Goal: Task Accomplishment & Management: Use online tool/utility

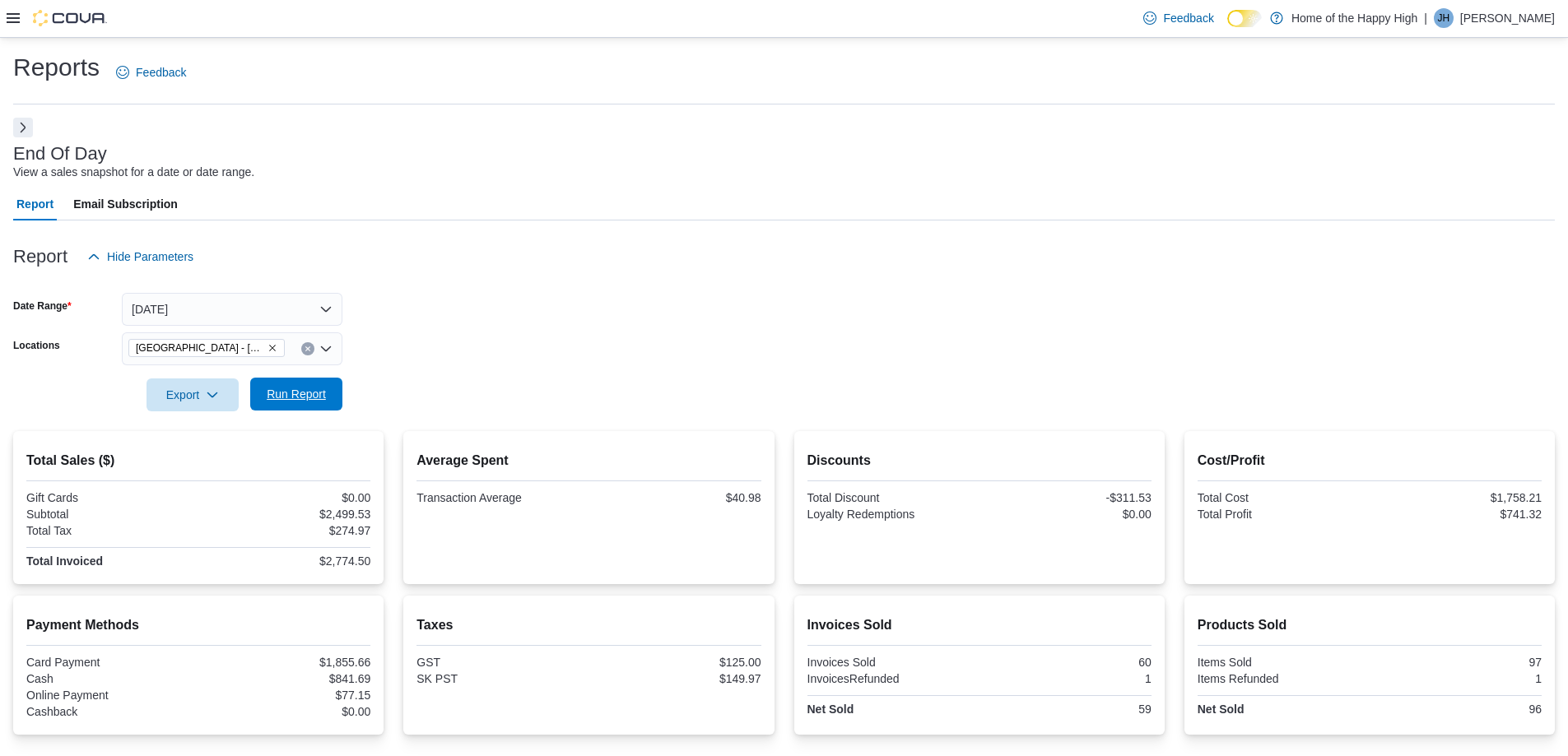
scroll to position [150, 0]
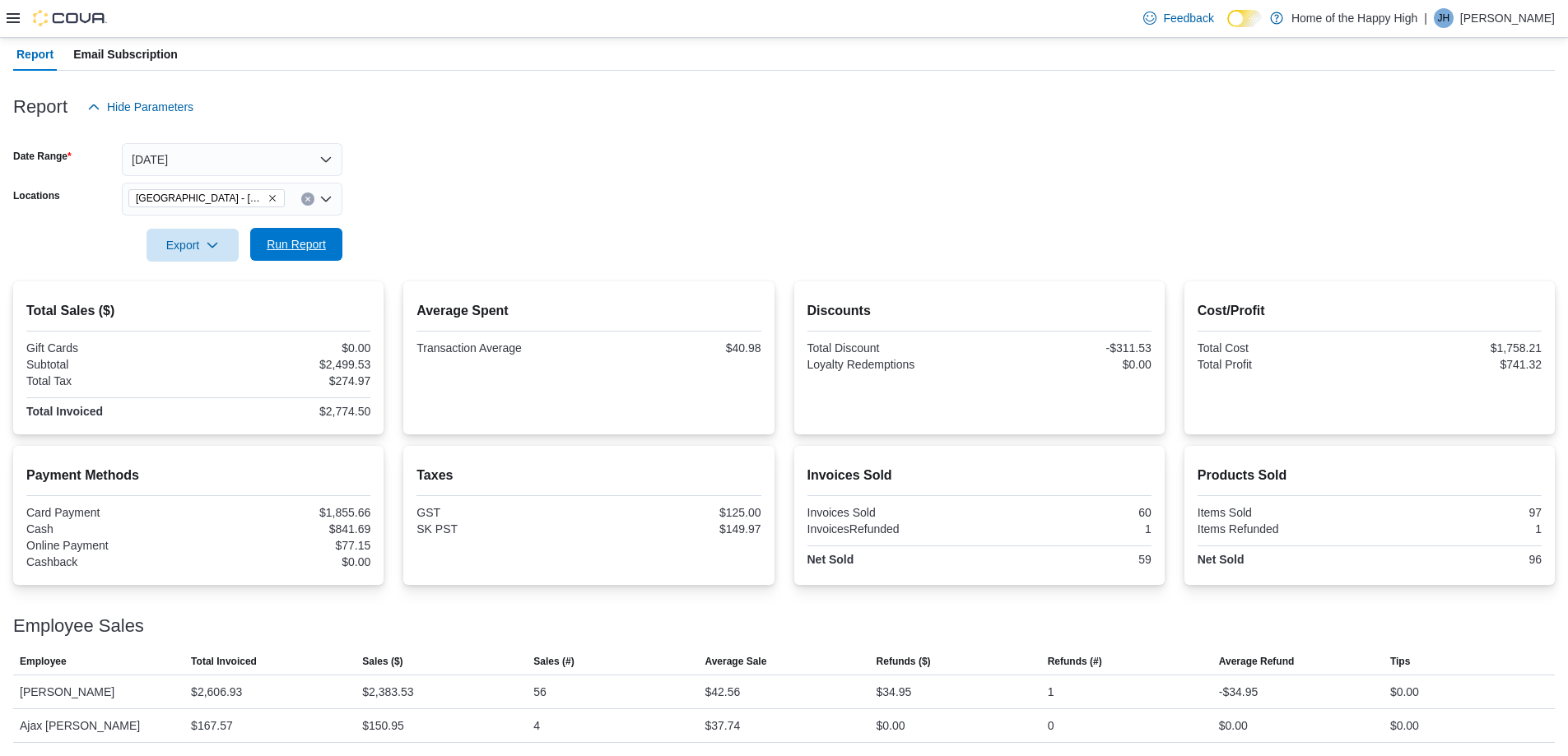
click at [298, 247] on span "Run Report" at bounding box center [296, 245] width 60 height 17
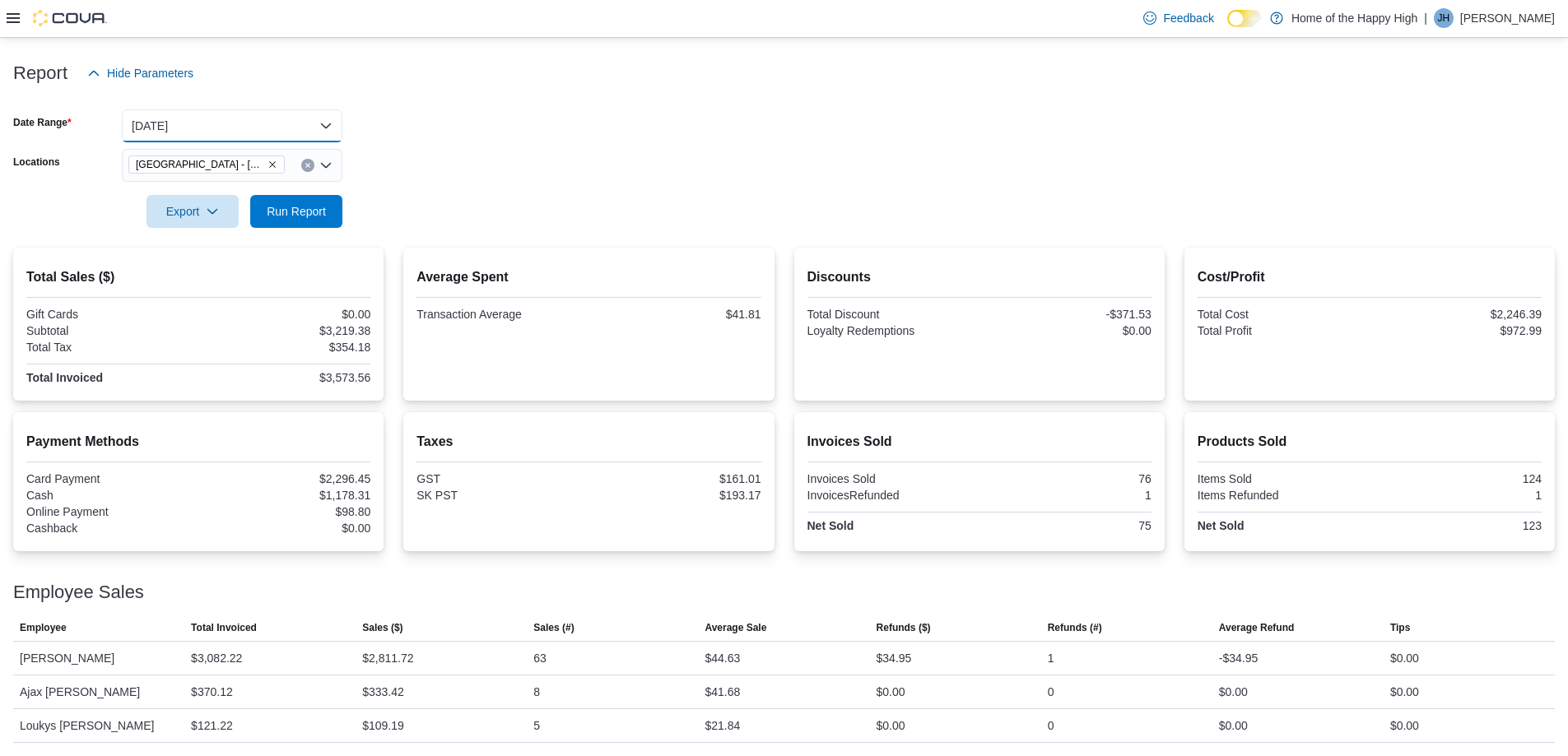
click at [223, 115] on button "[DATE]" at bounding box center [231, 126] width 220 height 33
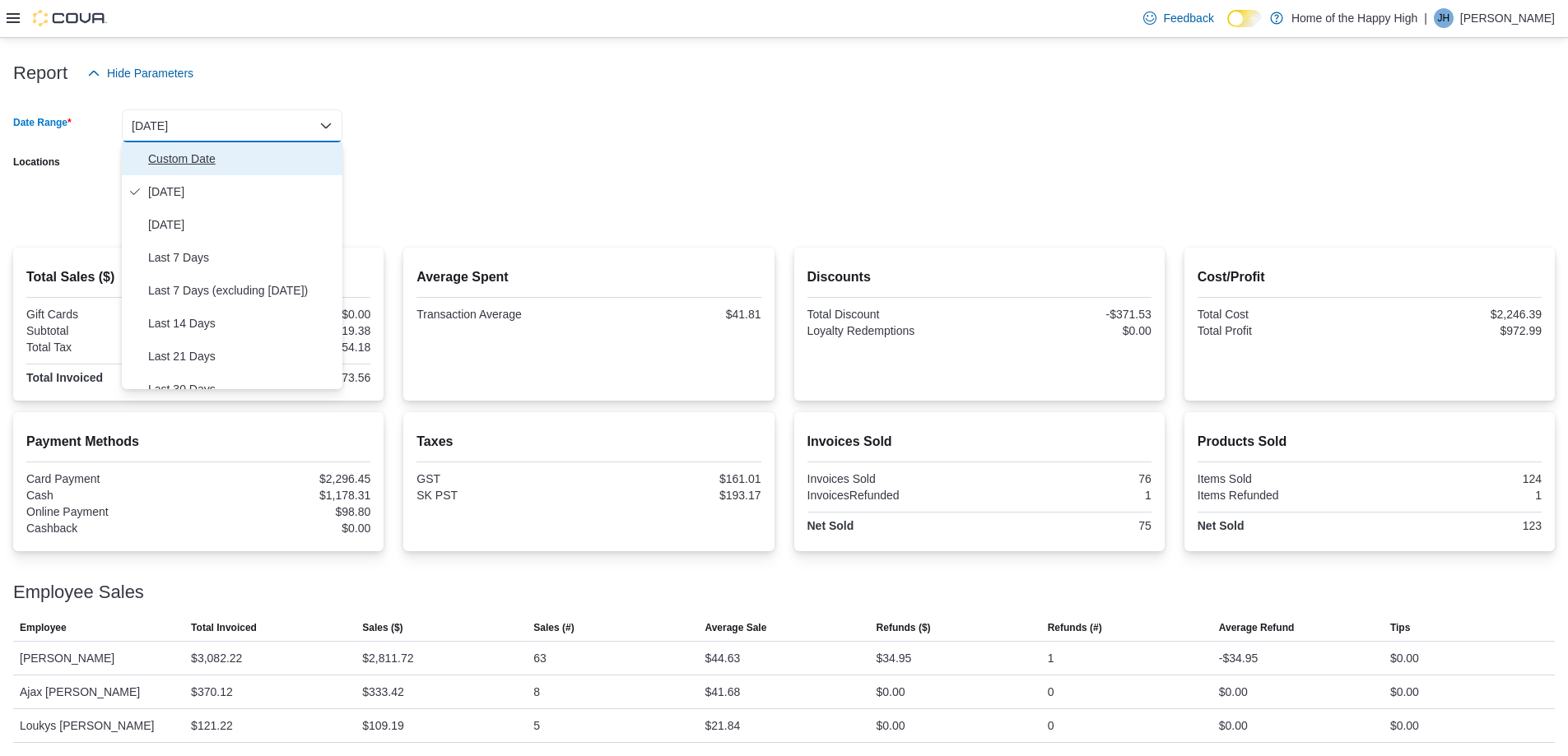
click at [187, 161] on span "Custom Date" at bounding box center [242, 159] width 188 height 20
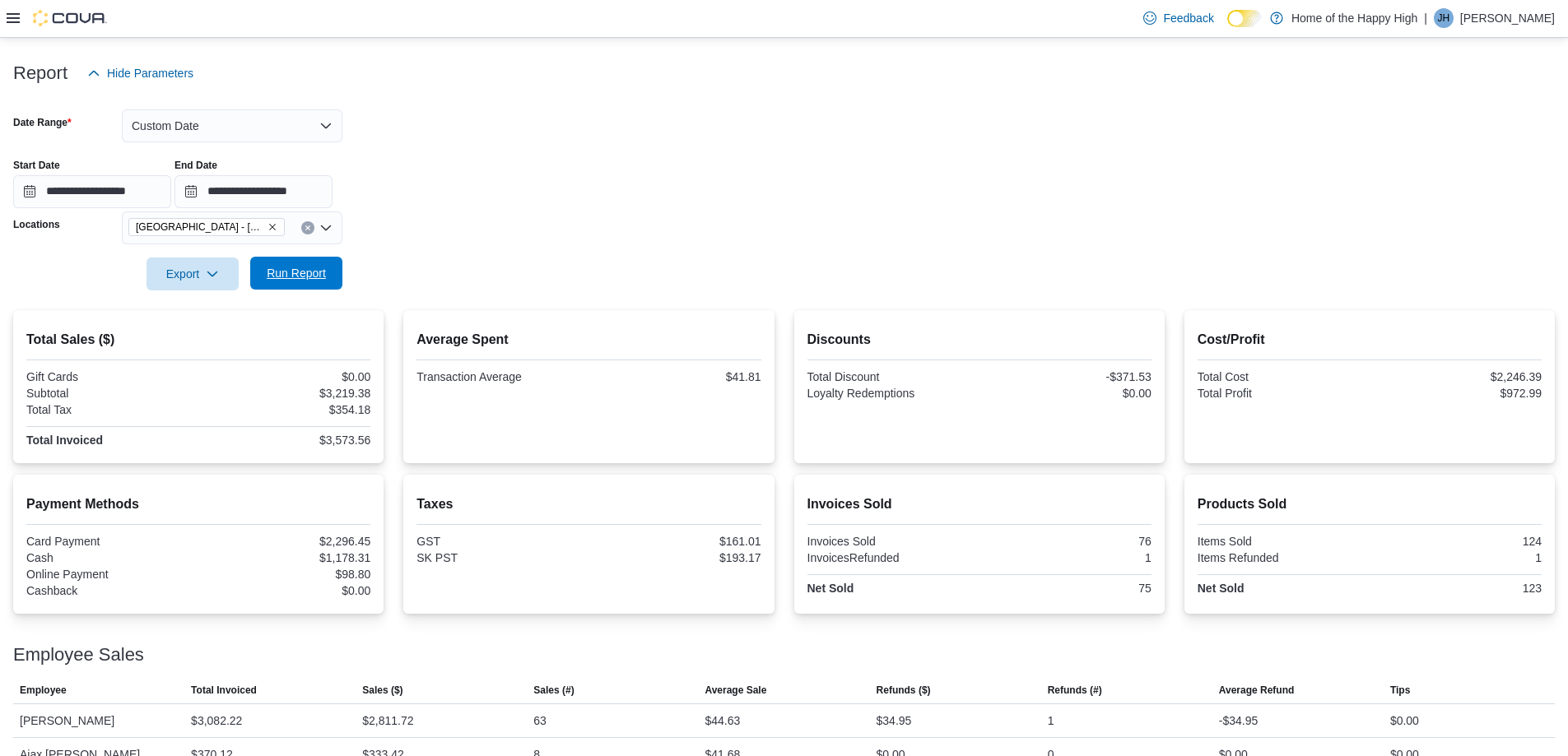
click at [294, 282] on span "Run Report" at bounding box center [296, 272] width 72 height 33
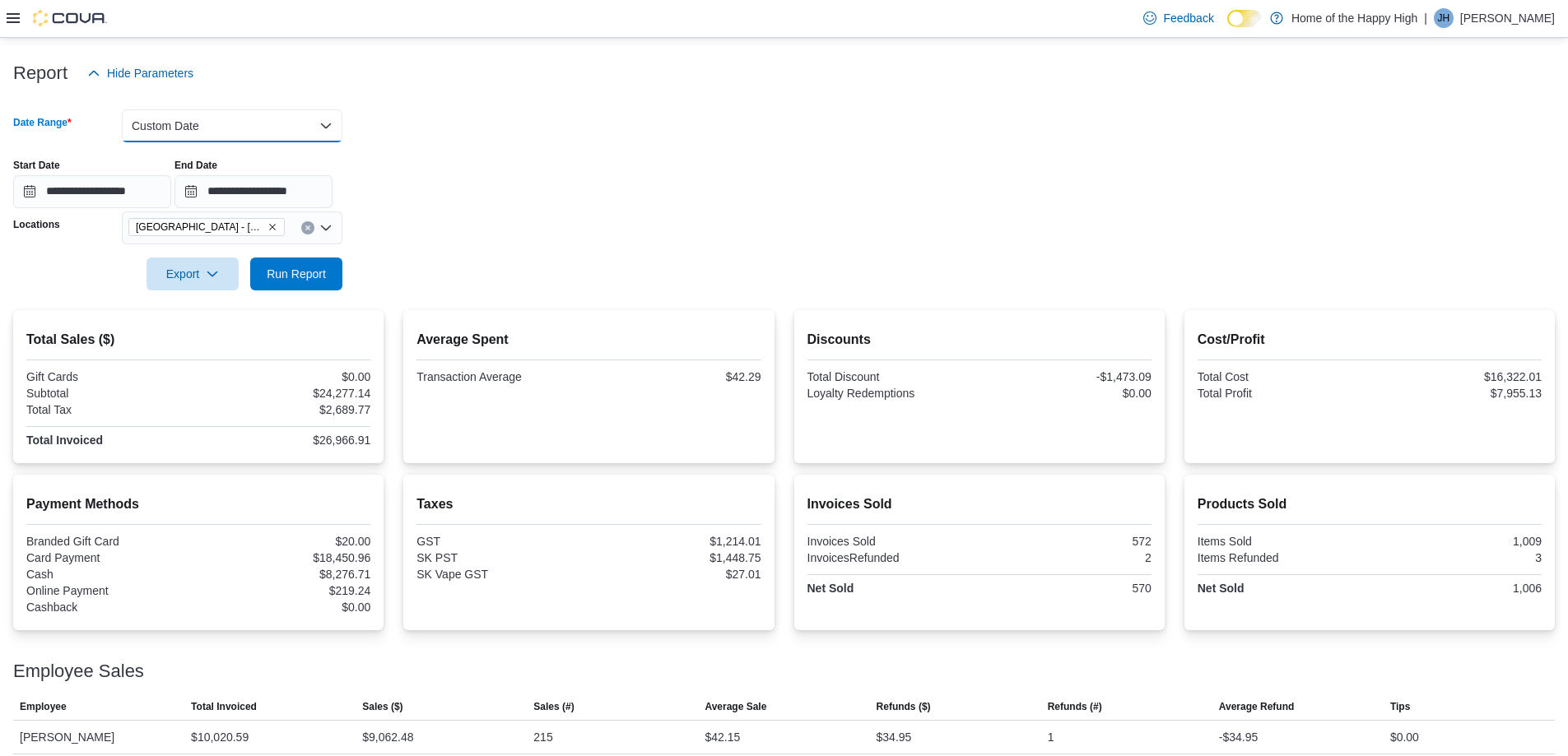
click at [254, 132] on button "Custom Date" at bounding box center [231, 126] width 220 height 33
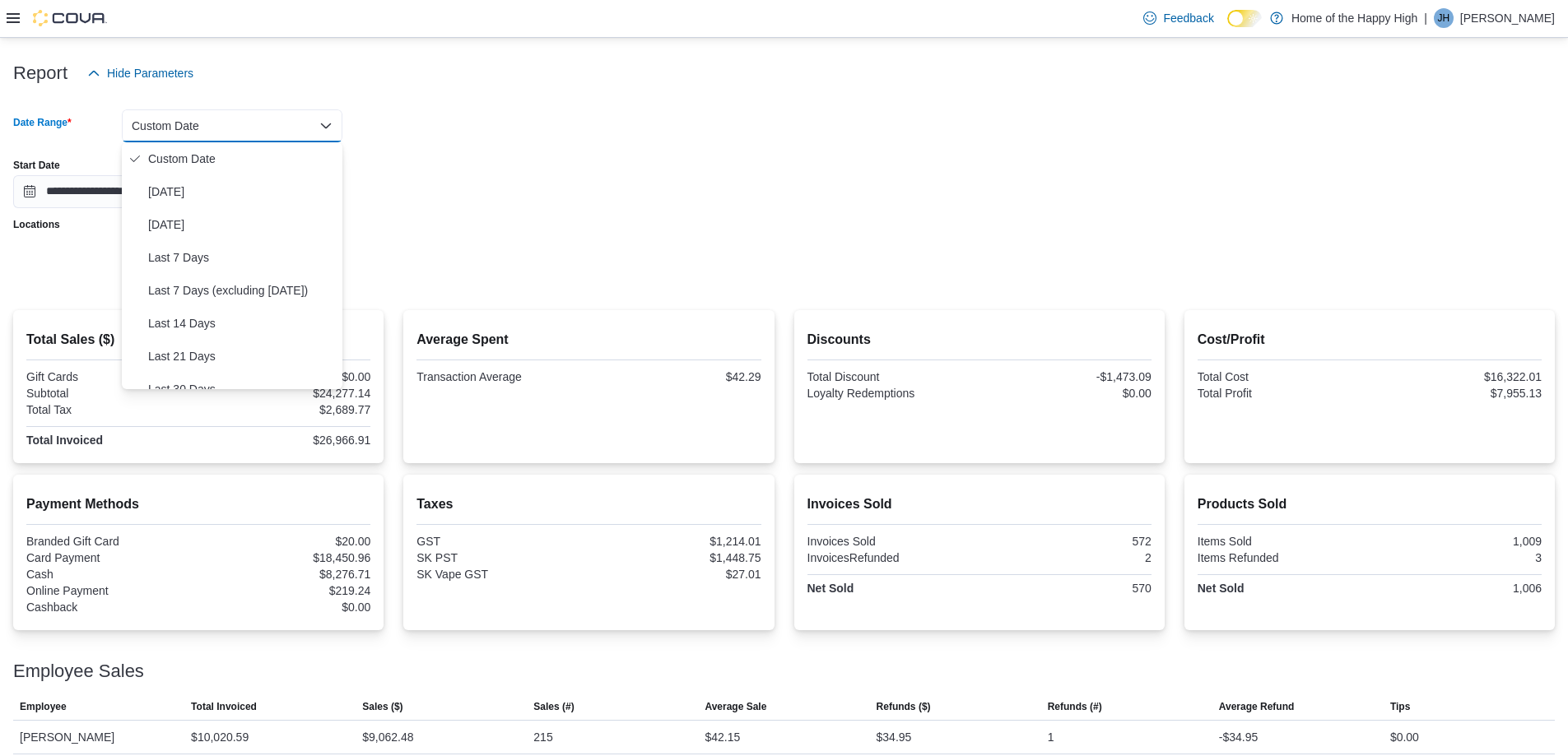
click at [596, 149] on div "**********" at bounding box center [784, 177] width 1541 height 63
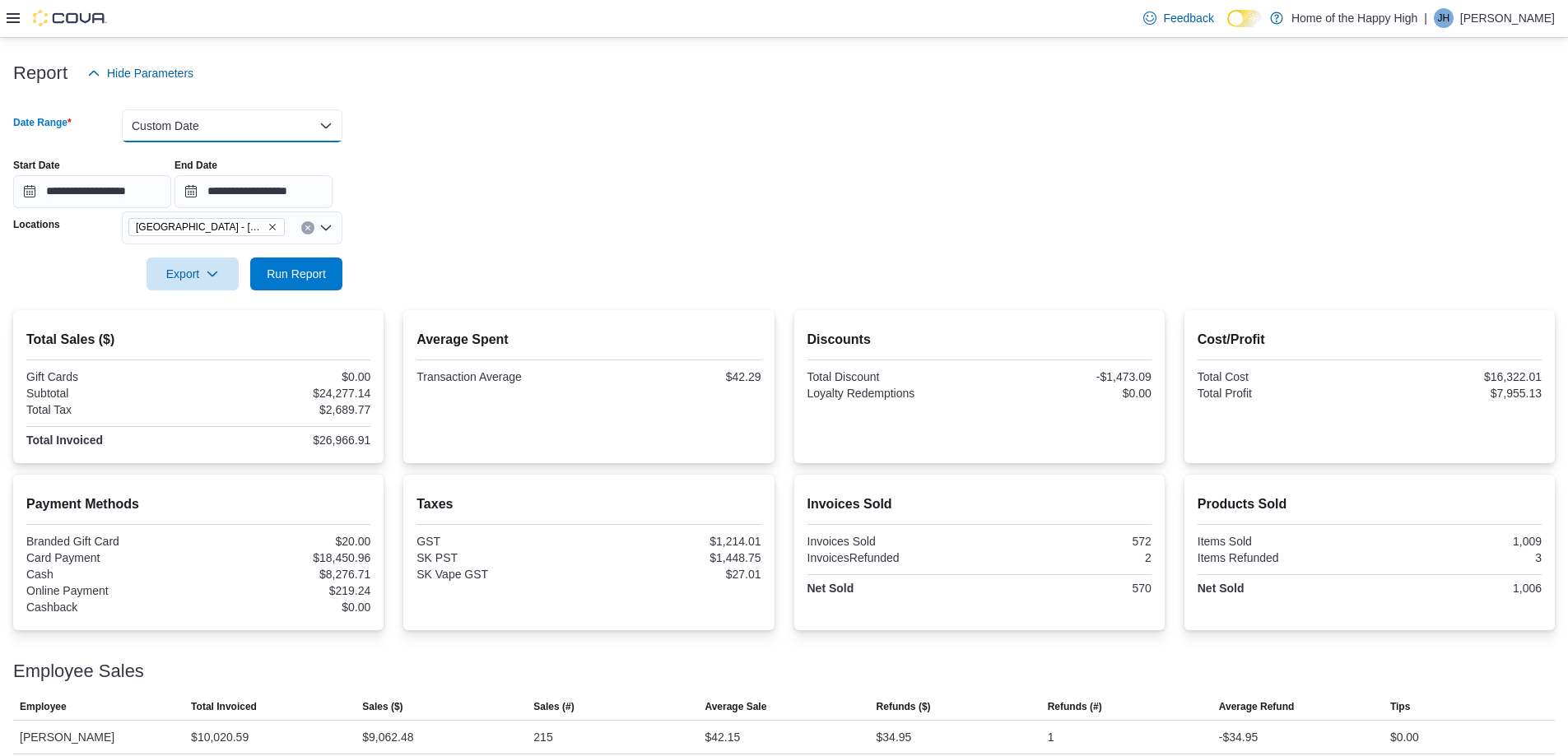
click at [287, 127] on button "Custom Date" at bounding box center [231, 126] width 220 height 33
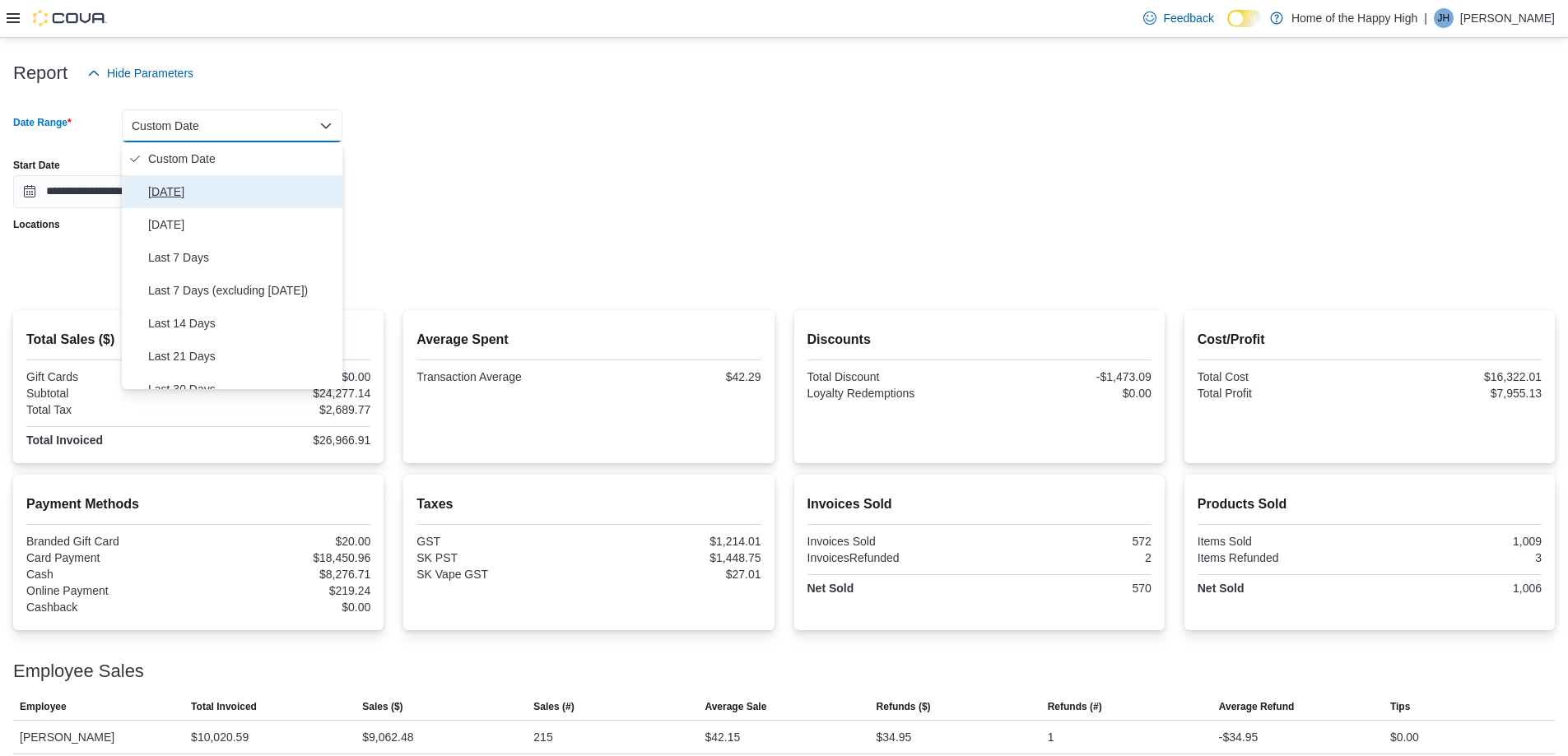
click at [192, 189] on span "[DATE]" at bounding box center [242, 192] width 188 height 20
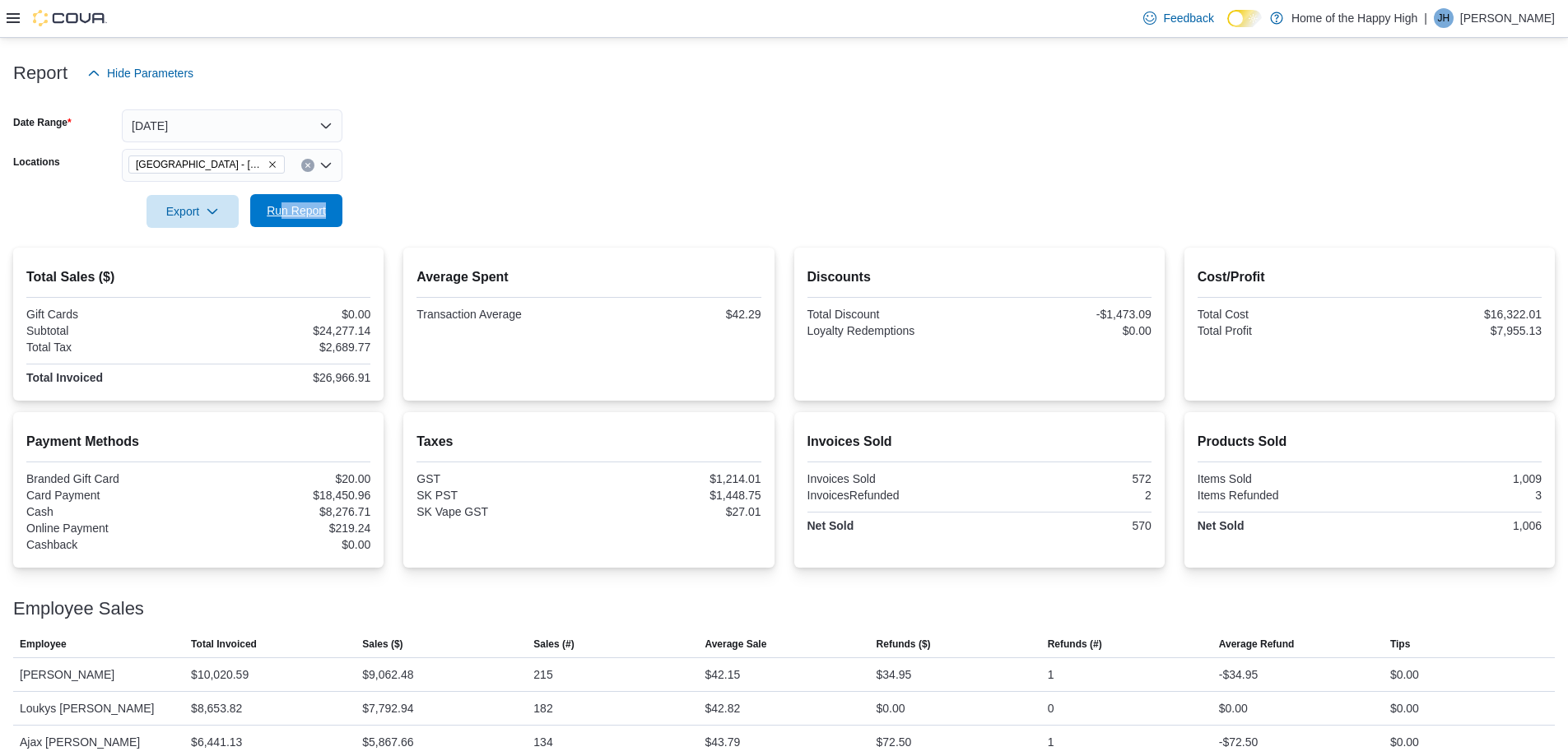
click at [283, 227] on div "Report Hide Parameters Date Range [DATE] Locations [GEOGRAPHIC_DATA] - [GEOGRAP…" at bounding box center [784, 415] width 1541 height 756
click at [293, 213] on span "Run Report" at bounding box center [296, 211] width 60 height 17
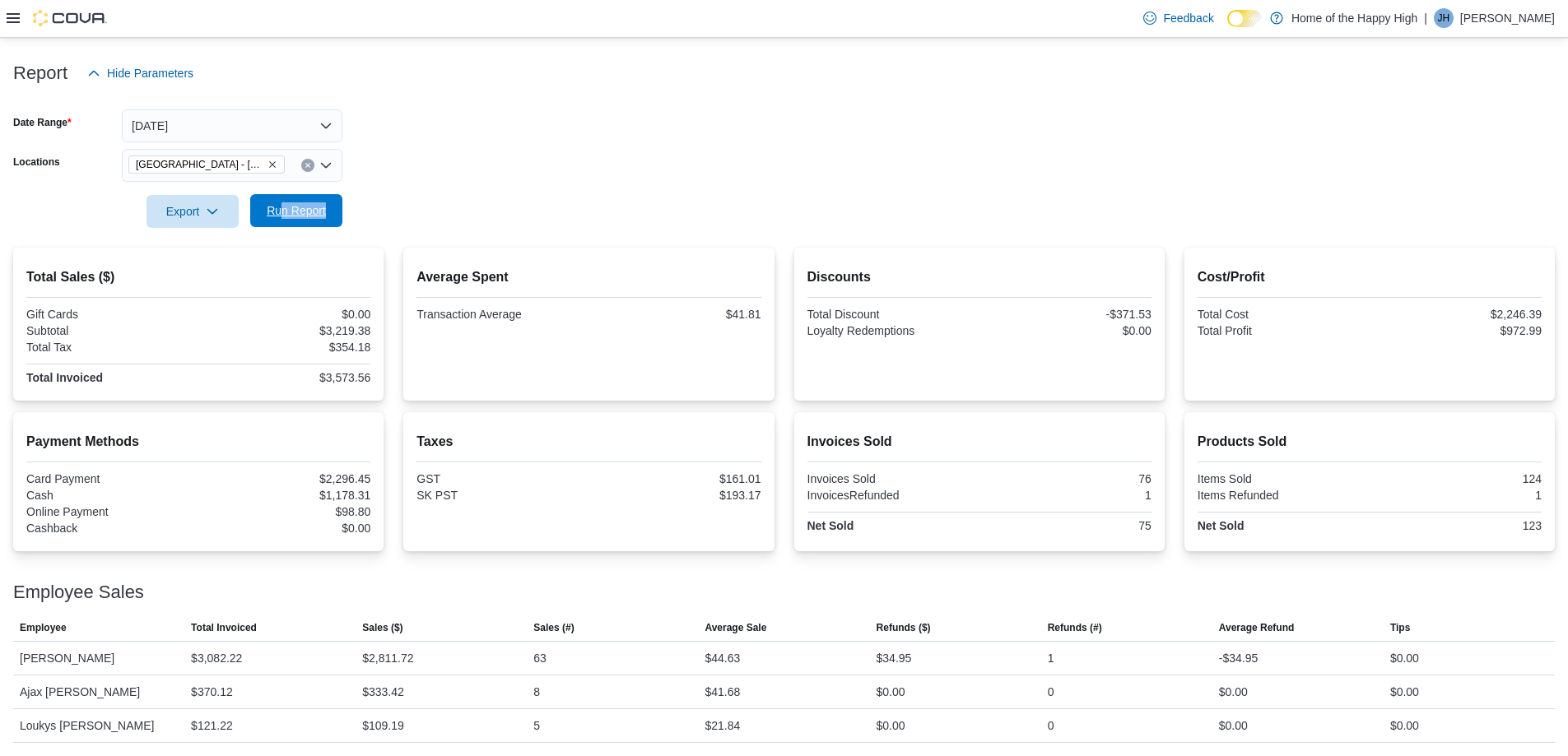
click at [282, 208] on span "Run Report" at bounding box center [296, 211] width 60 height 17
click at [315, 132] on button "[DATE]" at bounding box center [231, 126] width 220 height 33
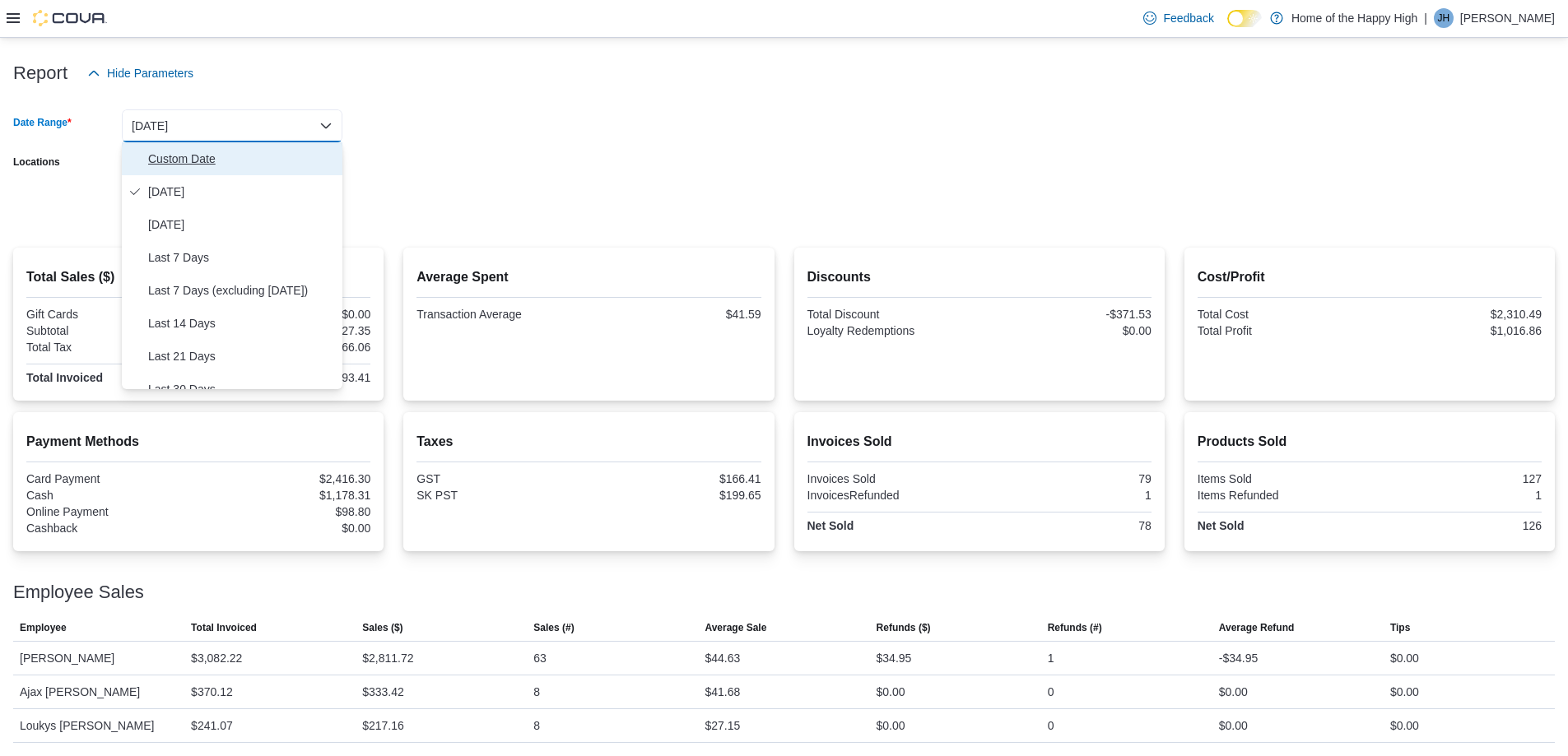
click at [210, 167] on span "Custom Date" at bounding box center [242, 159] width 188 height 20
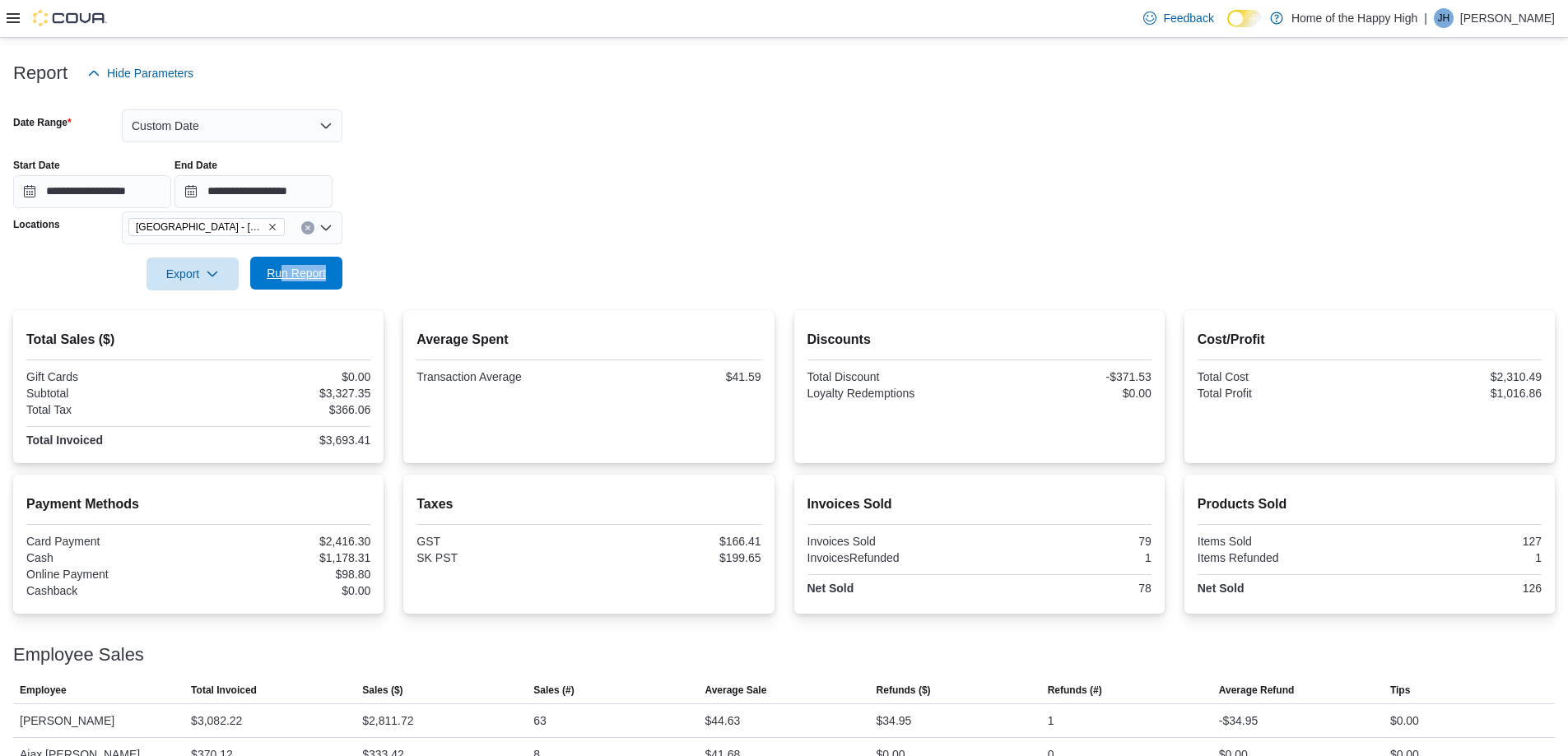
click at [316, 269] on span "Run Report" at bounding box center [296, 273] width 60 height 17
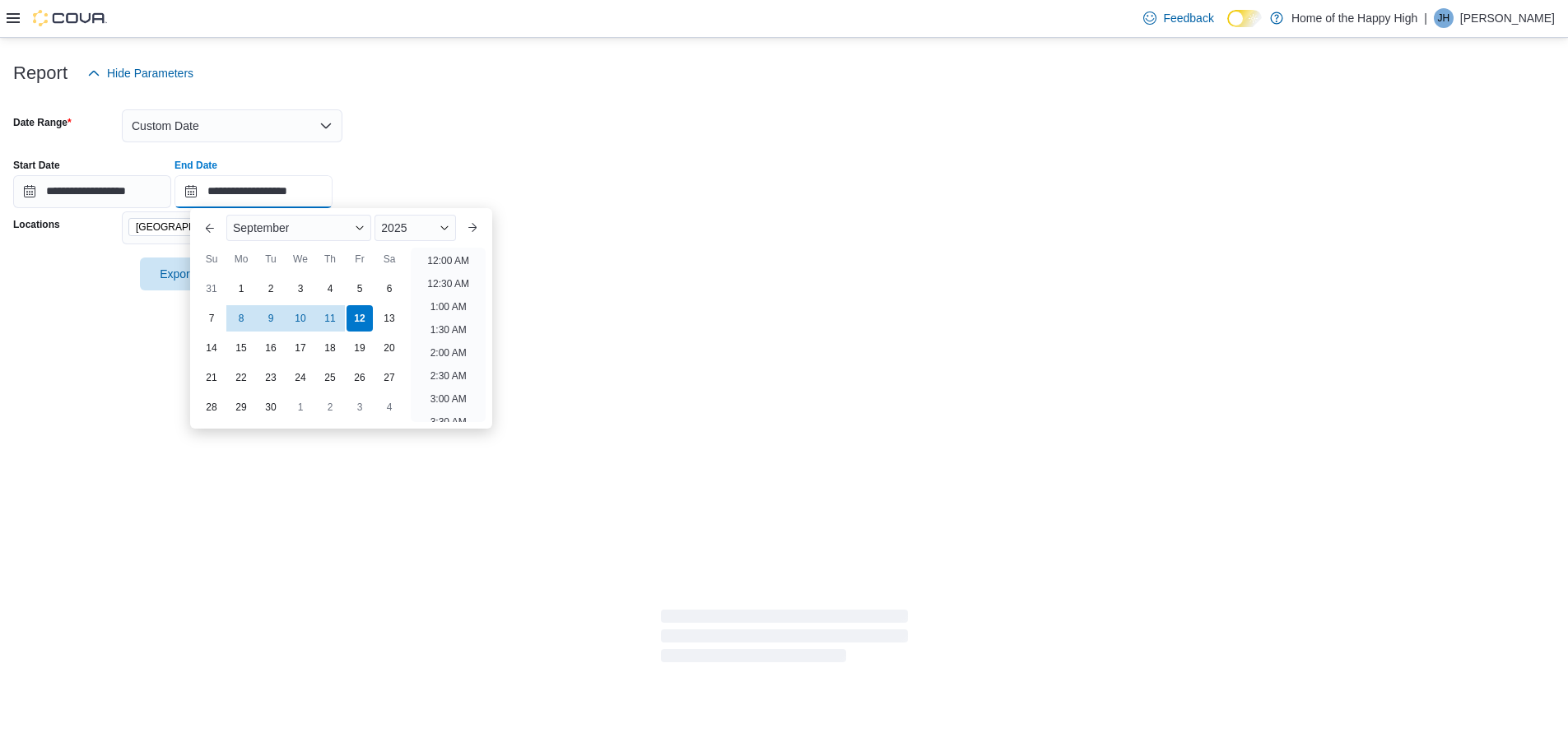
click at [308, 193] on input "**********" at bounding box center [253, 191] width 158 height 33
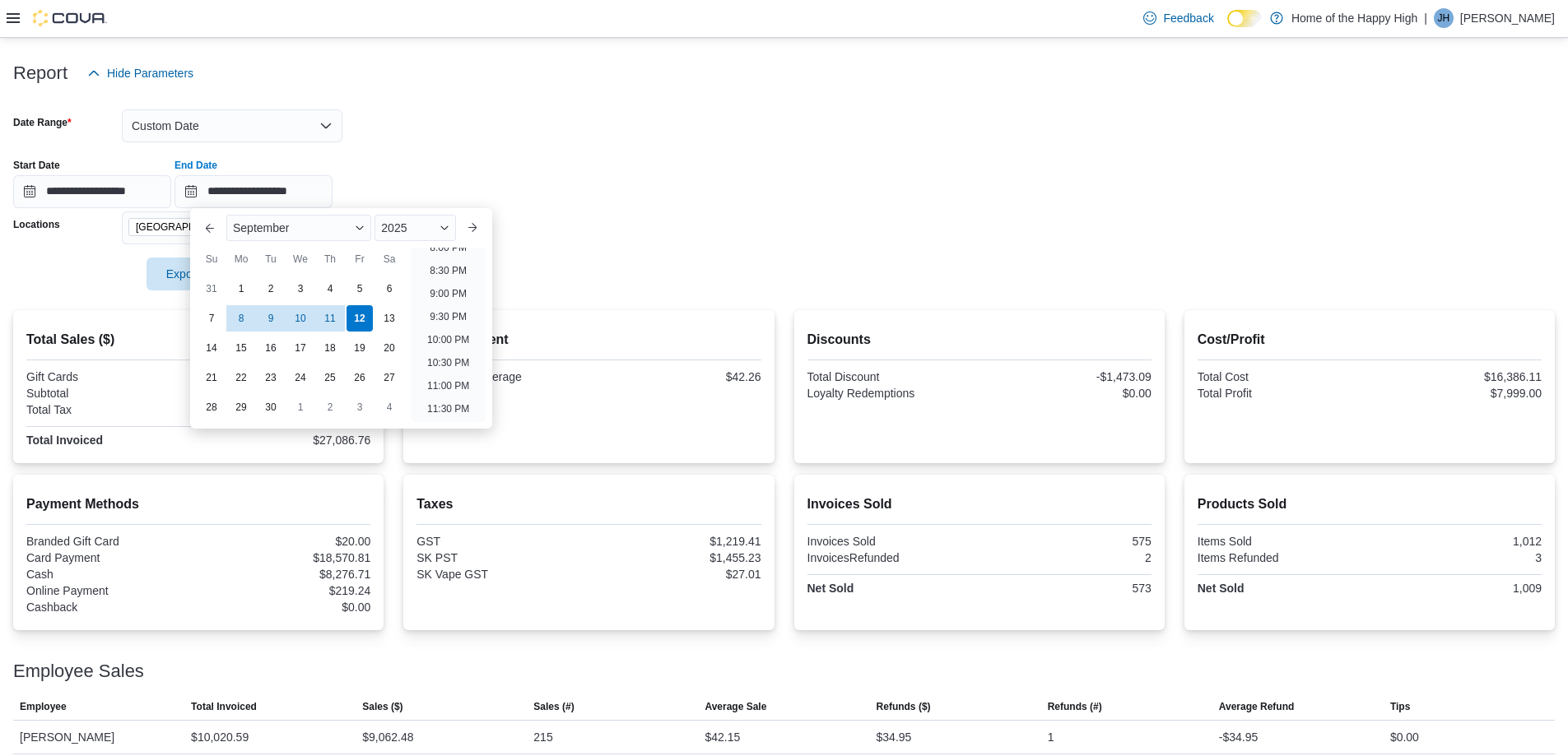
click at [690, 169] on div "**********" at bounding box center [784, 177] width 1541 height 63
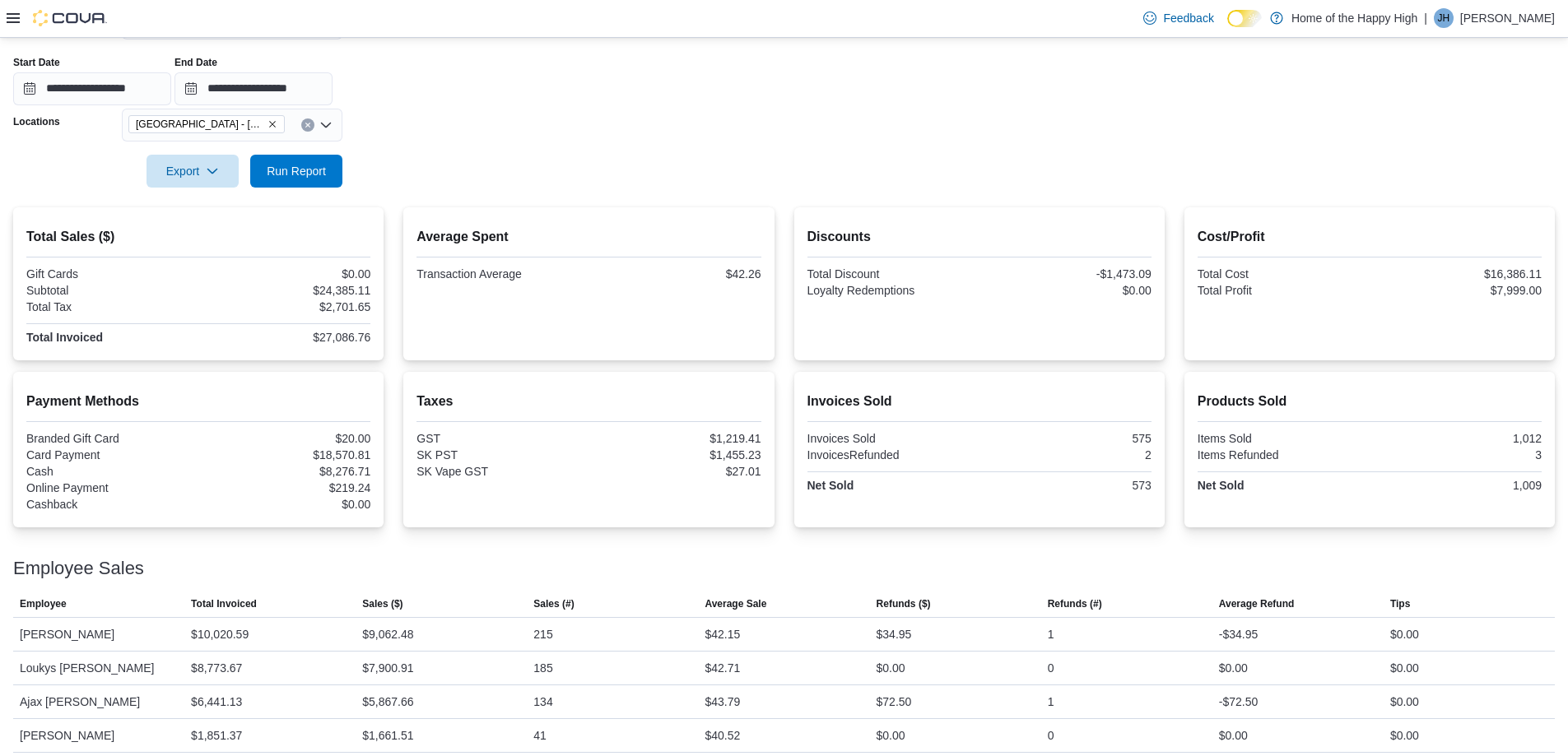
scroll to position [297, 0]
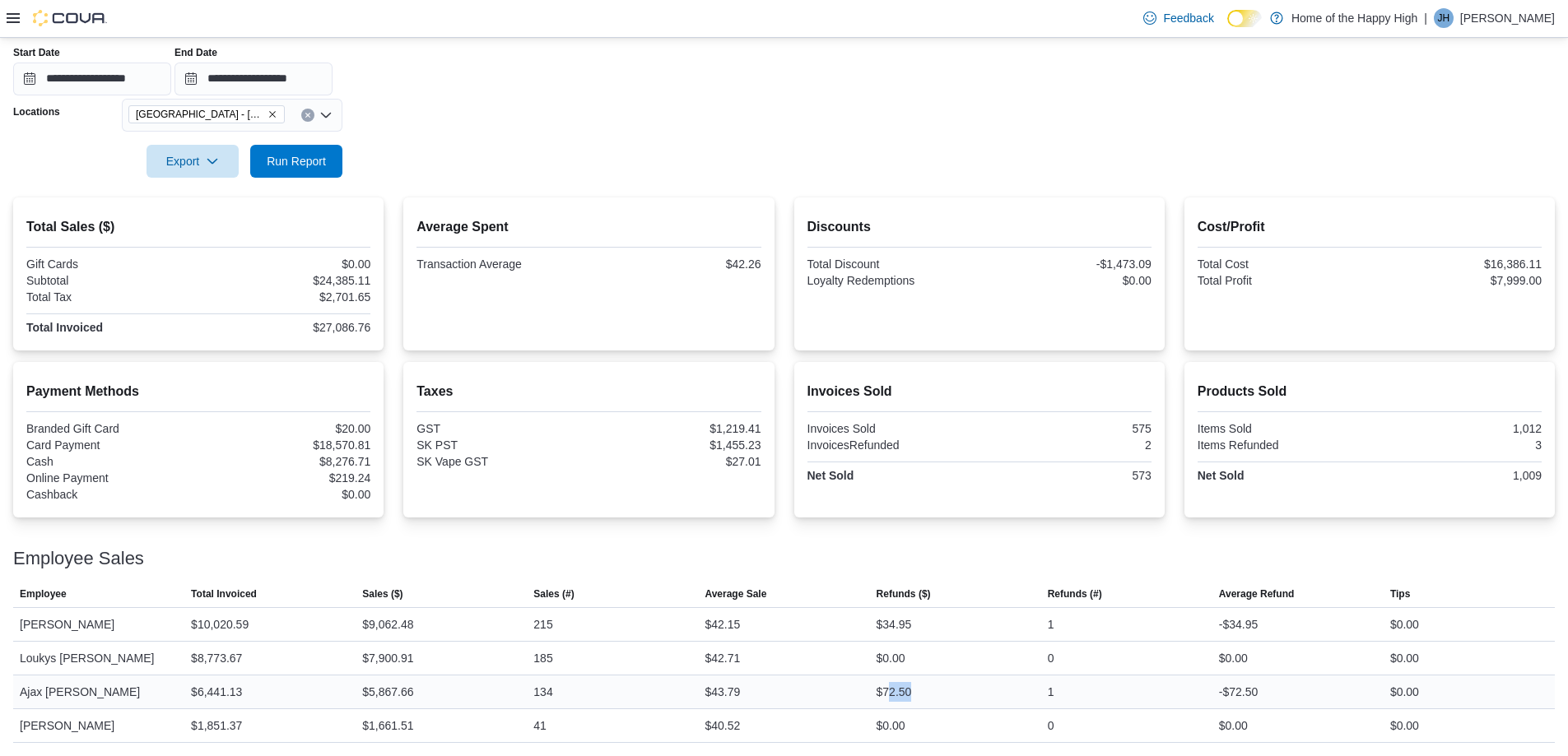
drag, startPoint x: 893, startPoint y: 696, endPoint x: 944, endPoint y: 692, distance: 51.2
click at [944, 692] on div "$72.50" at bounding box center [955, 691] width 171 height 33
click at [967, 687] on div "$72.50" at bounding box center [955, 691] width 171 height 33
drag, startPoint x: 927, startPoint y: 688, endPoint x: 877, endPoint y: 693, distance: 50.2
click at [877, 693] on div "$72.50" at bounding box center [955, 691] width 171 height 33
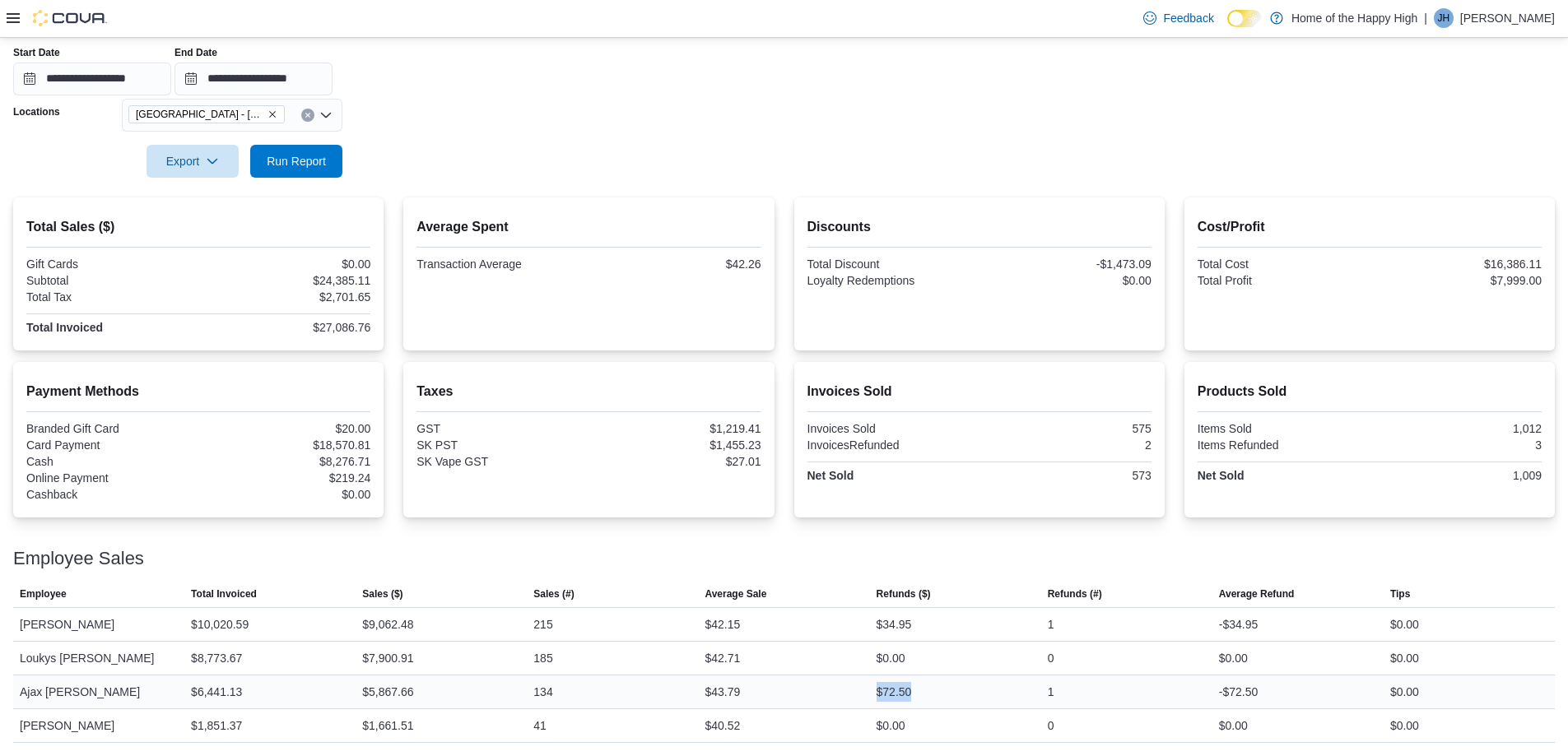
click at [971, 693] on div "$72.50" at bounding box center [955, 691] width 171 height 33
drag, startPoint x: 939, startPoint y: 692, endPoint x: 880, endPoint y: 702, distance: 59.8
click at [880, 702] on div "$72.50" at bounding box center [955, 691] width 171 height 33
click at [957, 661] on div "$0.00" at bounding box center [955, 658] width 171 height 33
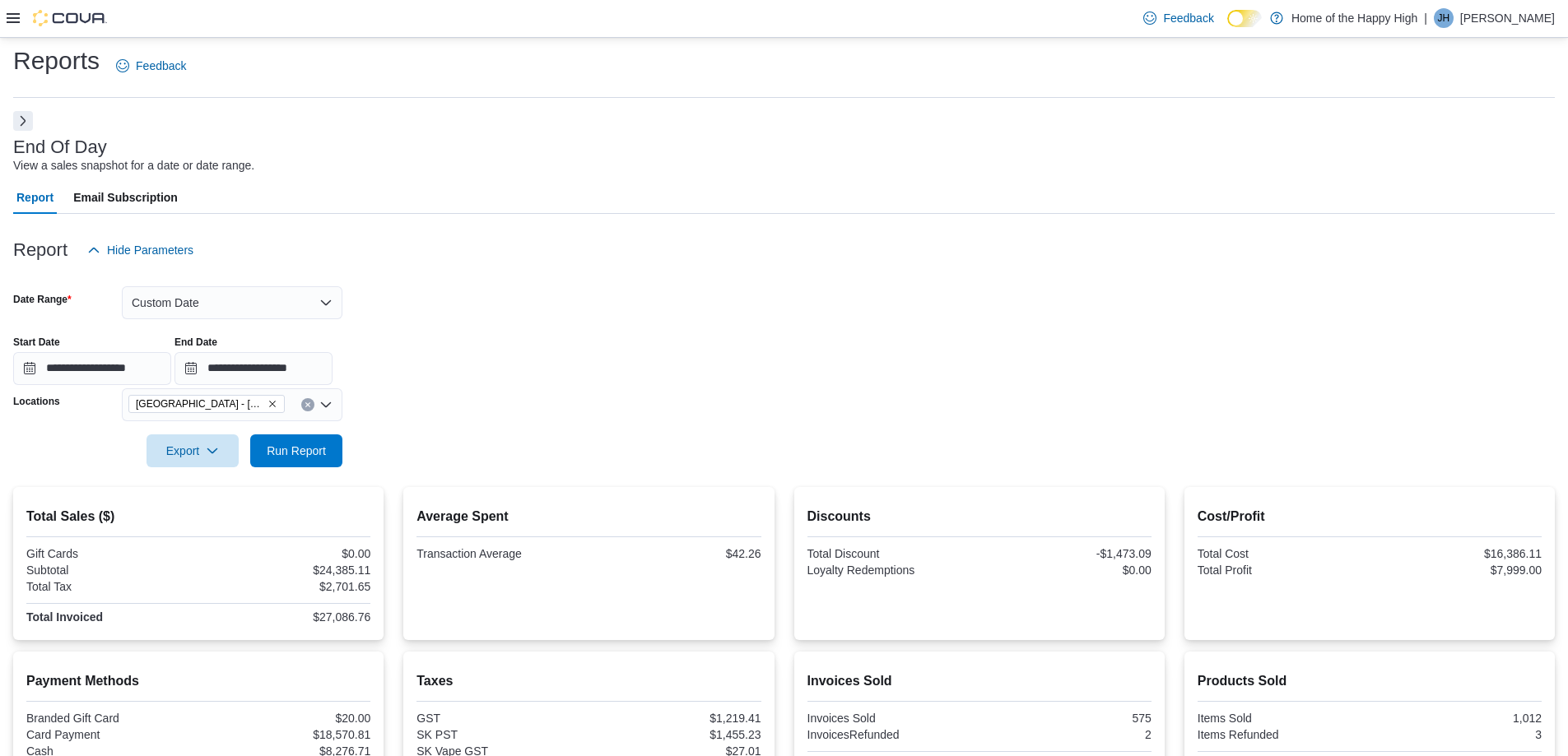
scroll to position [0, 0]
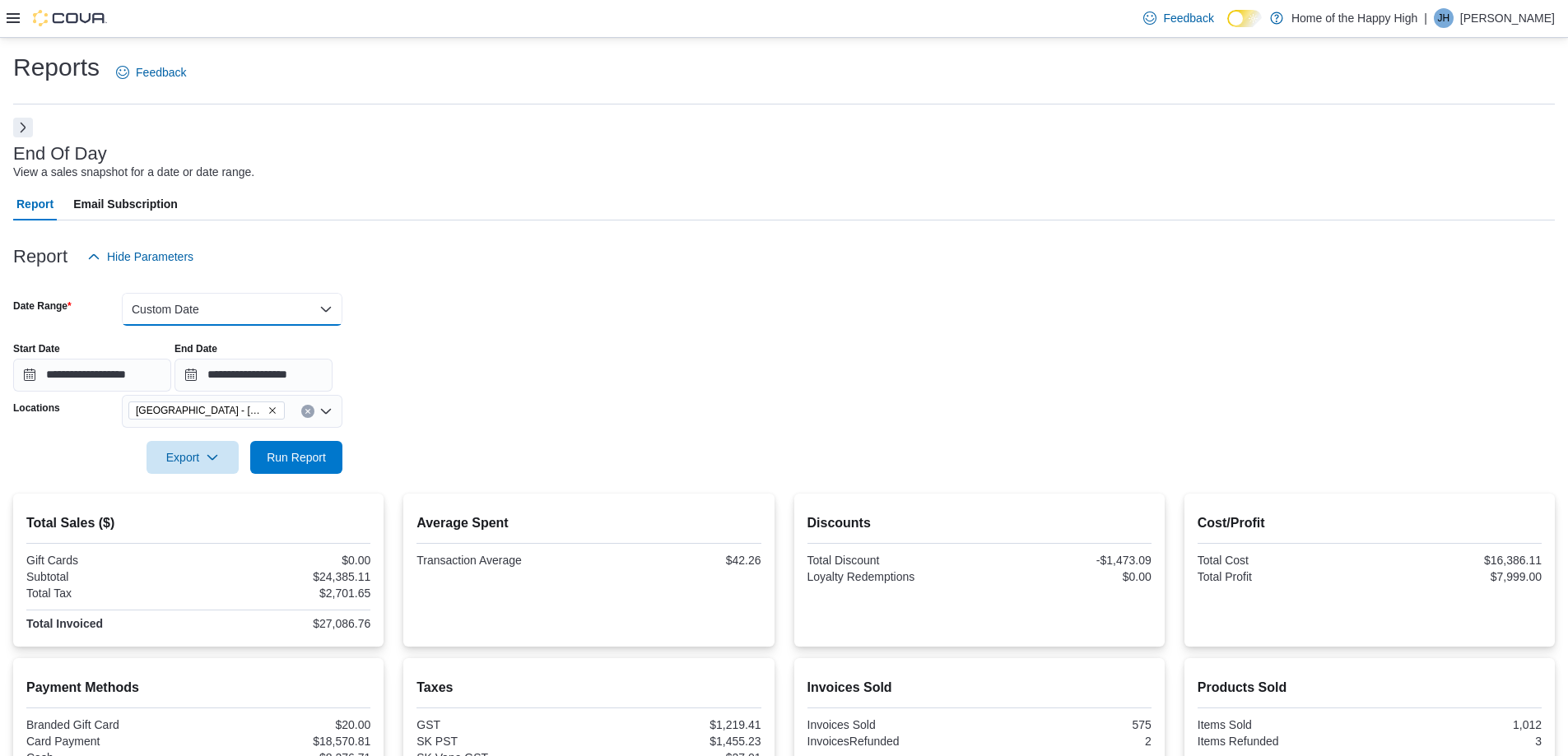
click at [189, 322] on button "Custom Date" at bounding box center [231, 309] width 220 height 33
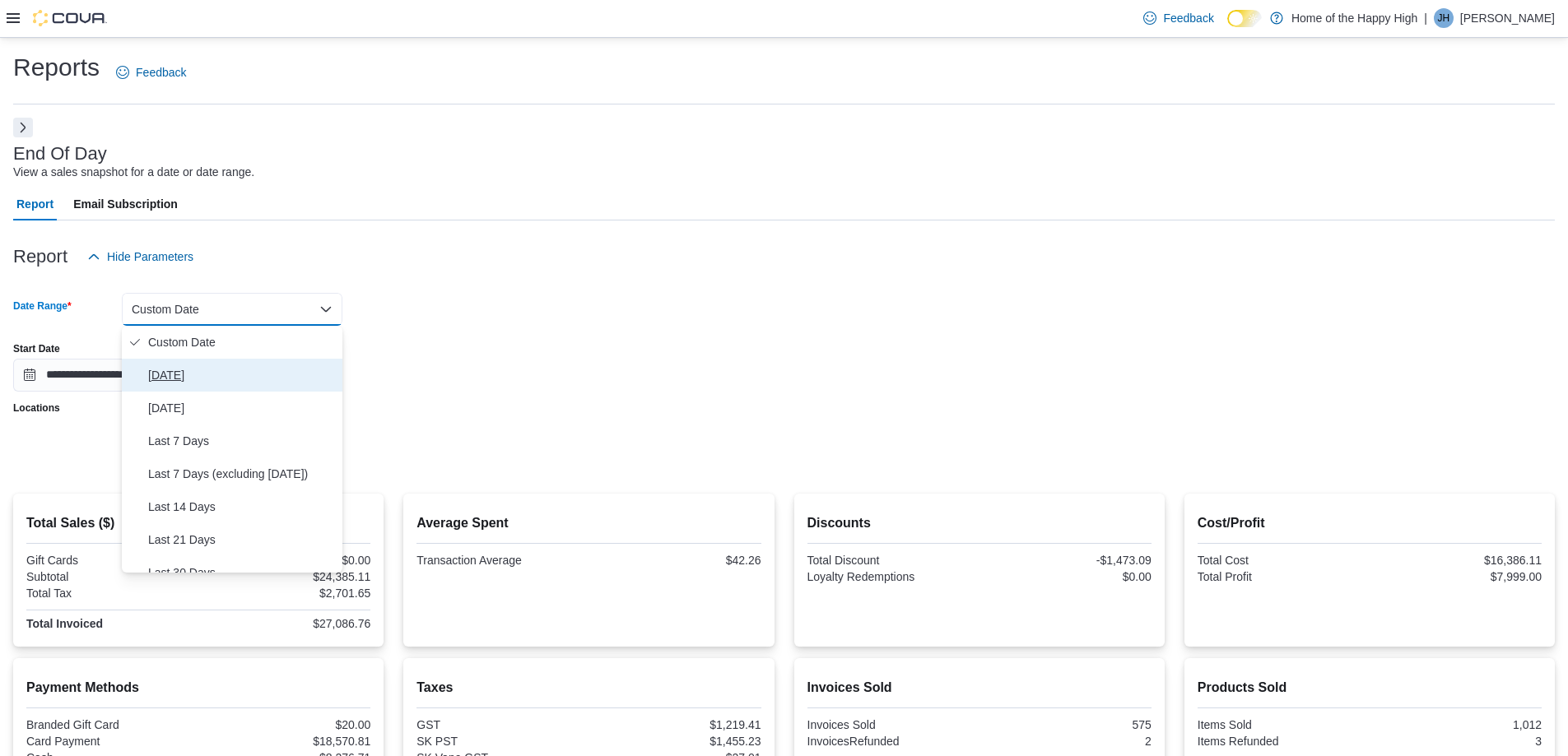
click at [166, 384] on span "[DATE]" at bounding box center [242, 375] width 188 height 20
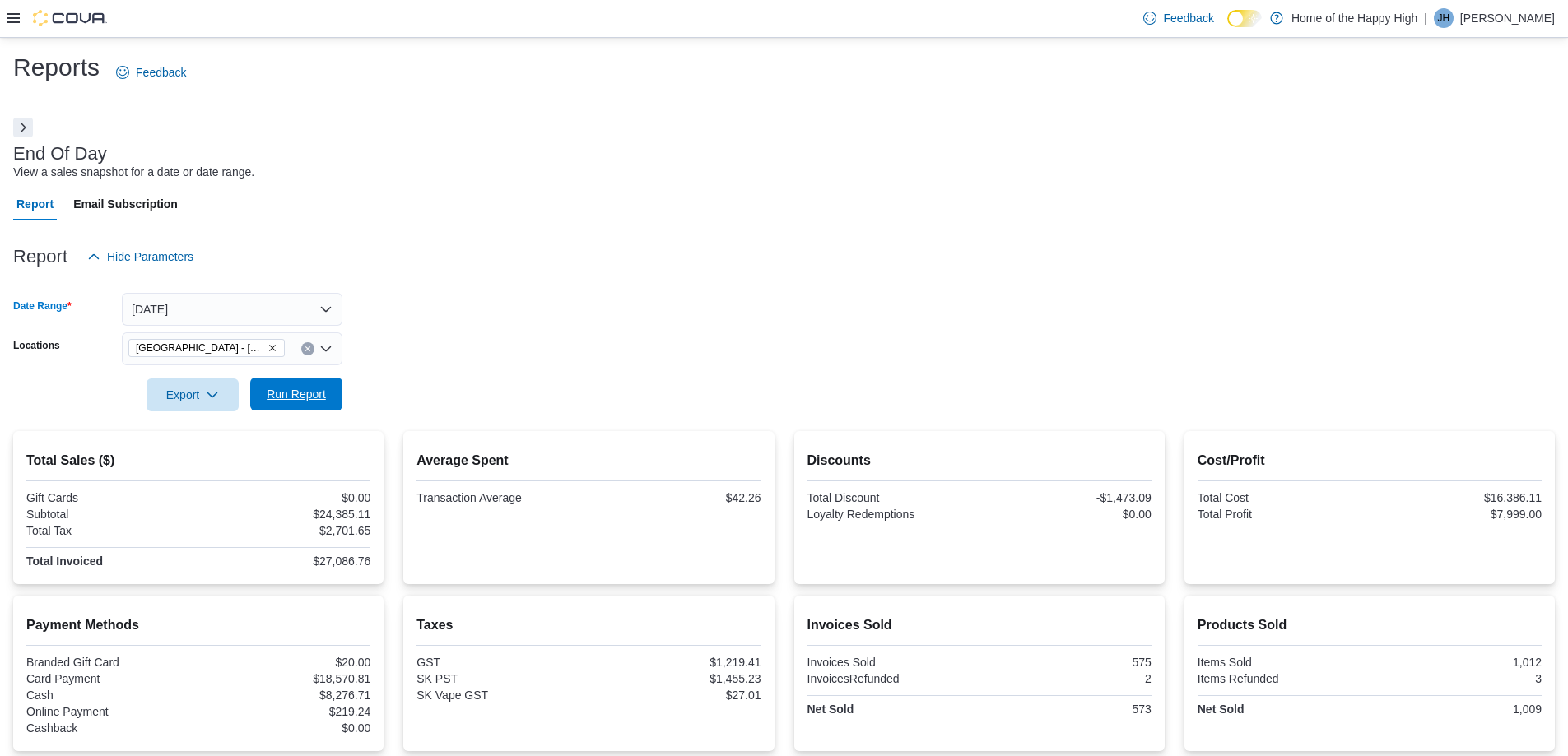
click at [278, 400] on span "Run Report" at bounding box center [296, 395] width 60 height 17
click at [303, 386] on span "Run Report" at bounding box center [296, 394] width 72 height 33
click at [306, 320] on button "[DATE]" at bounding box center [231, 309] width 220 height 33
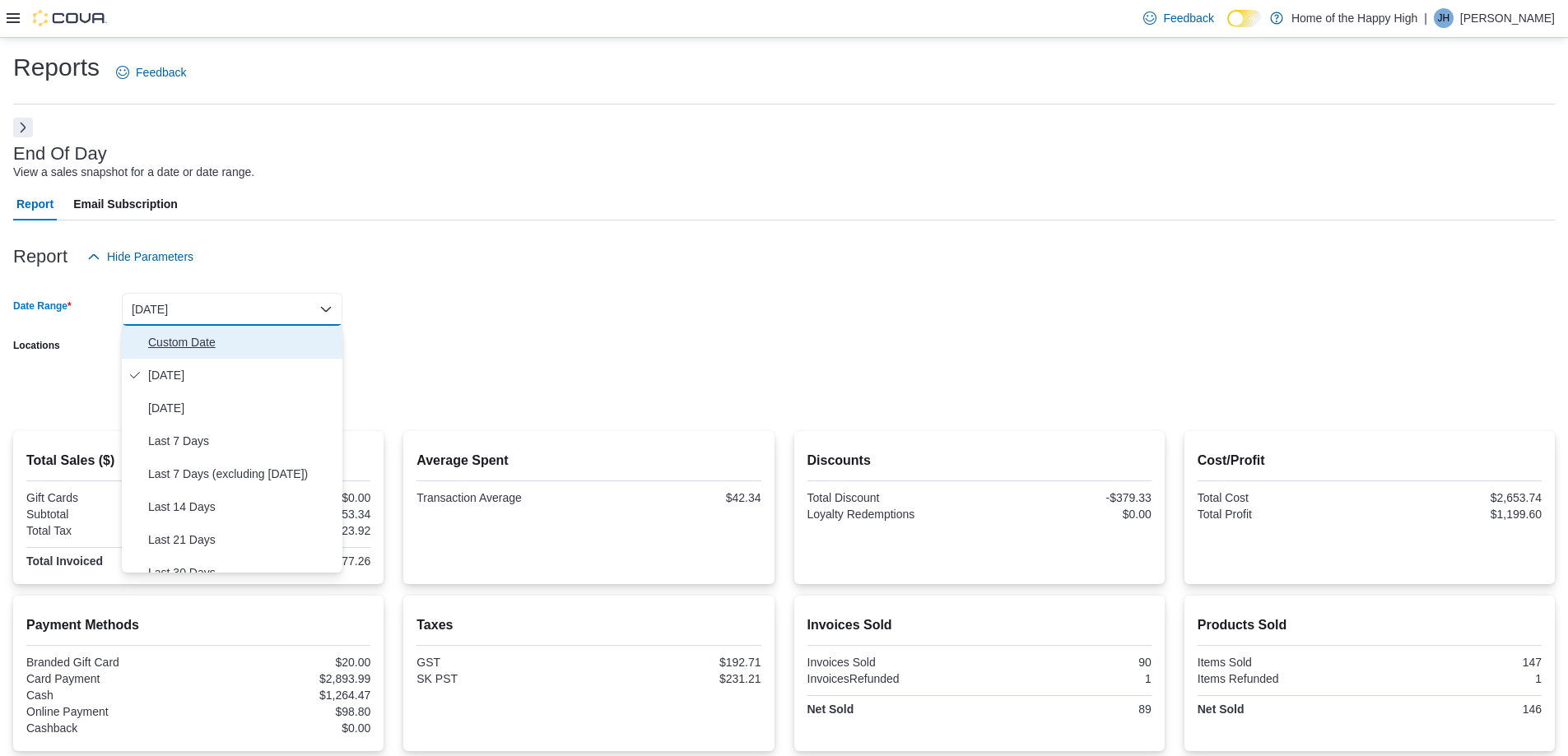
click at [181, 355] on button "Custom Date" at bounding box center [231, 342] width 220 height 33
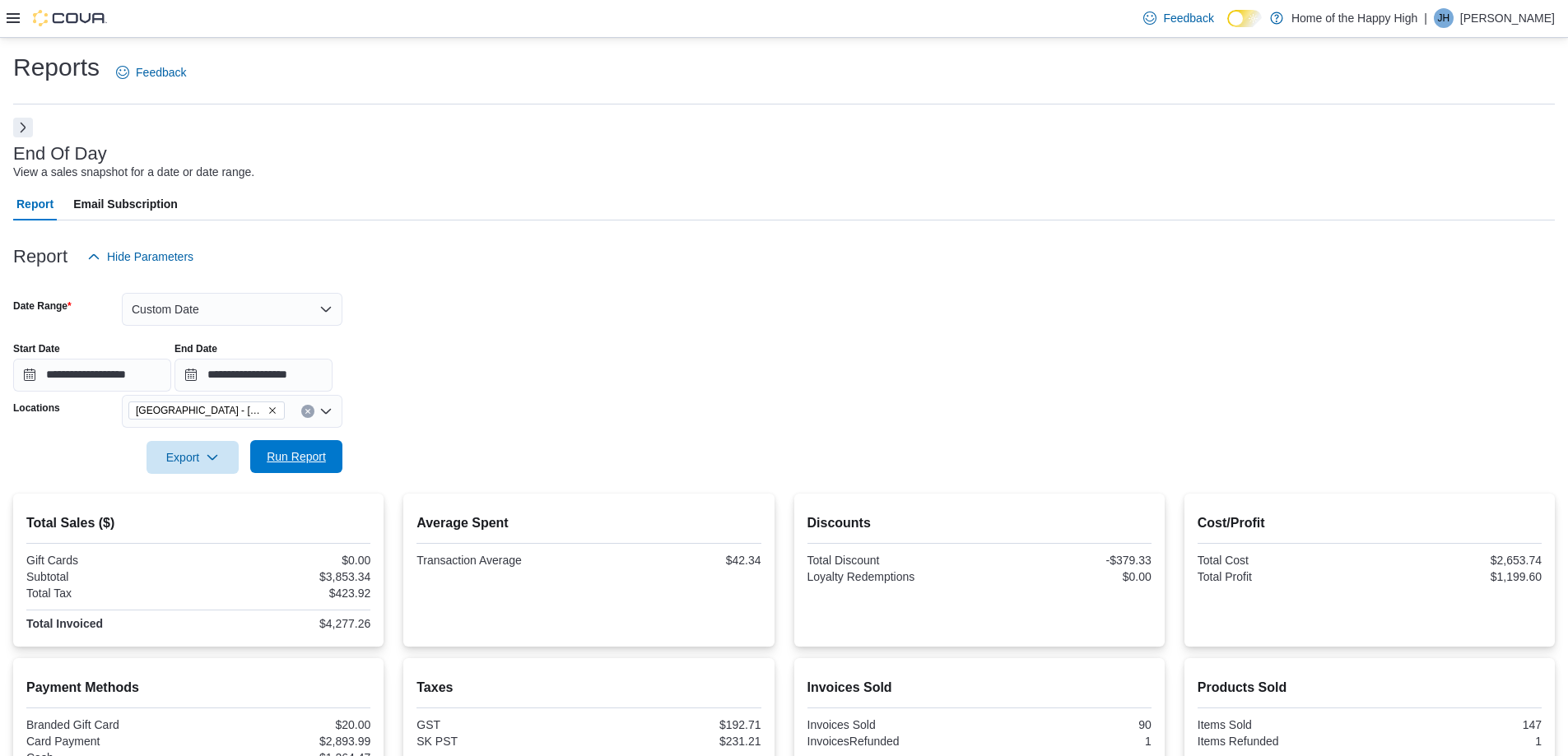
click at [308, 448] on span "Run Report" at bounding box center [296, 456] width 72 height 33
drag, startPoint x: 246, startPoint y: 303, endPoint x: 220, endPoint y: 322, distance: 32.2
click at [246, 303] on button "Custom Date" at bounding box center [231, 309] width 220 height 33
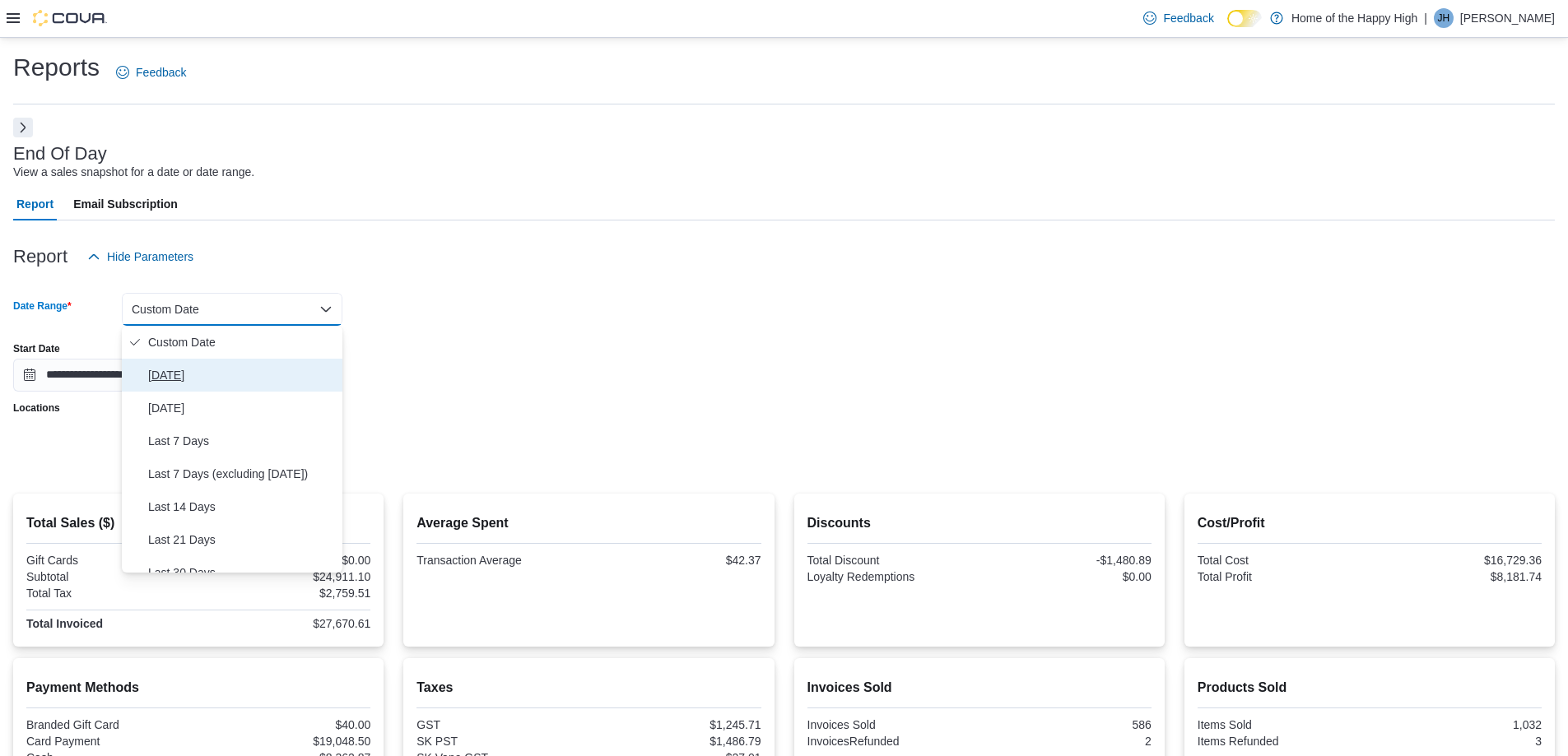
click at [168, 376] on span "[DATE]" at bounding box center [242, 375] width 188 height 20
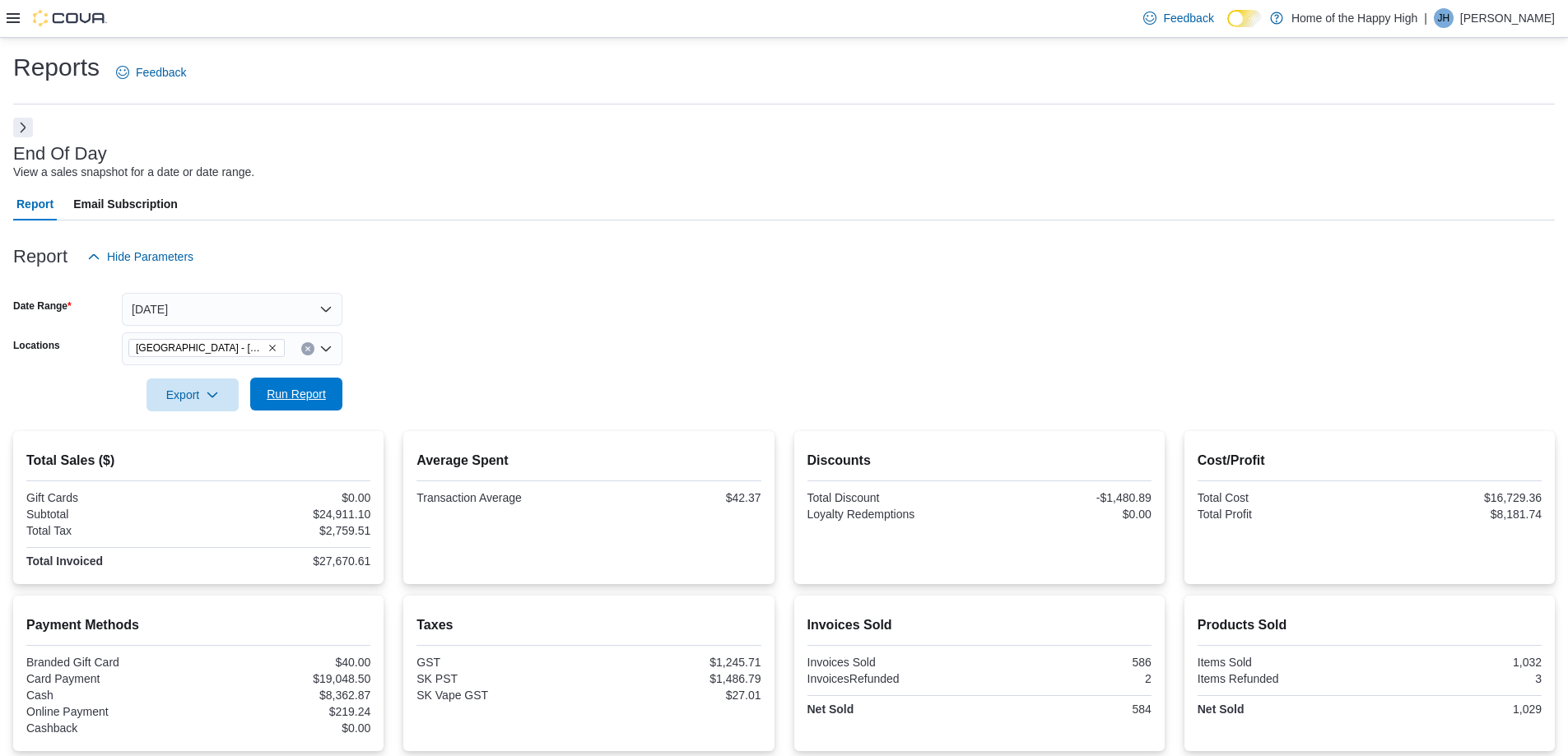
click at [308, 400] on span "Run Report" at bounding box center [296, 395] width 60 height 17
click at [57, 406] on div "Export Run Report" at bounding box center [178, 395] width 329 height 33
click at [1270, 232] on div at bounding box center [784, 230] width 1541 height 20
drag, startPoint x: 1327, startPoint y: 304, endPoint x: 1343, endPoint y: 299, distance: 16.8
click at [1327, 304] on form "Date Range [DATE] Locations [GEOGRAPHIC_DATA] - [GEOGRAPHIC_DATA] - Fire & Flow…" at bounding box center [784, 342] width 1541 height 138
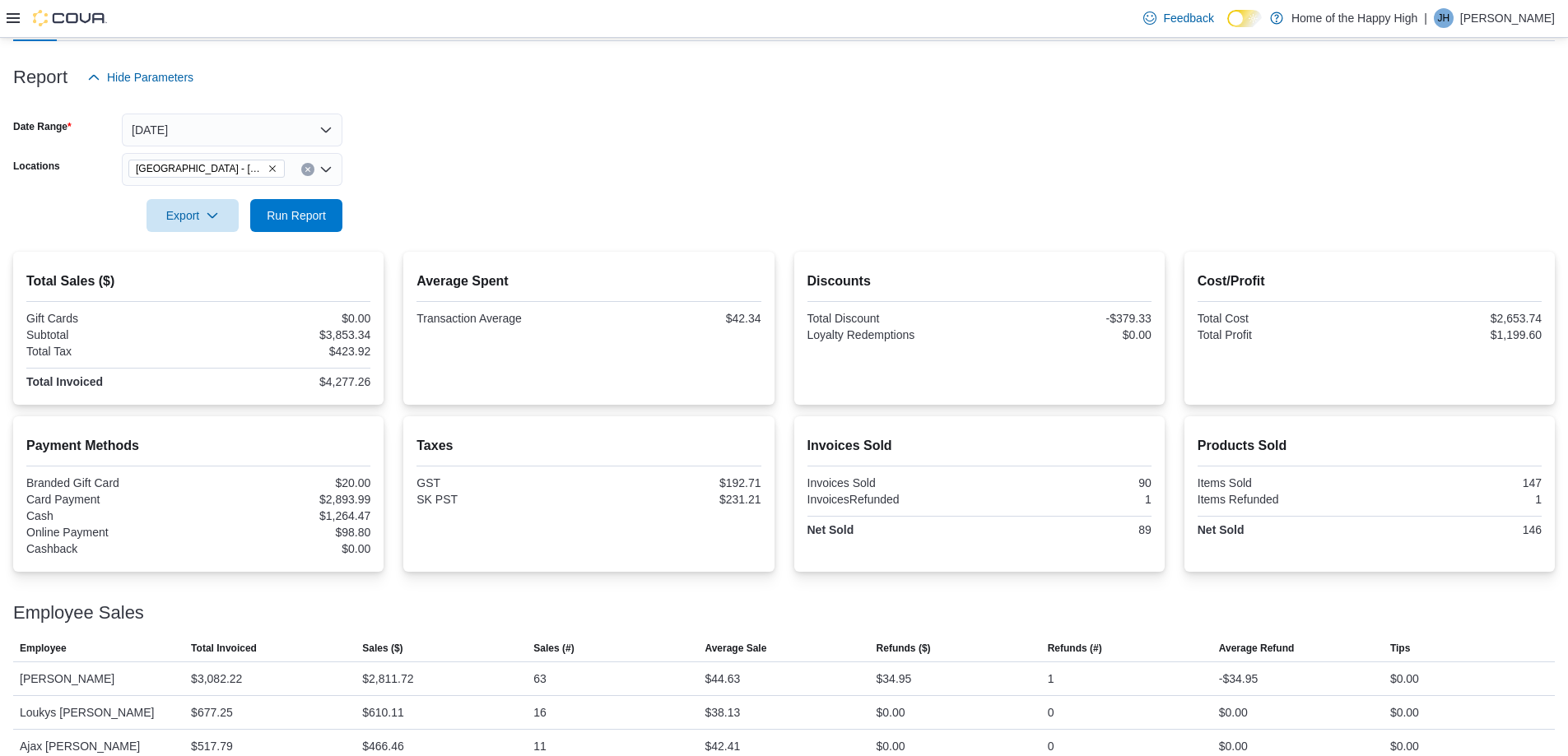
scroll to position [200, 0]
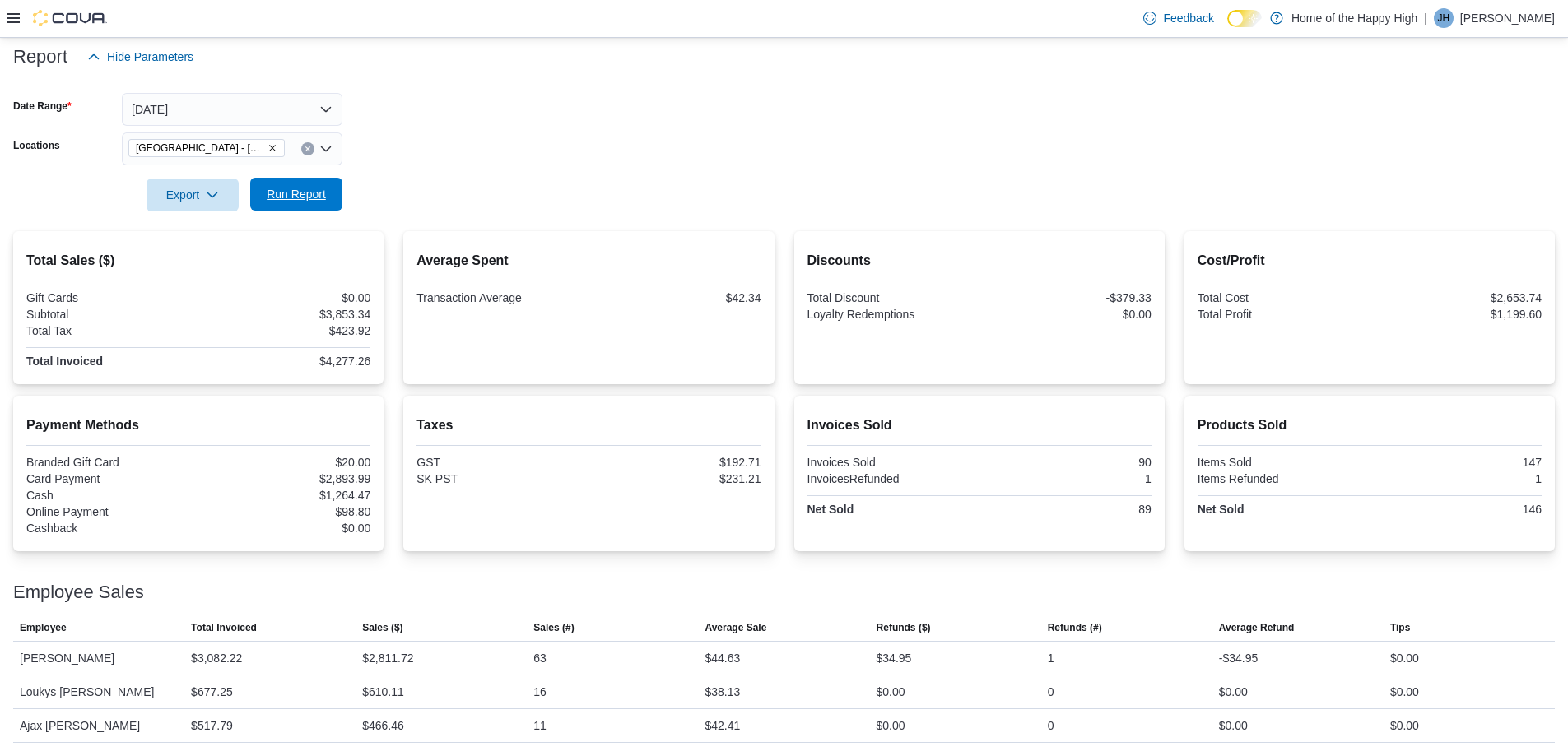
click at [308, 206] on span "Run Report" at bounding box center [296, 194] width 72 height 33
click at [300, 118] on button "[DATE]" at bounding box center [231, 109] width 220 height 33
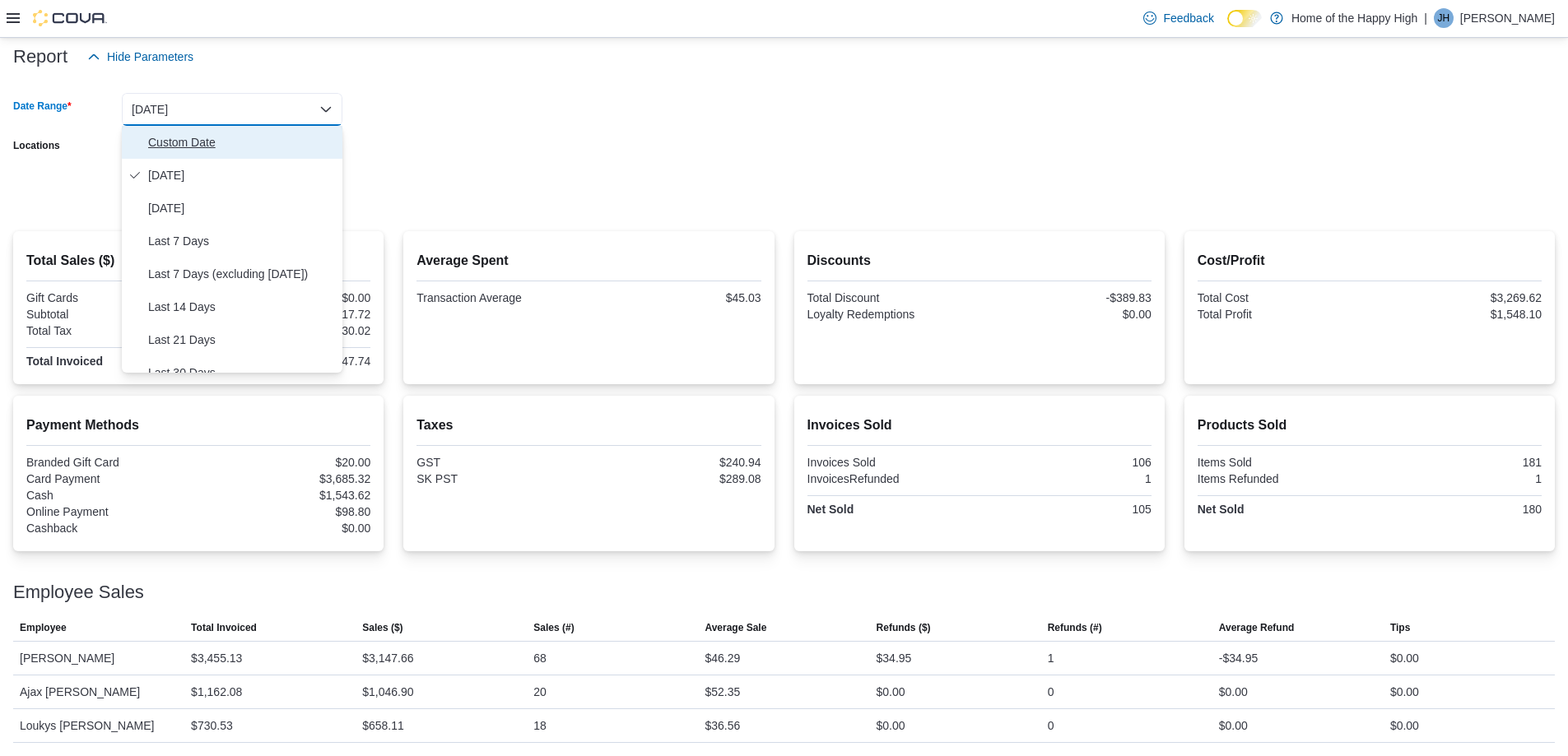
click at [210, 132] on button "Custom Date" at bounding box center [231, 142] width 220 height 33
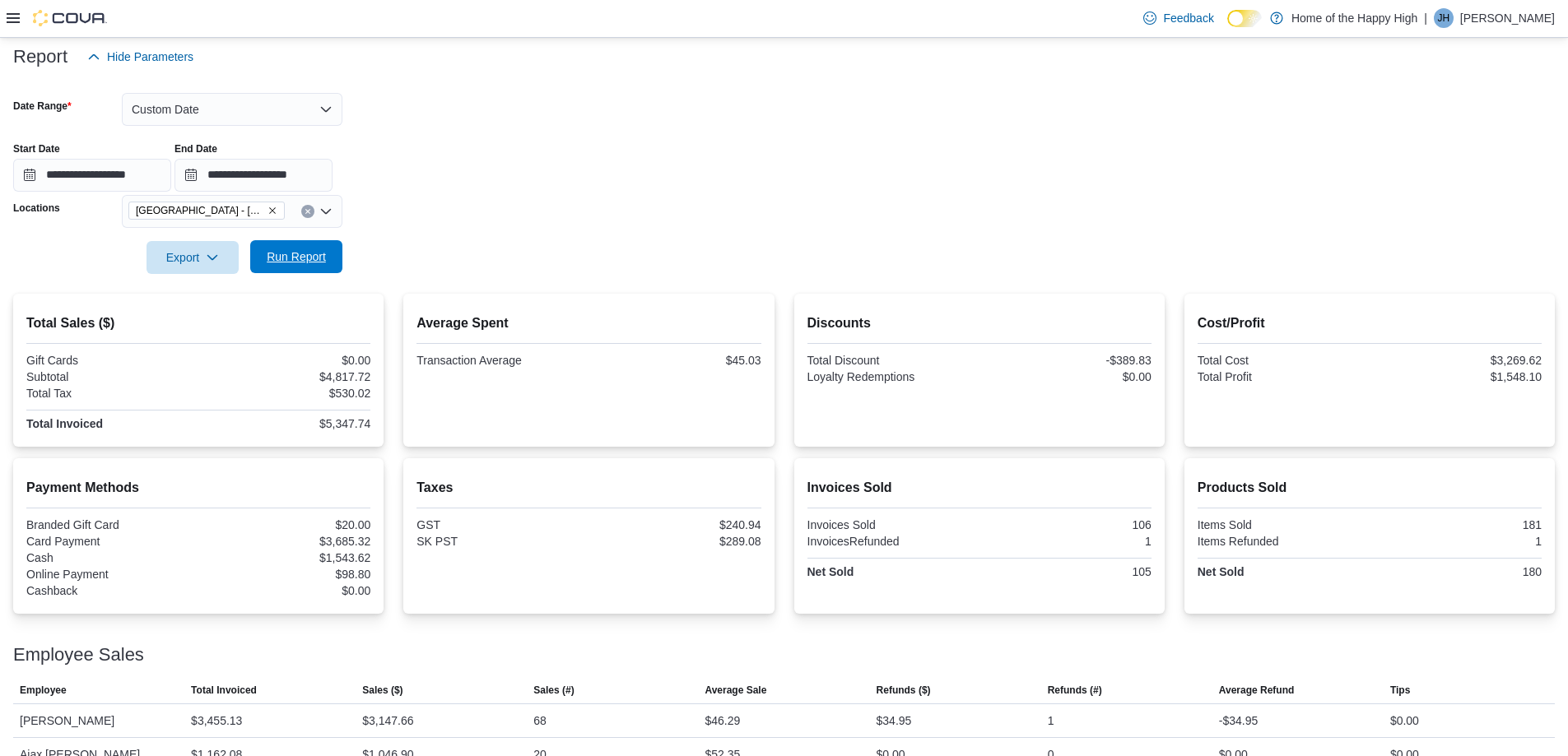
click at [292, 248] on span "Run Report" at bounding box center [296, 256] width 72 height 33
click at [293, 115] on button "Custom Date" at bounding box center [231, 109] width 220 height 33
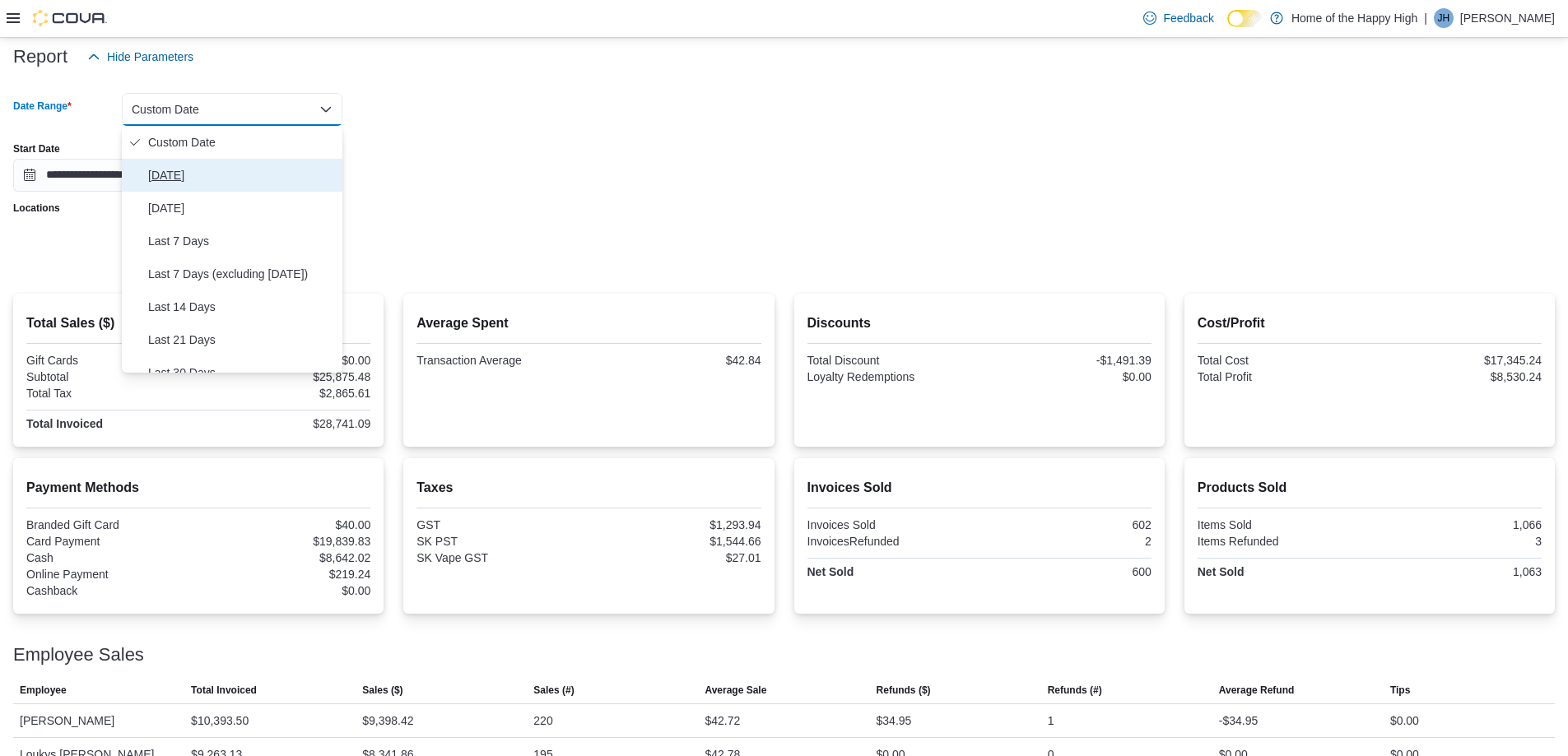
click at [171, 168] on span "[DATE]" at bounding box center [242, 175] width 188 height 20
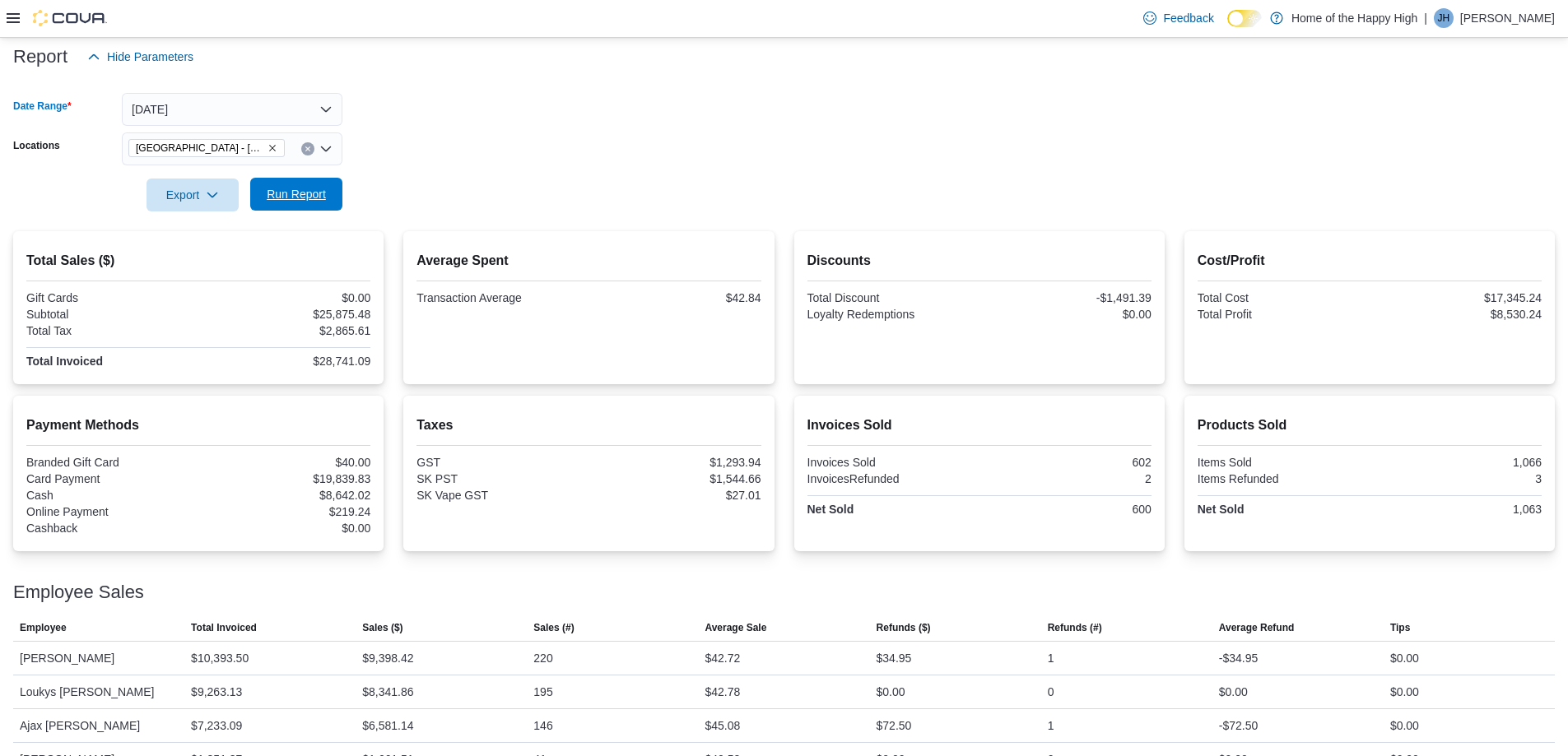
click at [310, 189] on span "Run Report" at bounding box center [296, 194] width 60 height 17
click at [537, 153] on form "Date Range [DATE] Locations [GEOGRAPHIC_DATA] - [GEOGRAPHIC_DATA] - Fire & Flow…" at bounding box center [784, 142] width 1541 height 138
click at [300, 182] on span "Run Report" at bounding box center [296, 194] width 72 height 33
click at [310, 116] on button "[DATE]" at bounding box center [231, 109] width 220 height 33
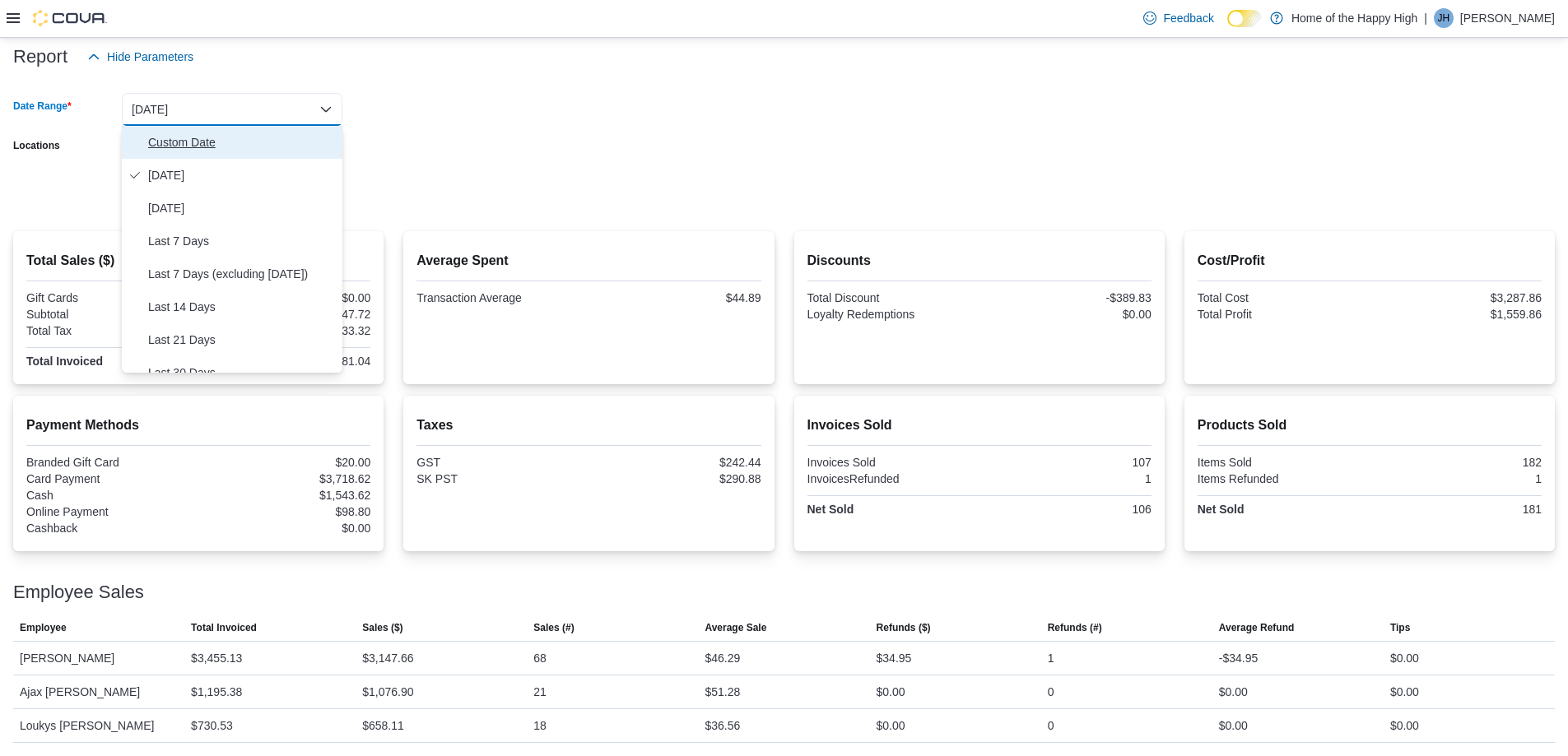
click at [179, 144] on span "Custom Date" at bounding box center [242, 142] width 188 height 20
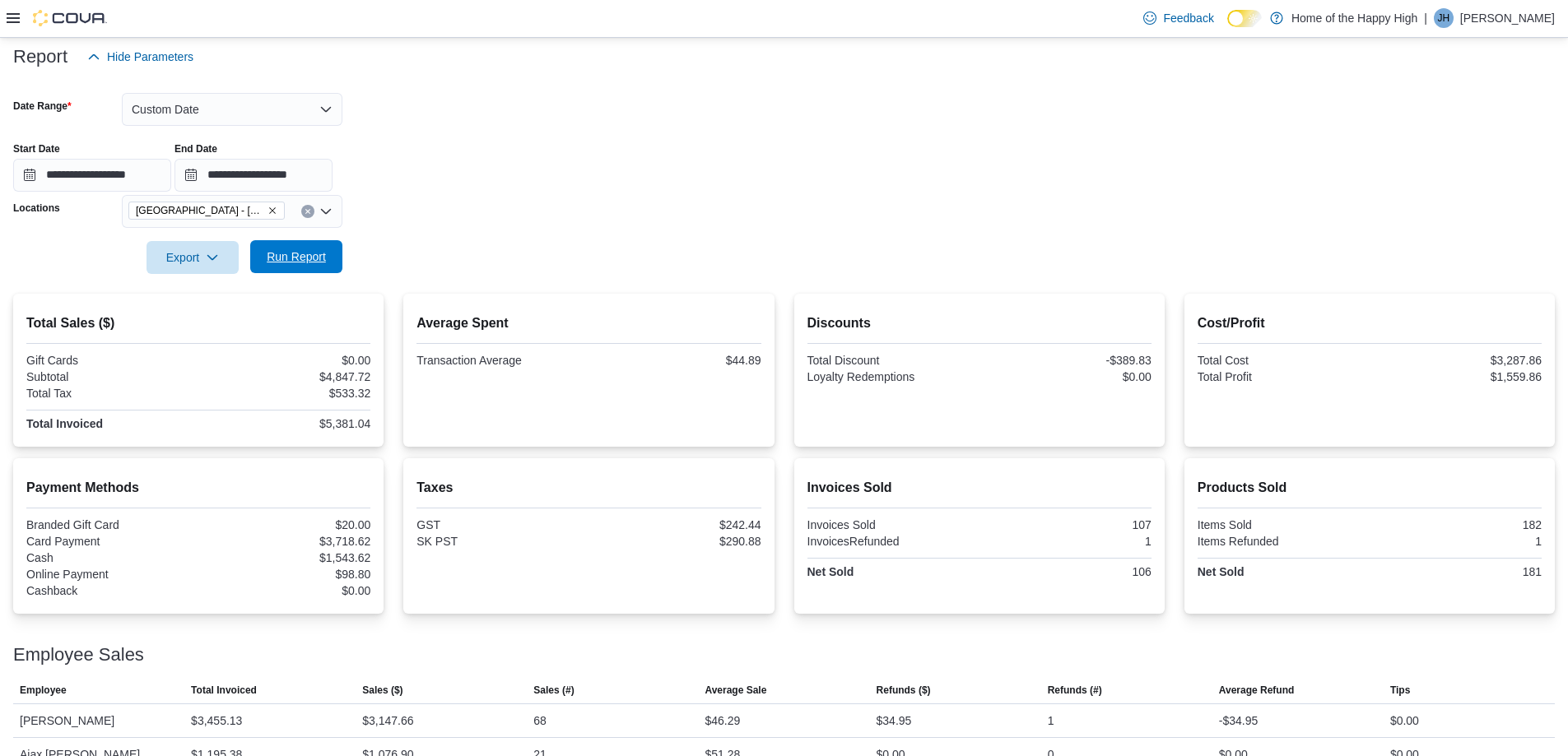
click at [289, 260] on span "Run Report" at bounding box center [296, 257] width 60 height 17
click at [294, 112] on button "Custom Date" at bounding box center [231, 109] width 220 height 33
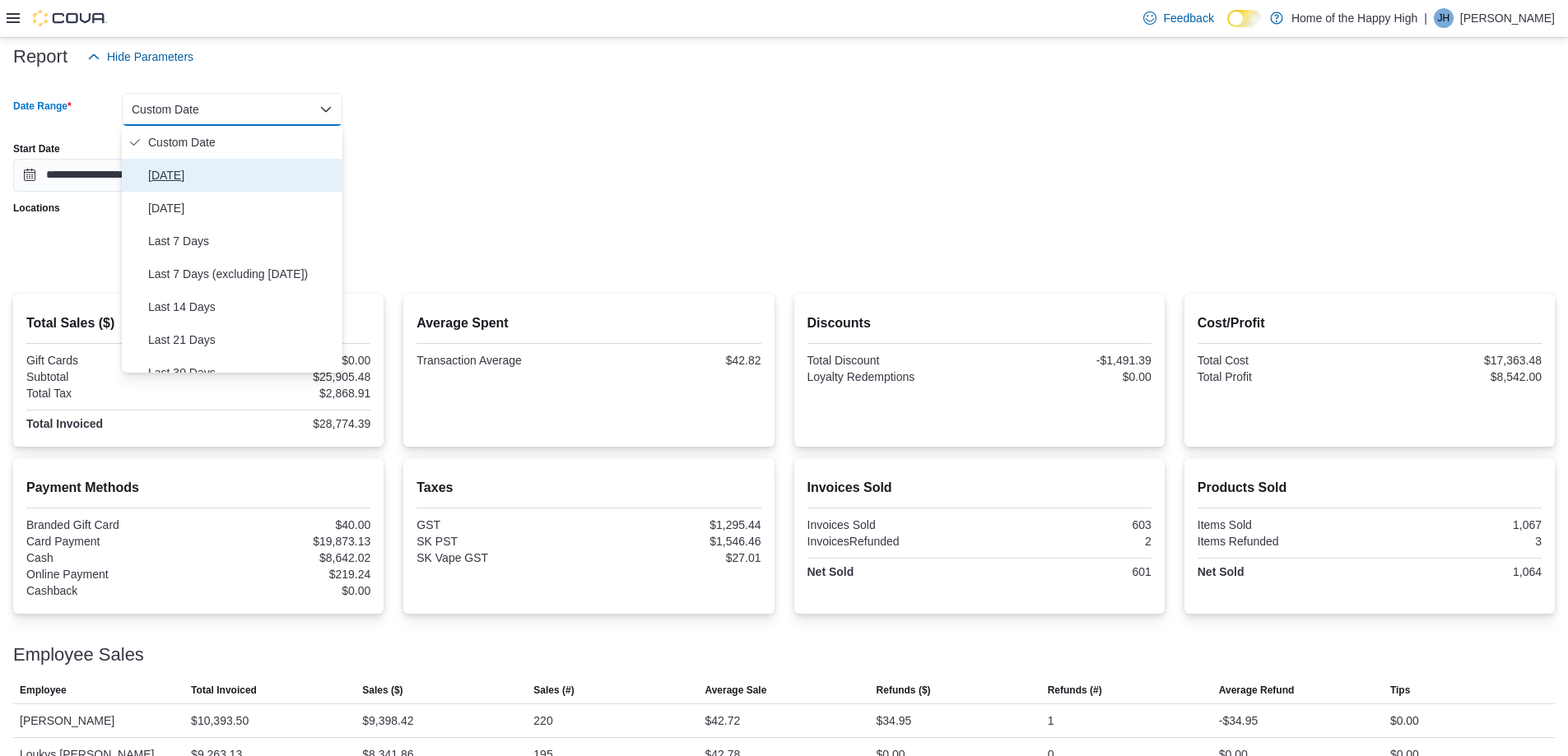
click at [165, 166] on span "[DATE]" at bounding box center [242, 175] width 188 height 20
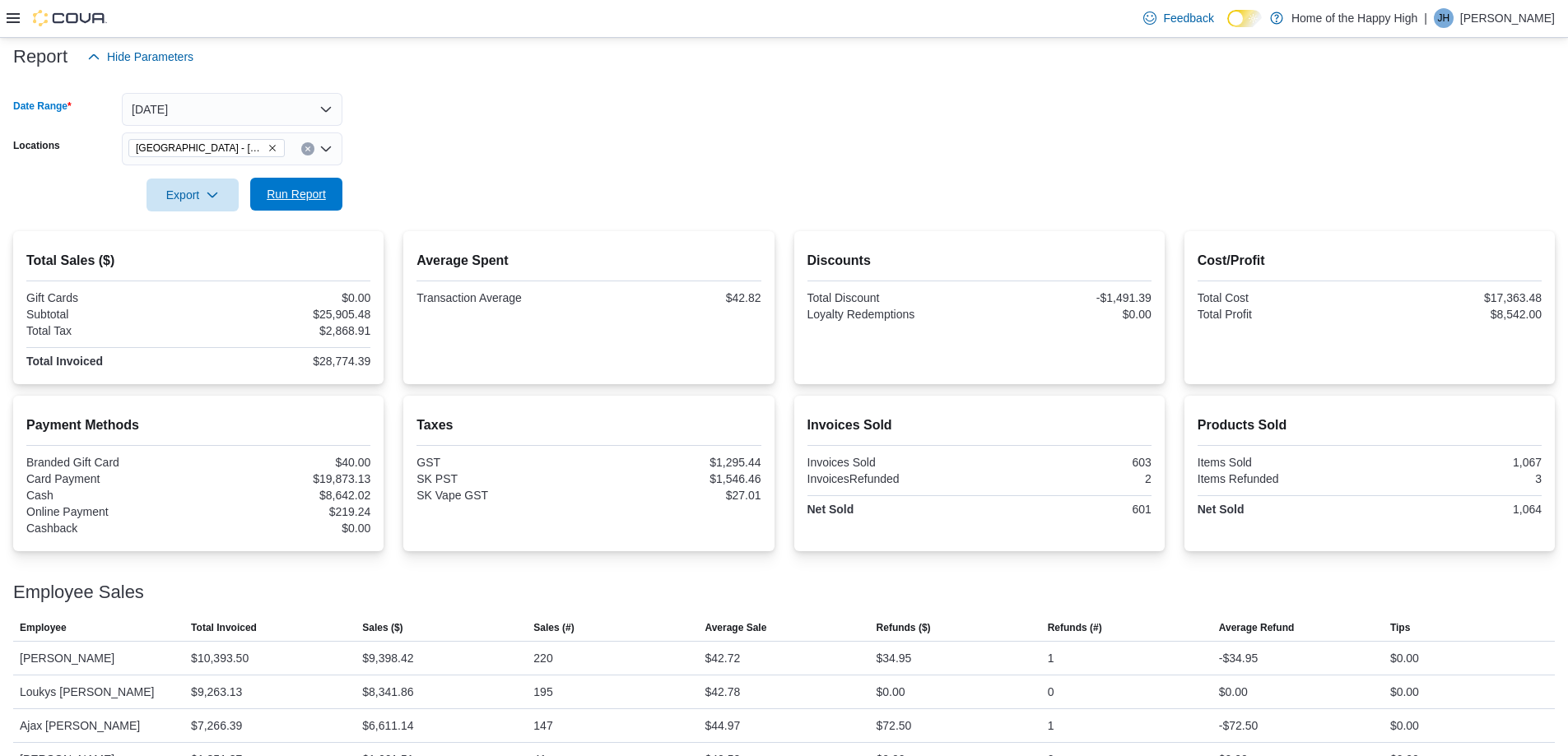
click at [305, 186] on span "Run Report" at bounding box center [296, 194] width 72 height 33
click at [328, 183] on span "Run Report" at bounding box center [296, 194] width 72 height 33
click at [272, 116] on button "[DATE]" at bounding box center [231, 109] width 220 height 33
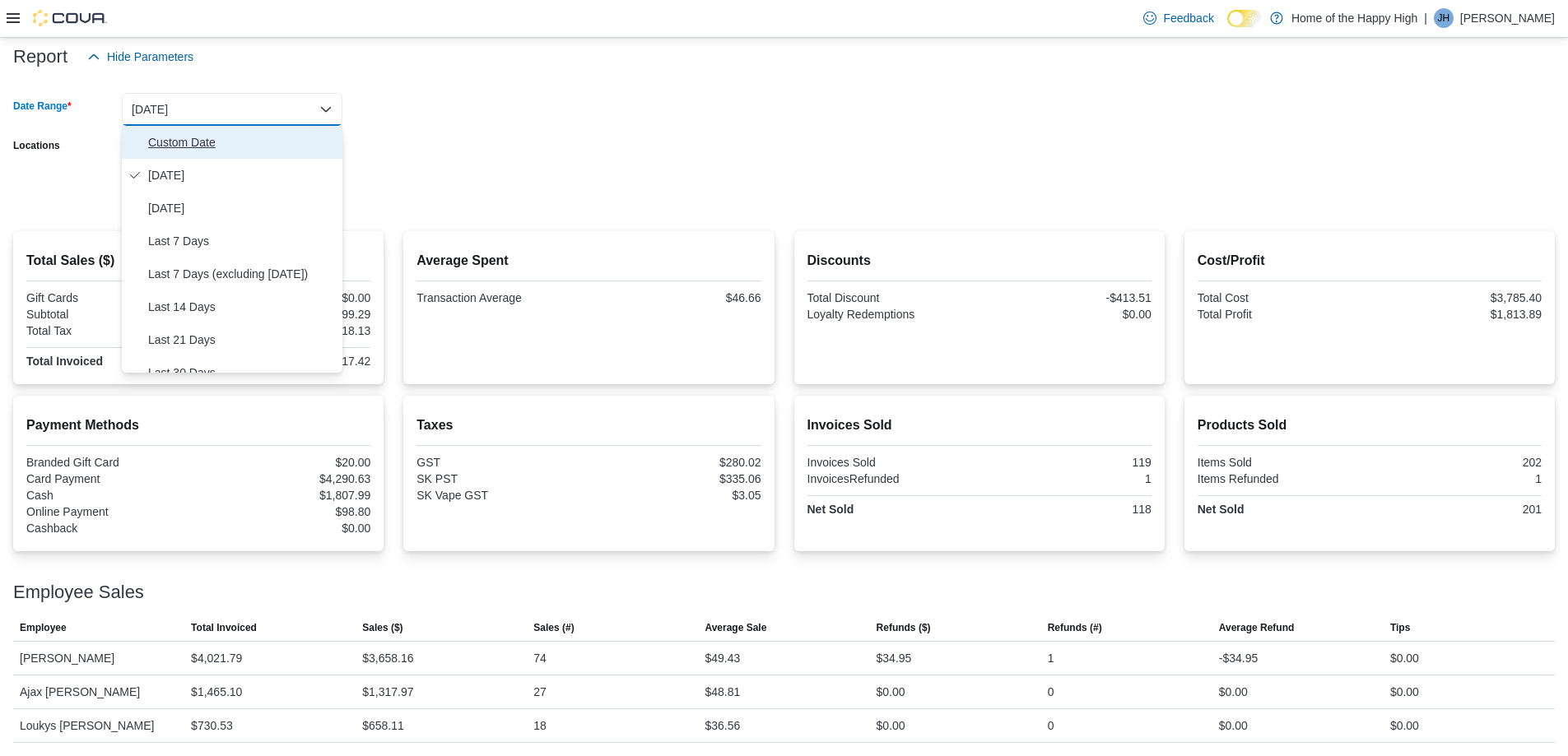
click at [190, 142] on span "Custom Date" at bounding box center [242, 142] width 188 height 20
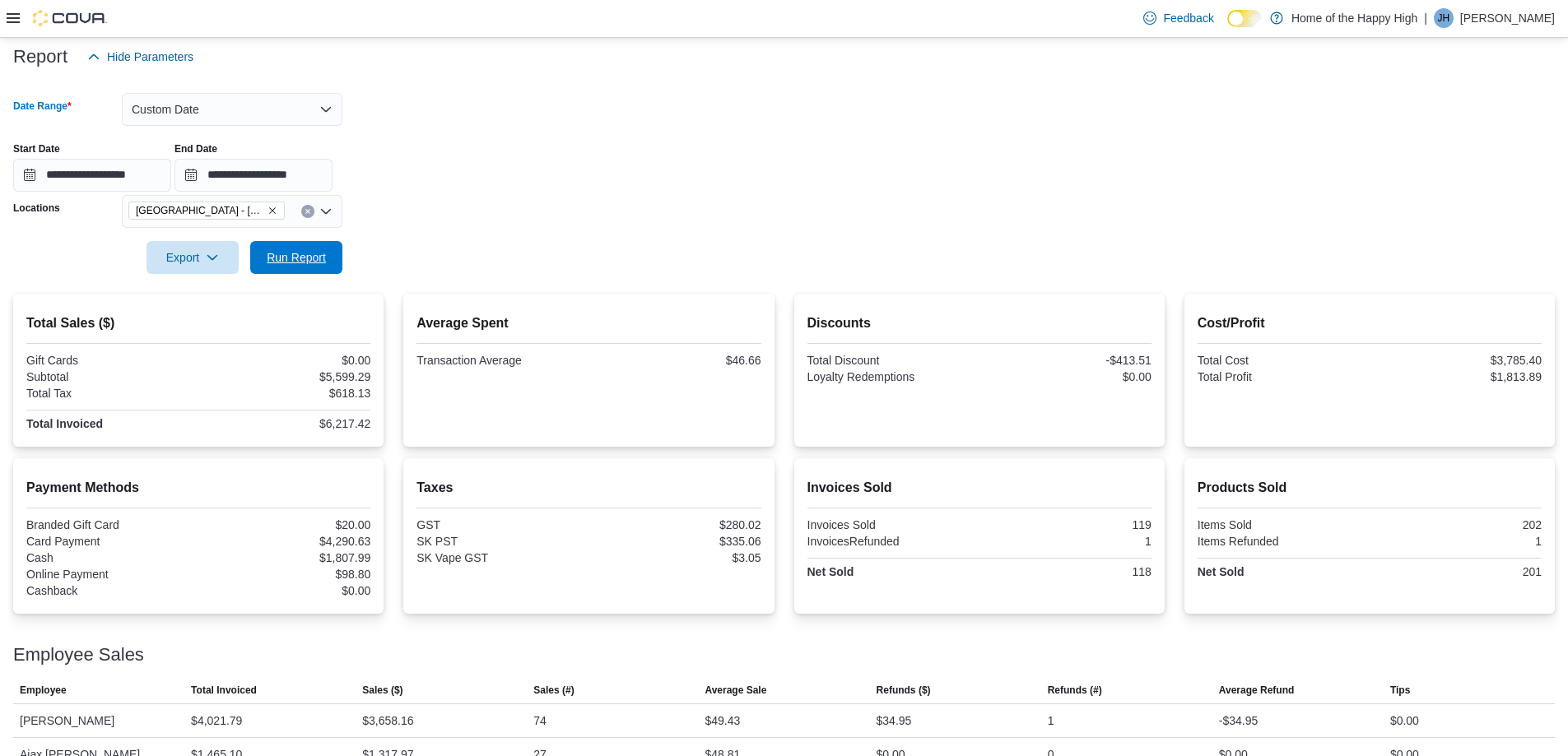
drag, startPoint x: 320, startPoint y: 251, endPoint x: 682, endPoint y: 187, distance: 367.6
click at [319, 251] on span "Run Report" at bounding box center [296, 258] width 60 height 17
click at [250, 101] on button "Custom Date" at bounding box center [231, 109] width 220 height 33
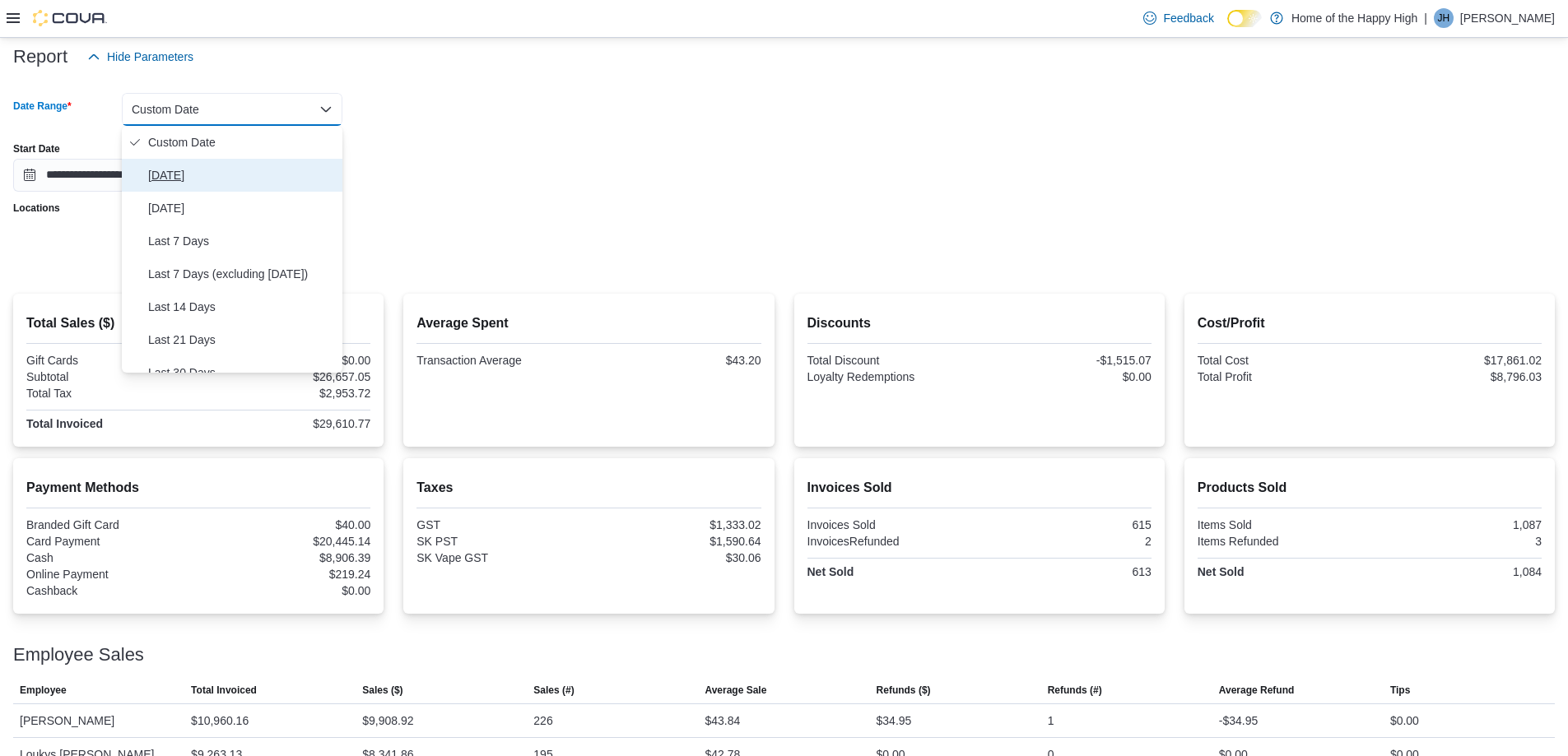
click at [163, 188] on button "[DATE]" at bounding box center [231, 175] width 220 height 33
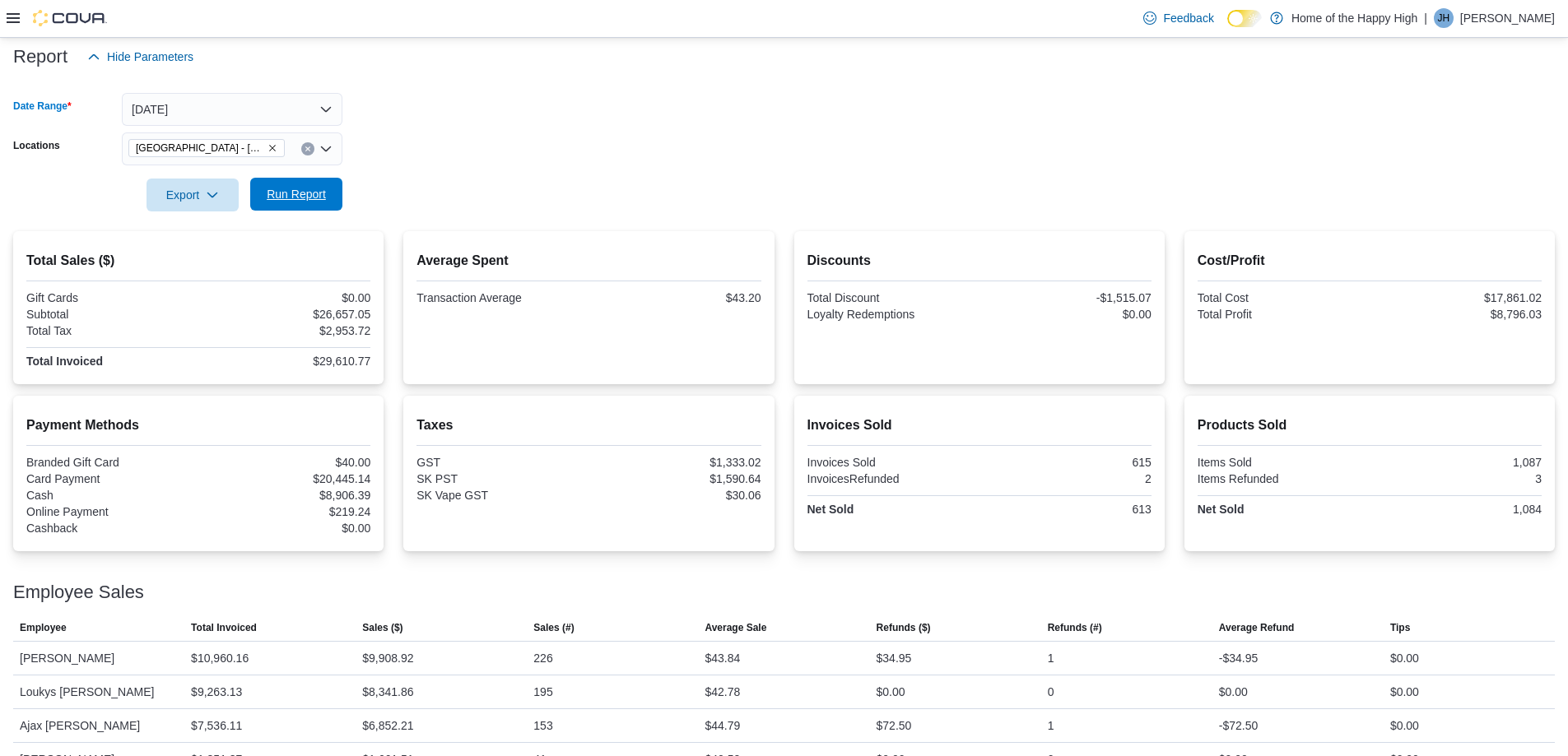
click at [276, 195] on span "Run Report" at bounding box center [296, 194] width 60 height 17
click at [272, 102] on button "[DATE]" at bounding box center [231, 109] width 220 height 33
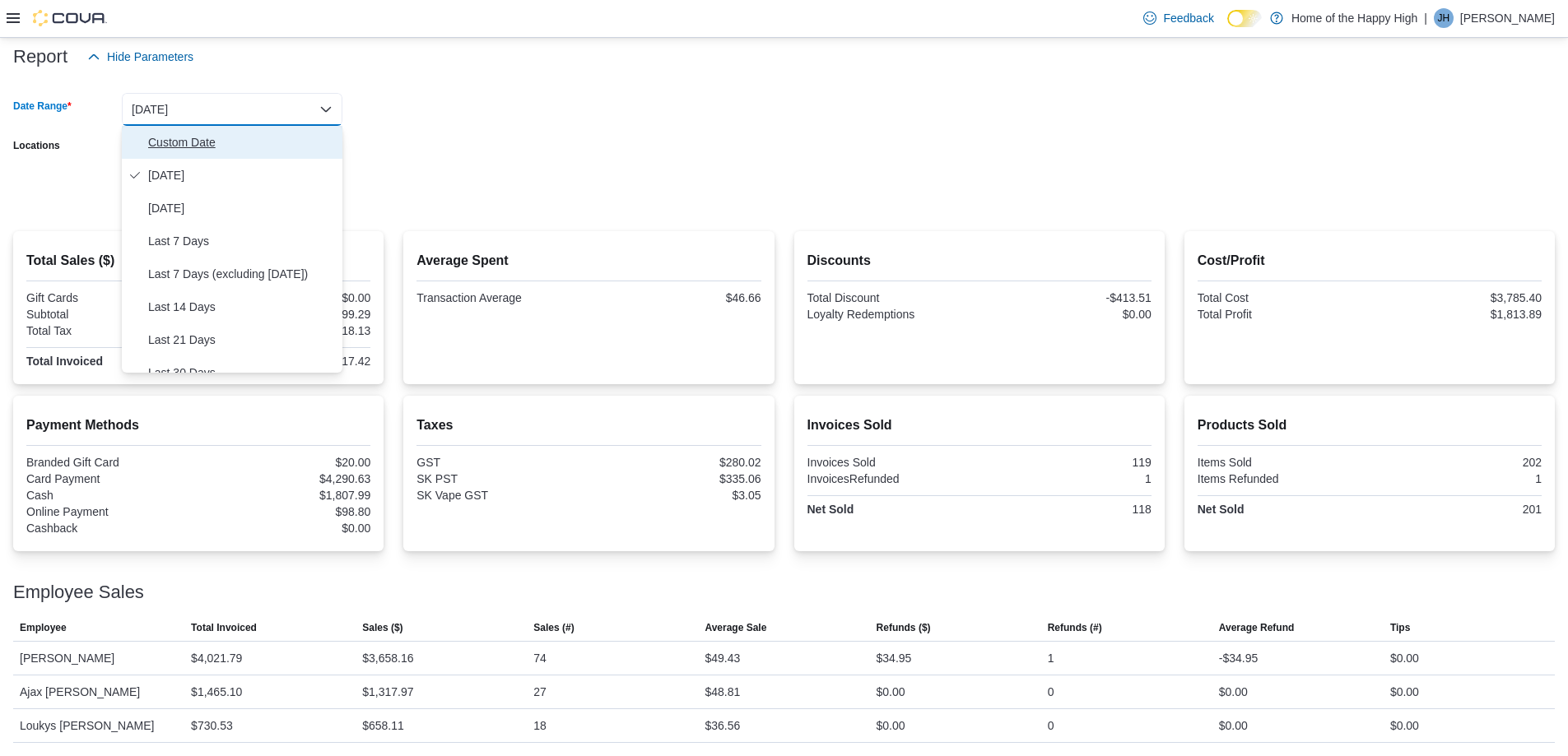
click at [188, 139] on span "Custom Date" at bounding box center [242, 142] width 188 height 20
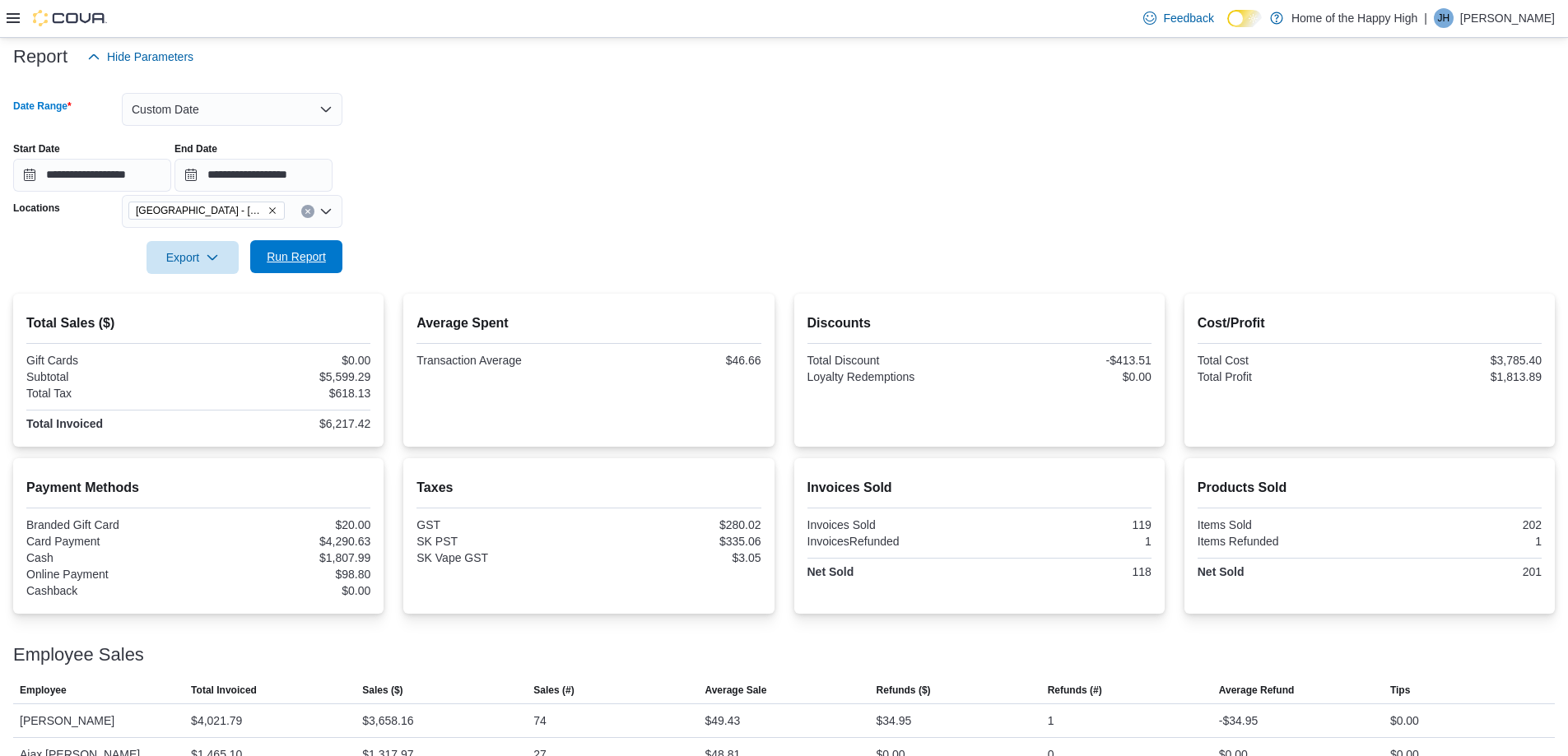
click at [303, 265] on span "Run Report" at bounding box center [296, 257] width 60 height 17
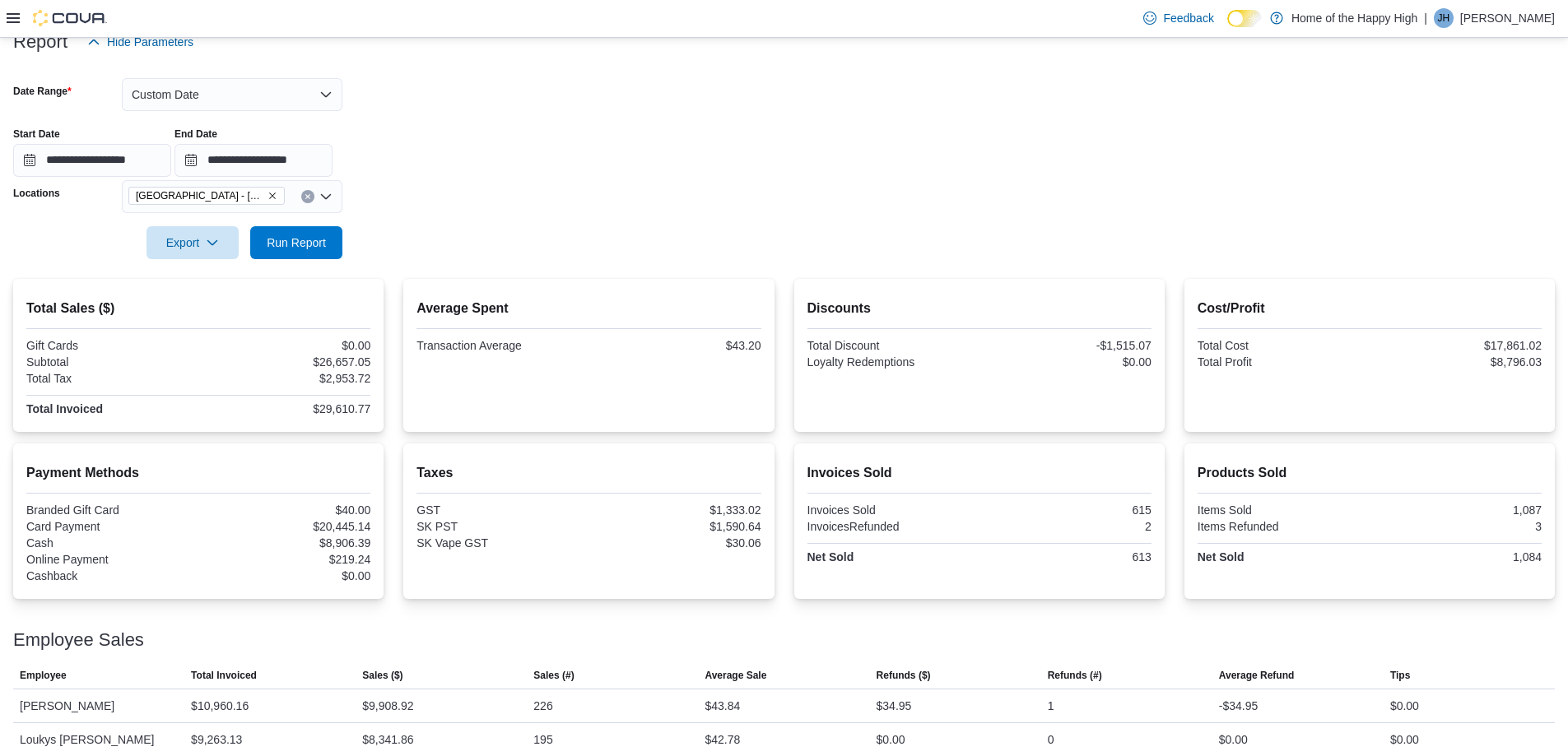
scroll to position [214, 0]
click at [235, 101] on button "Custom Date" at bounding box center [231, 95] width 220 height 33
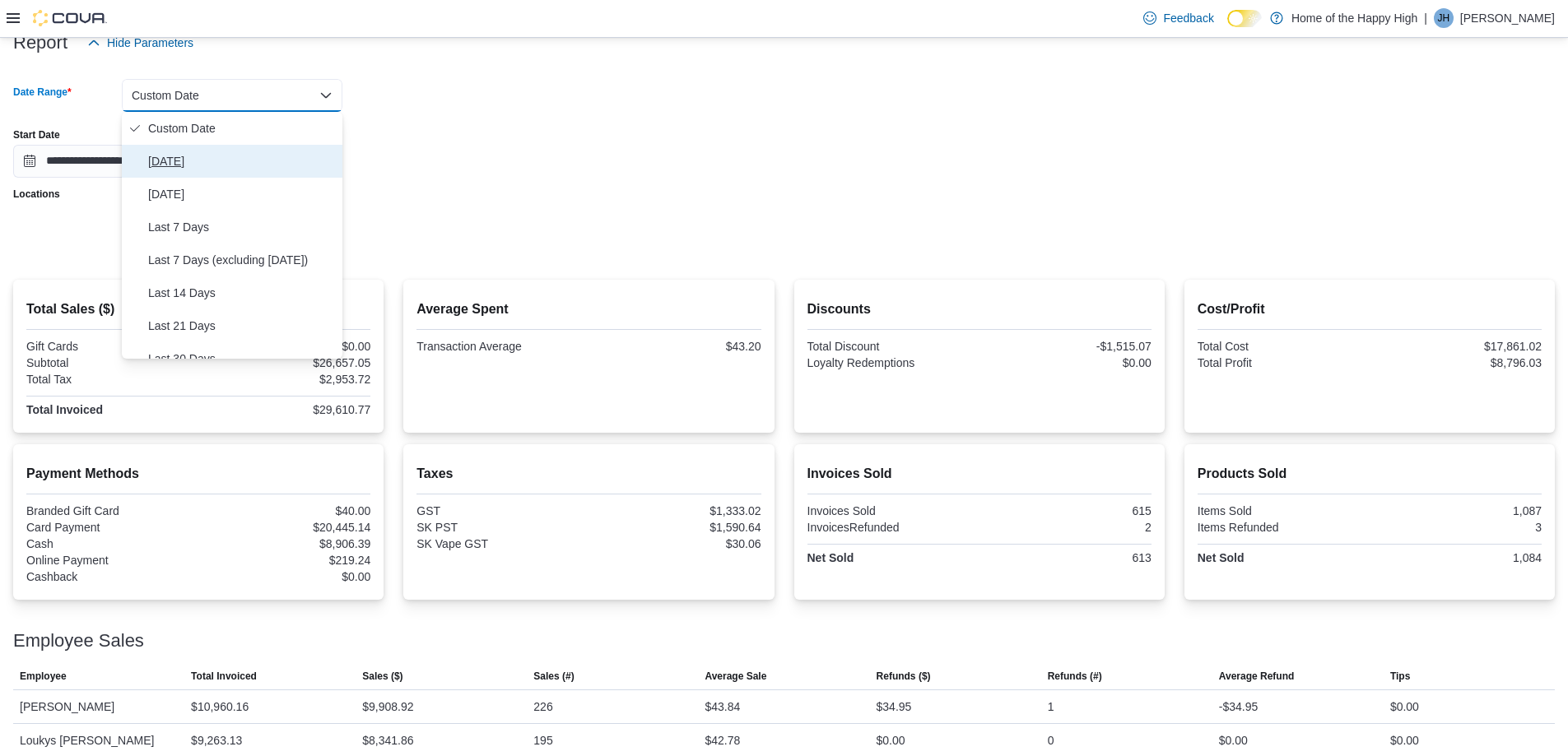
click at [161, 158] on span "[DATE]" at bounding box center [242, 162] width 188 height 20
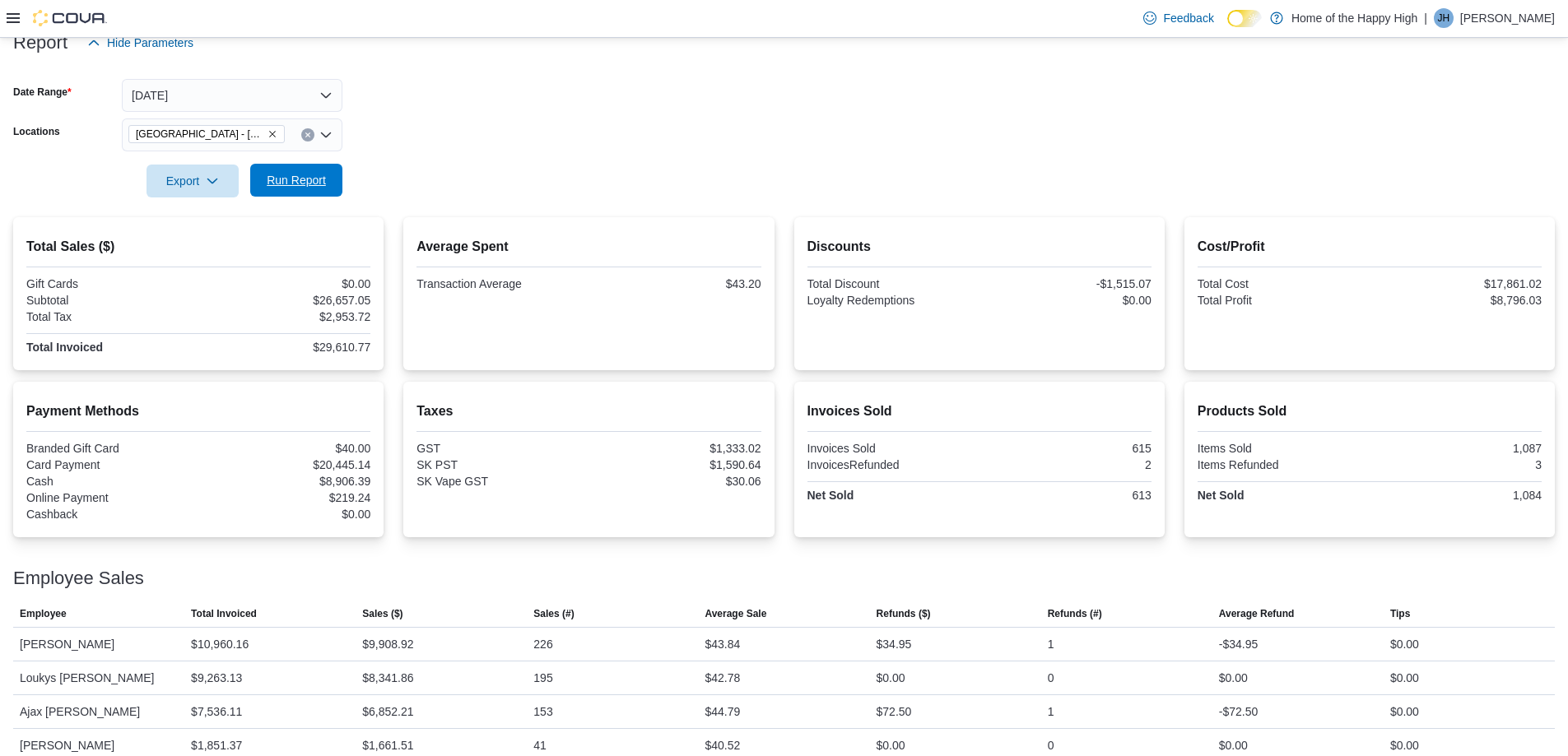
click at [282, 192] on span "Run Report" at bounding box center [296, 179] width 72 height 33
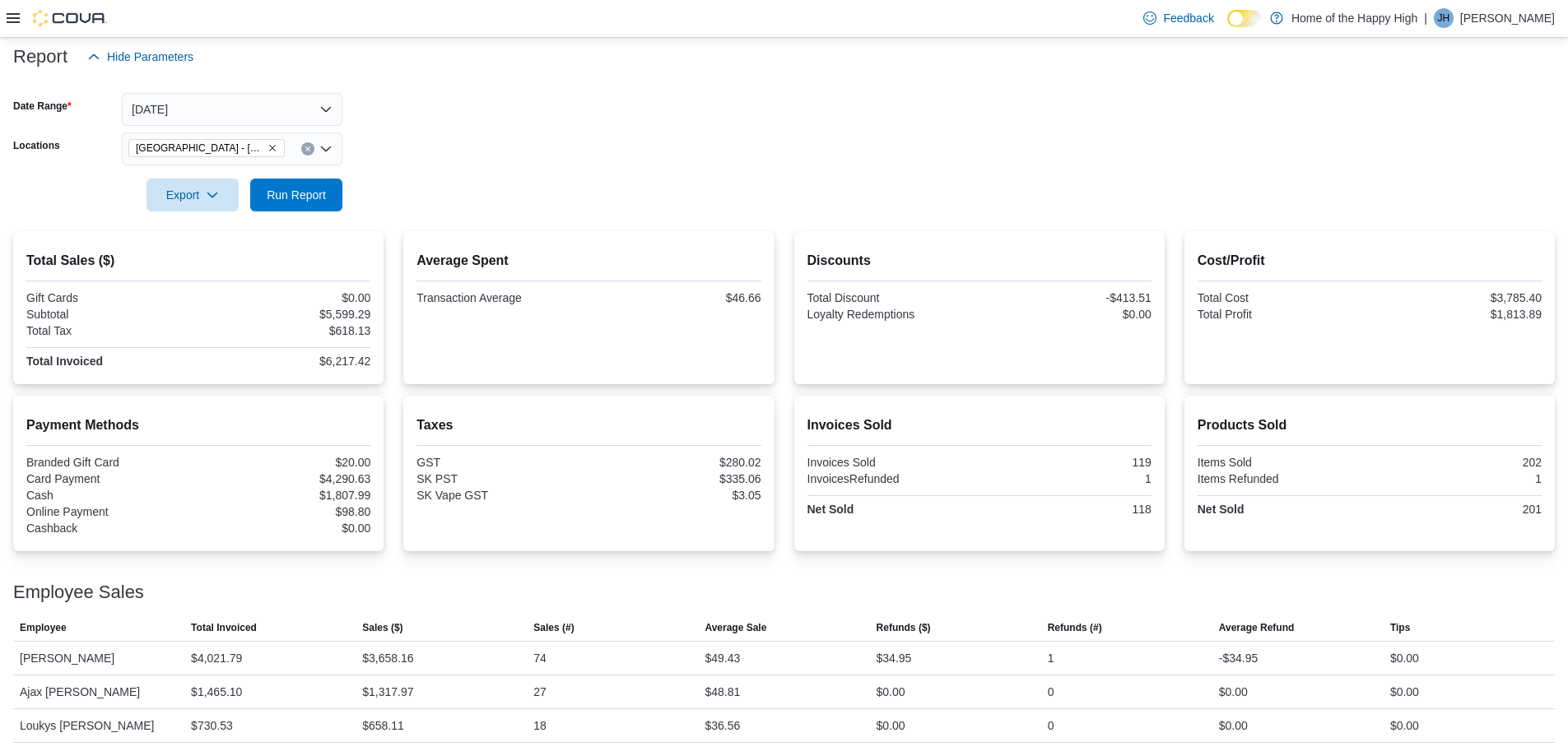
scroll to position [200, 0]
click at [323, 194] on span "Run Report" at bounding box center [296, 194] width 60 height 17
click at [220, 111] on button "[DATE]" at bounding box center [231, 109] width 220 height 33
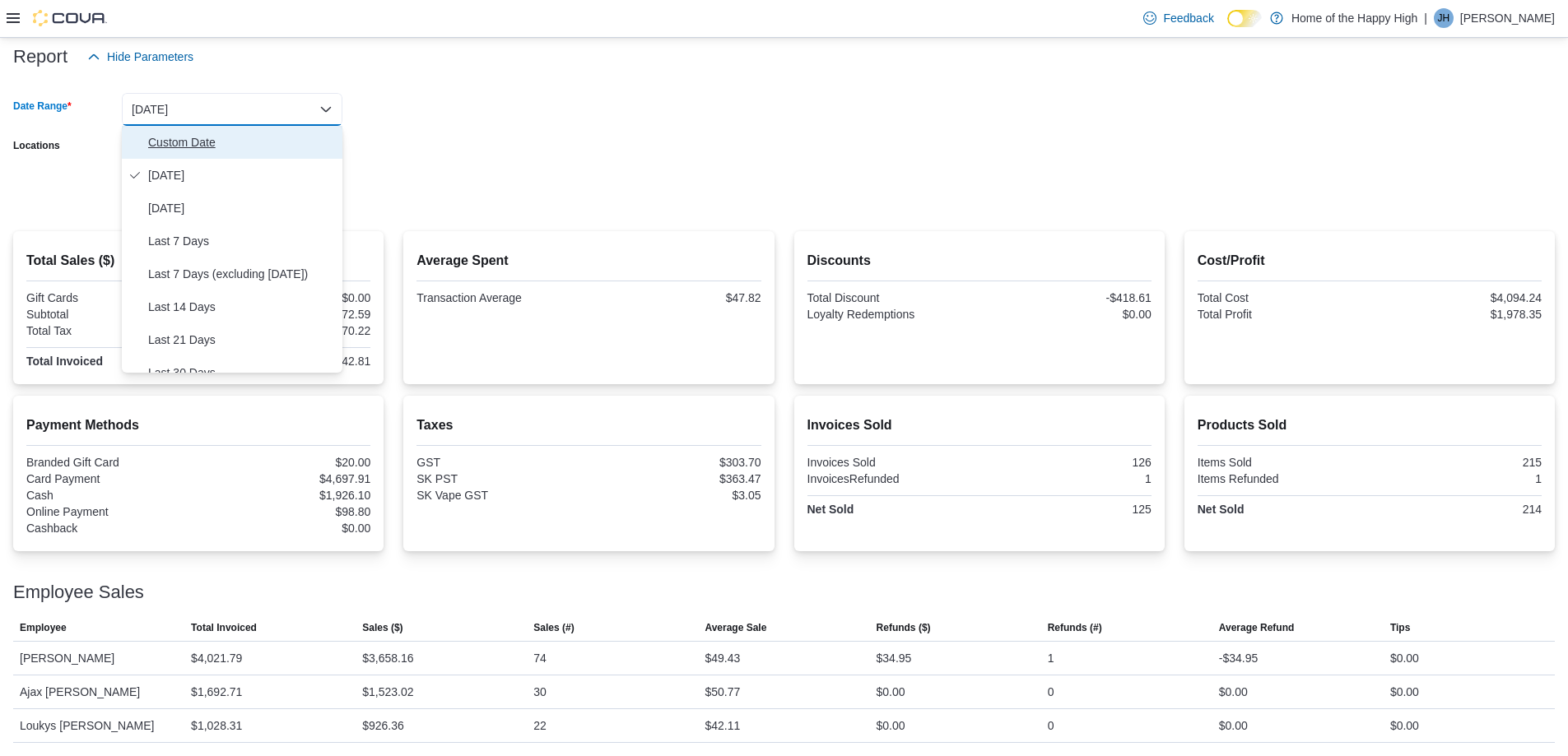
click at [198, 140] on span "Custom Date" at bounding box center [242, 142] width 188 height 20
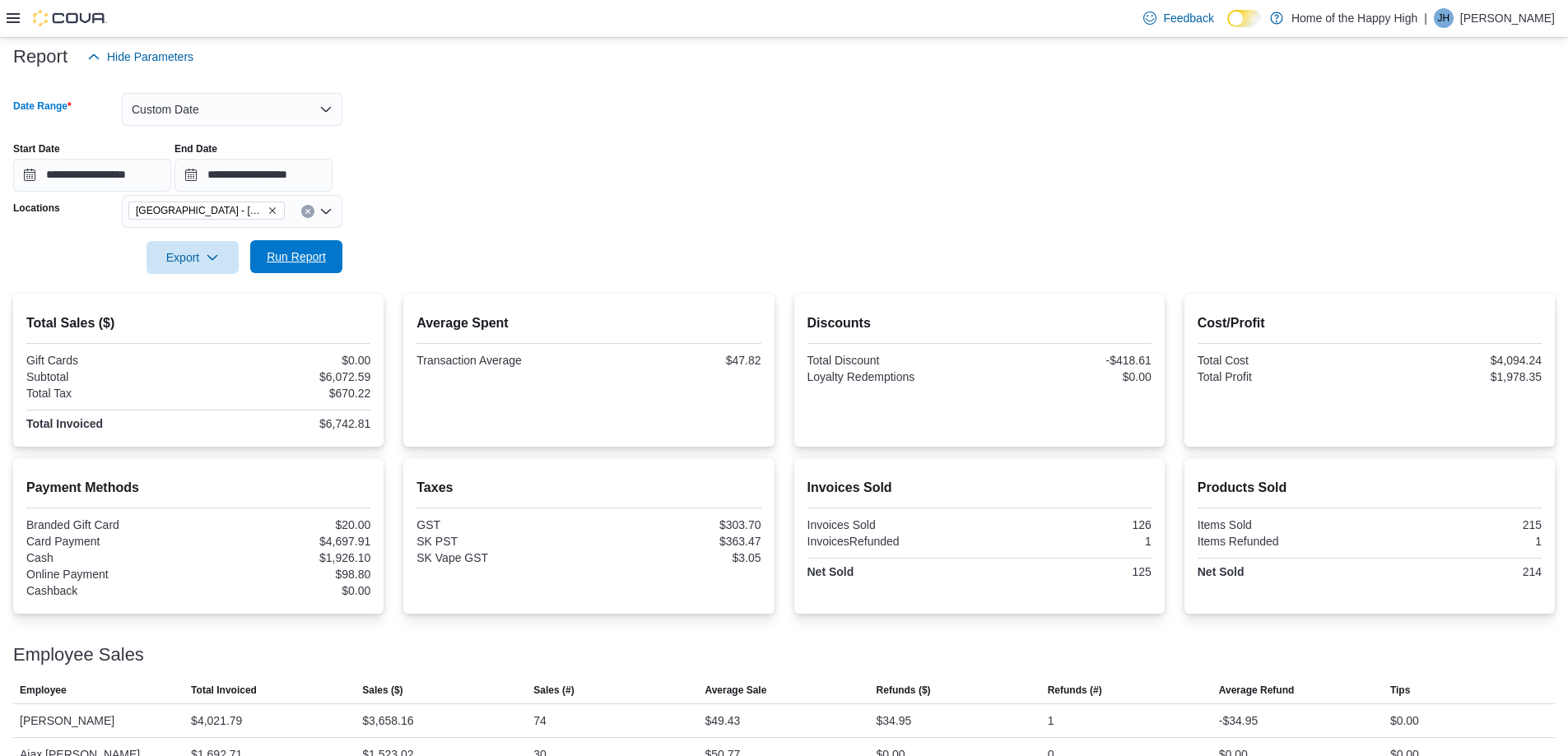
click at [287, 262] on span "Run Report" at bounding box center [296, 257] width 60 height 17
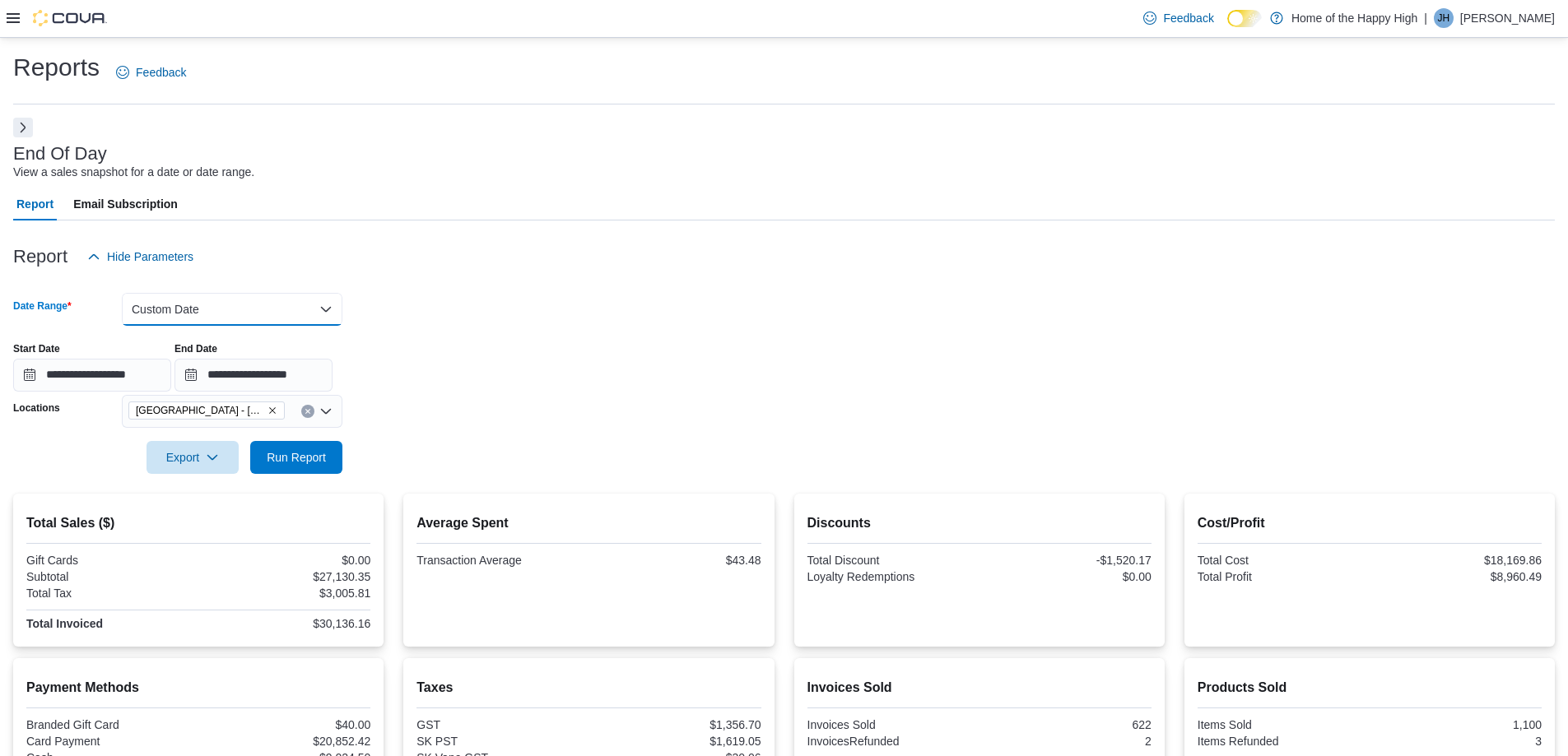
click at [305, 303] on button "Custom Date" at bounding box center [231, 309] width 220 height 33
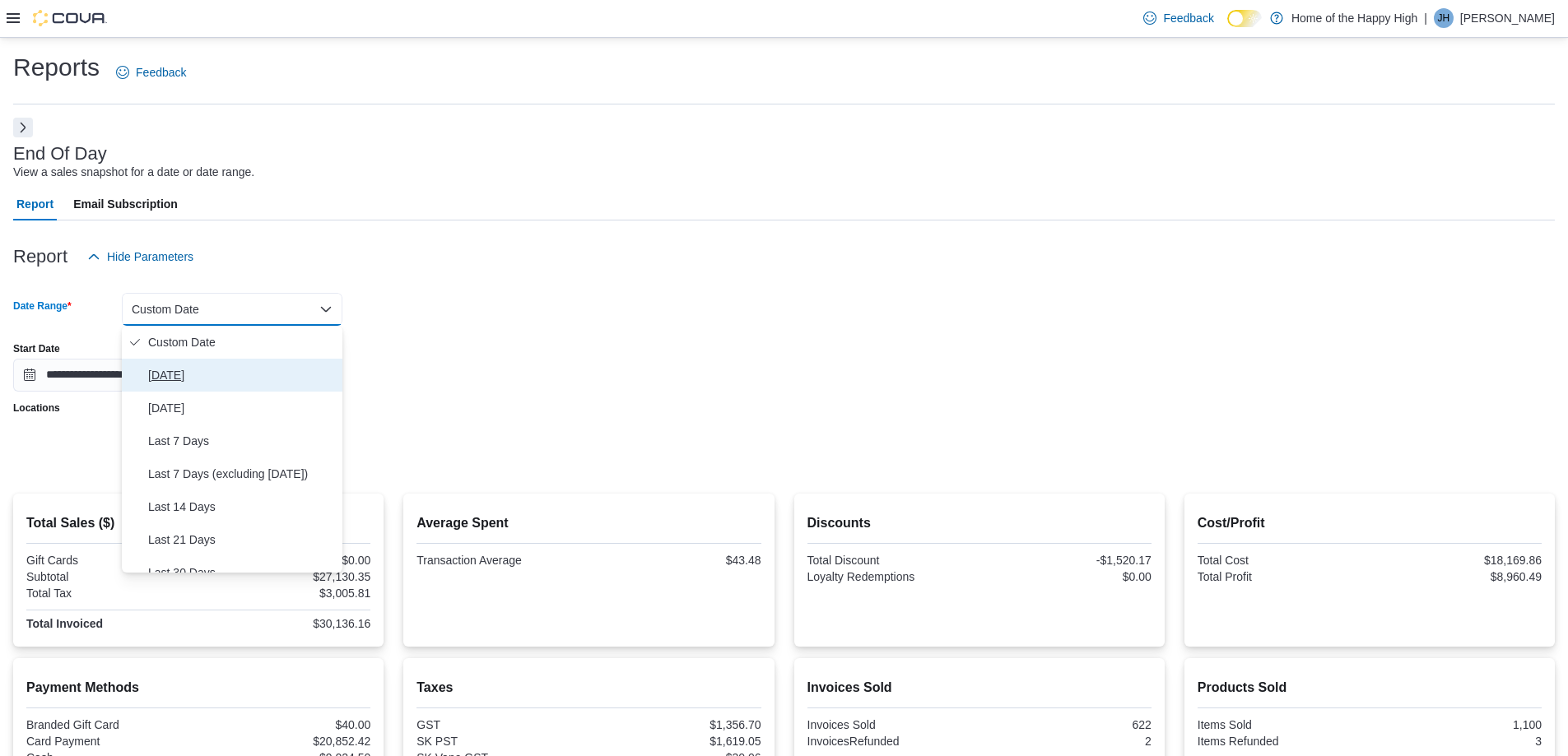
click at [167, 375] on span "[DATE]" at bounding box center [242, 375] width 188 height 20
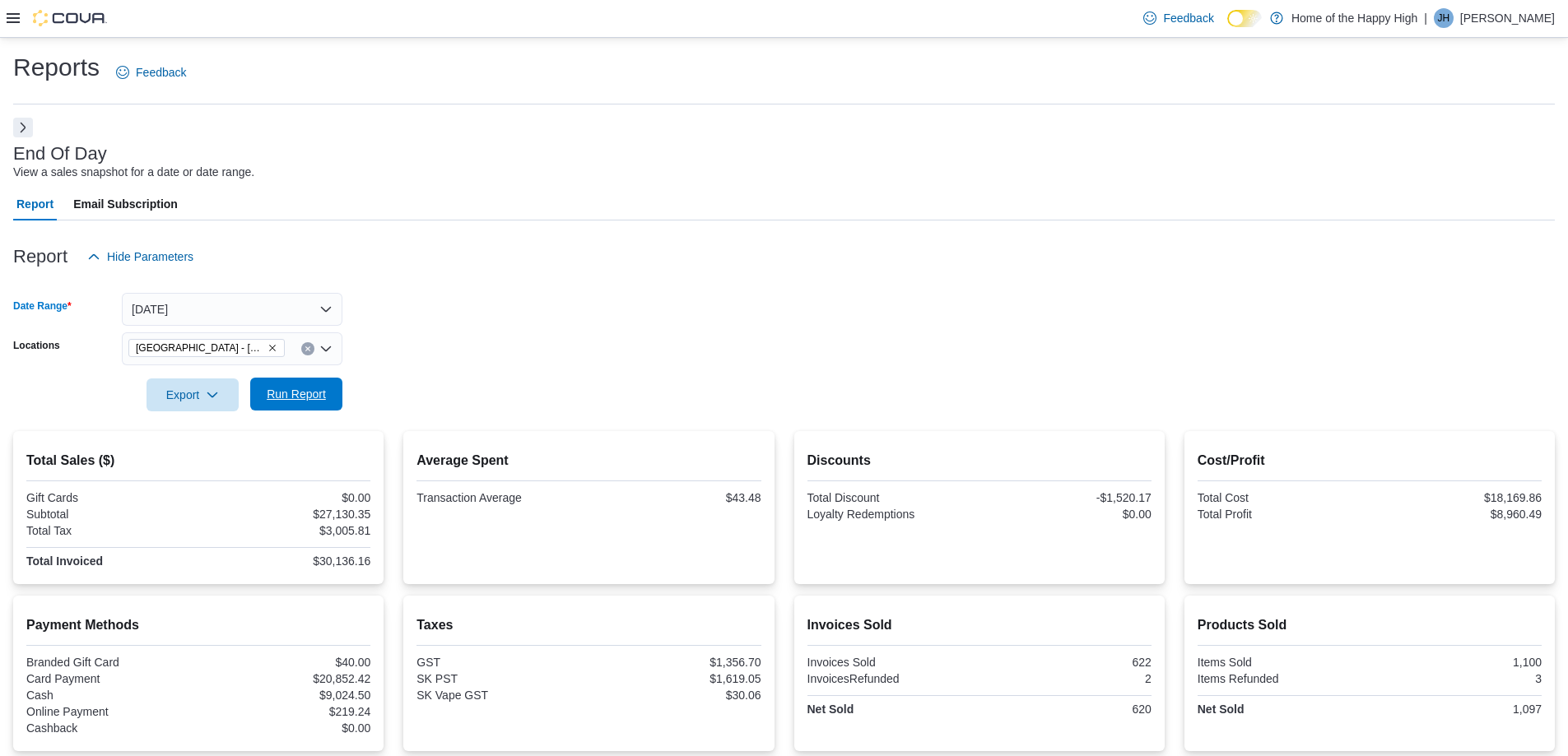
click at [322, 390] on span "Run Report" at bounding box center [296, 395] width 60 height 17
click at [325, 391] on span "Run Report" at bounding box center [296, 395] width 60 height 17
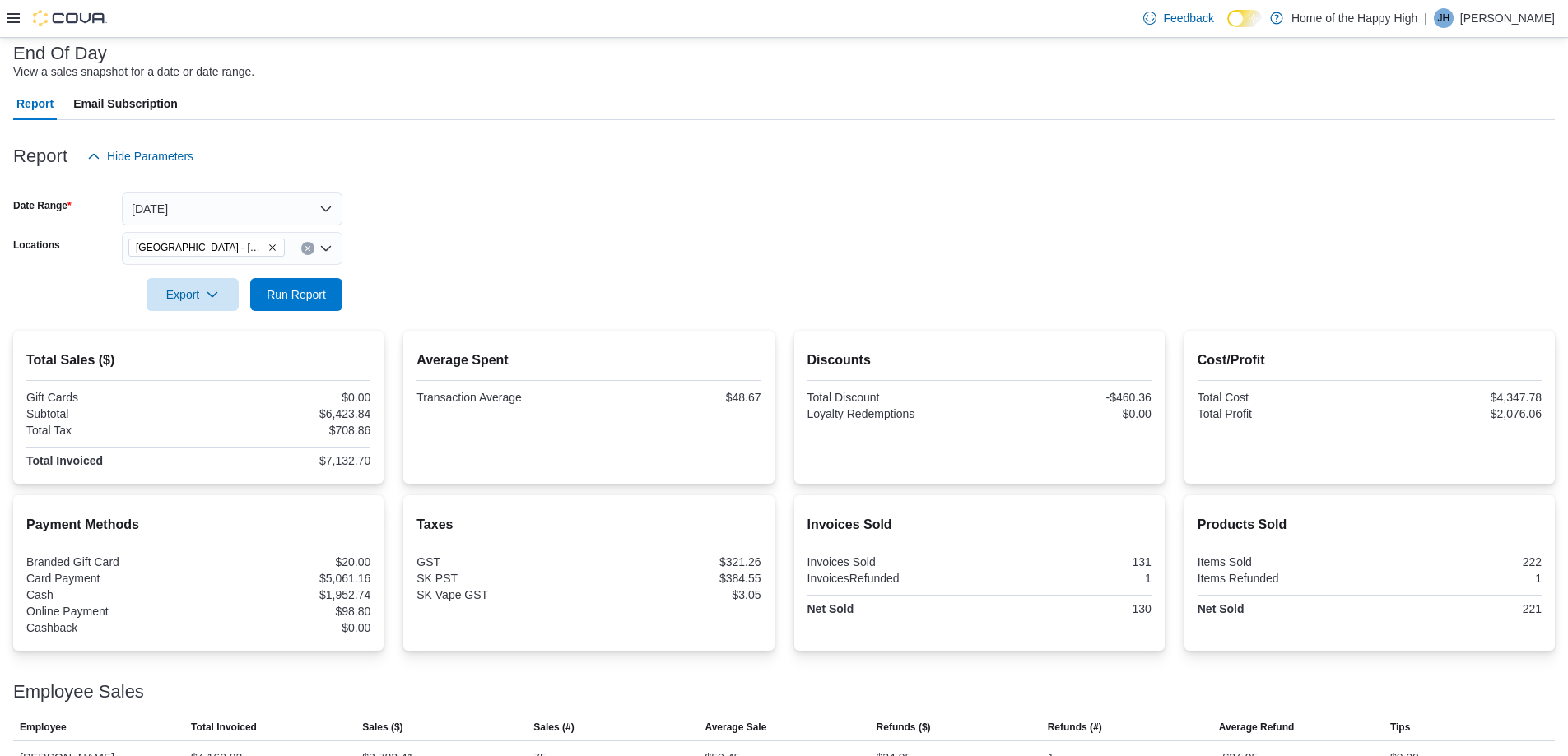
scroll to position [200, 0]
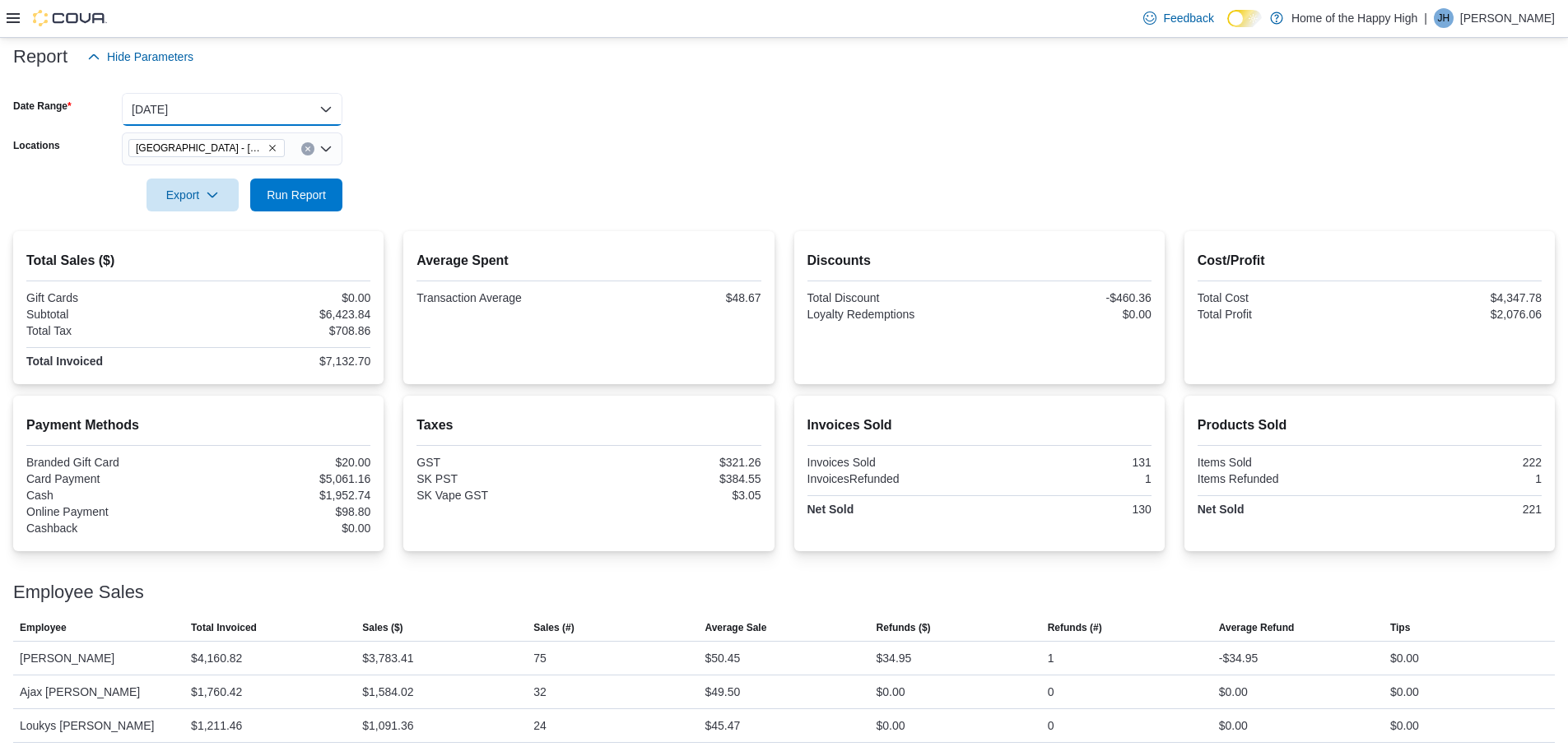
click at [199, 114] on button "[DATE]" at bounding box center [231, 109] width 220 height 33
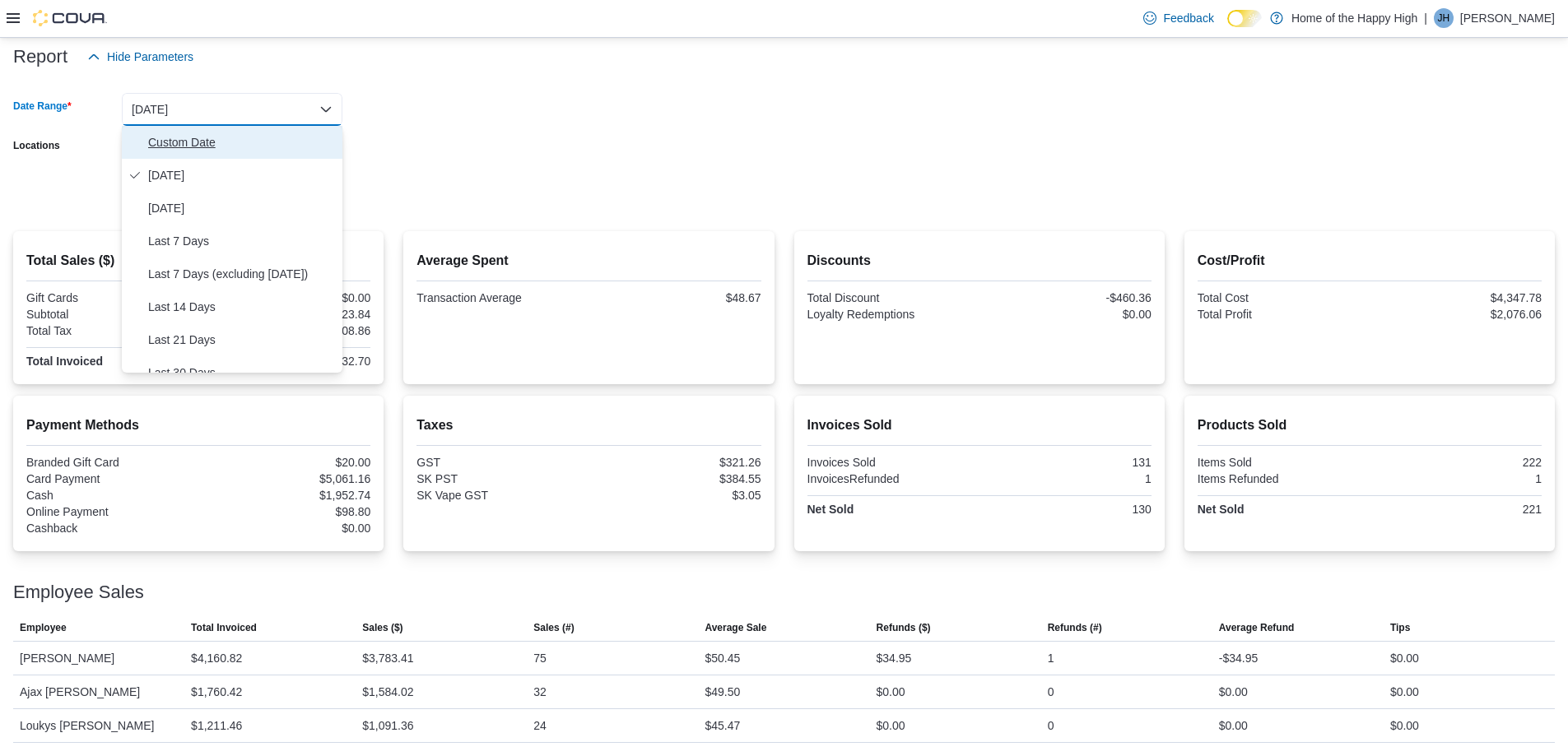
click at [201, 126] on button "Custom Date" at bounding box center [231, 142] width 220 height 33
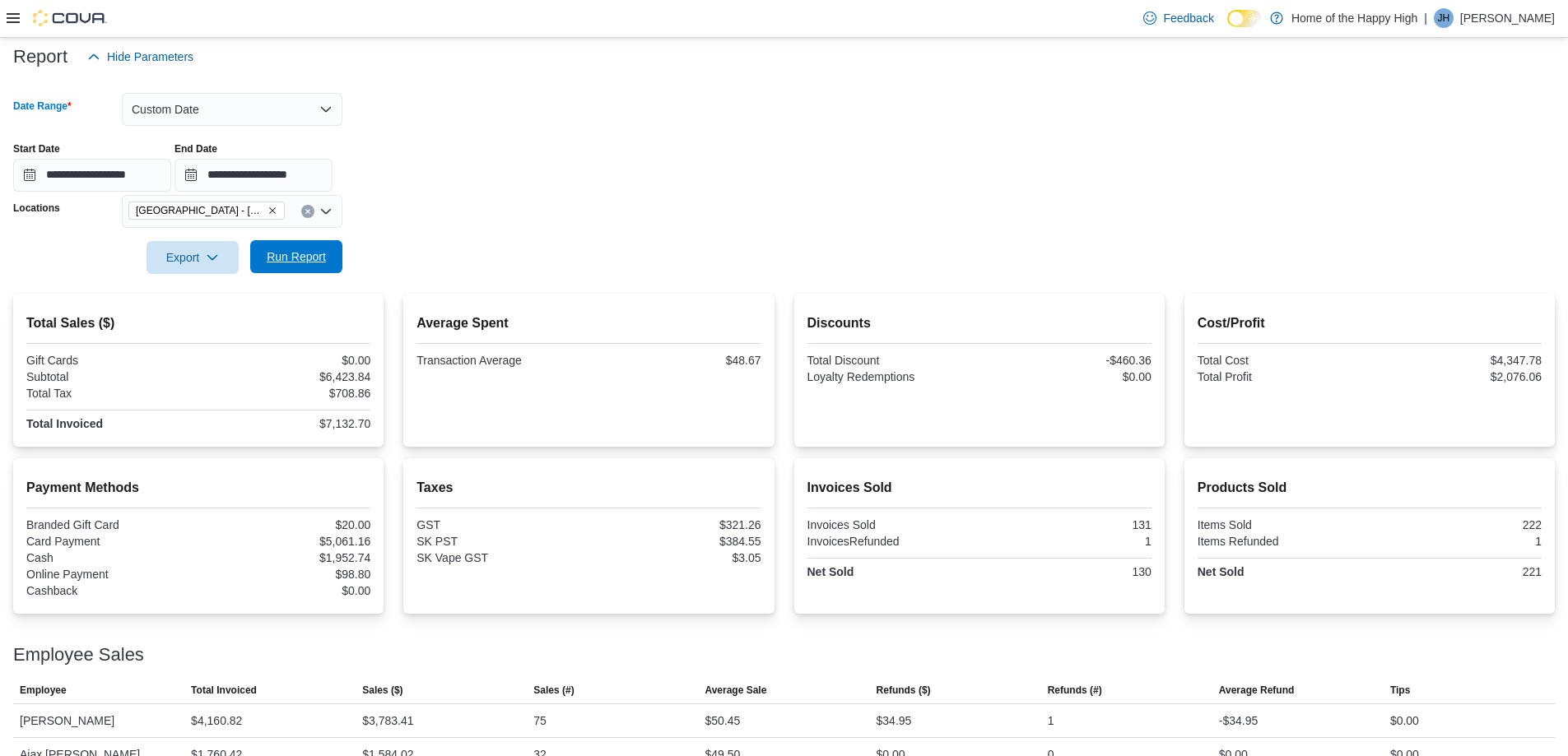
drag, startPoint x: 280, startPoint y: 238, endPoint x: 285, endPoint y: 250, distance: 13.0
click at [282, 246] on form "**********" at bounding box center [784, 173] width 1541 height 201
click at [285, 250] on span "Run Report" at bounding box center [296, 257] width 60 height 17
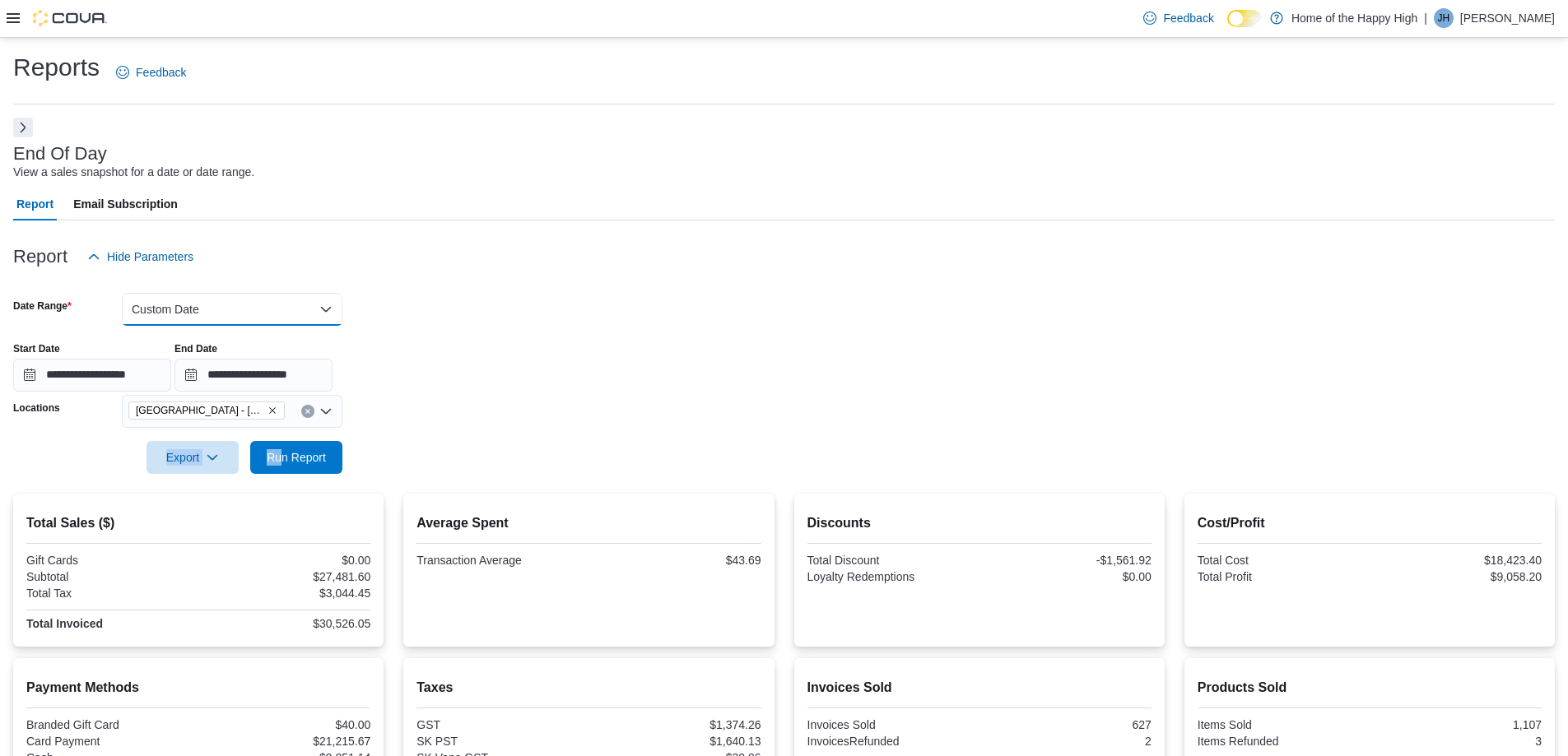
click at [212, 312] on button "Custom Date" at bounding box center [231, 309] width 220 height 33
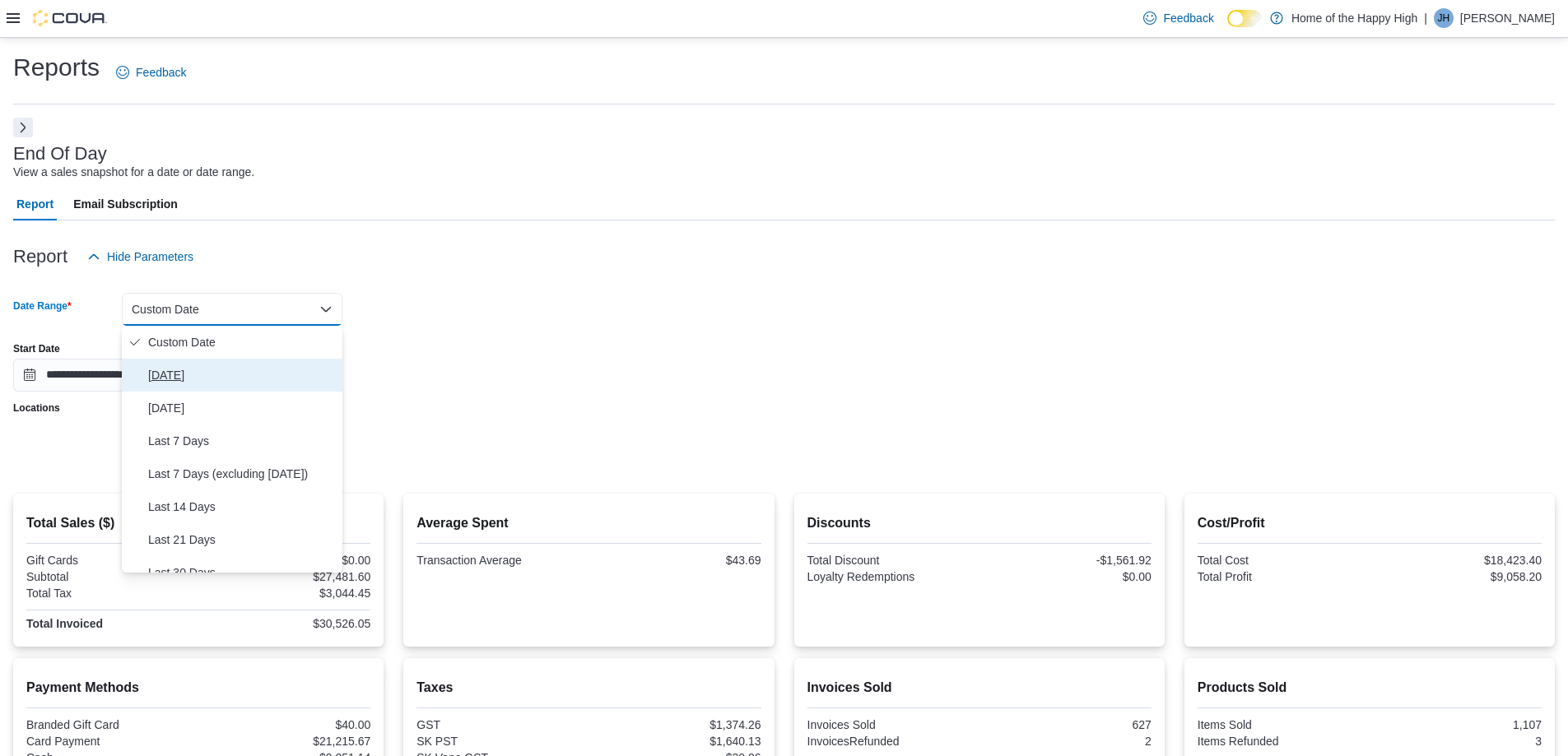
click at [177, 374] on span "[DATE]" at bounding box center [242, 375] width 188 height 20
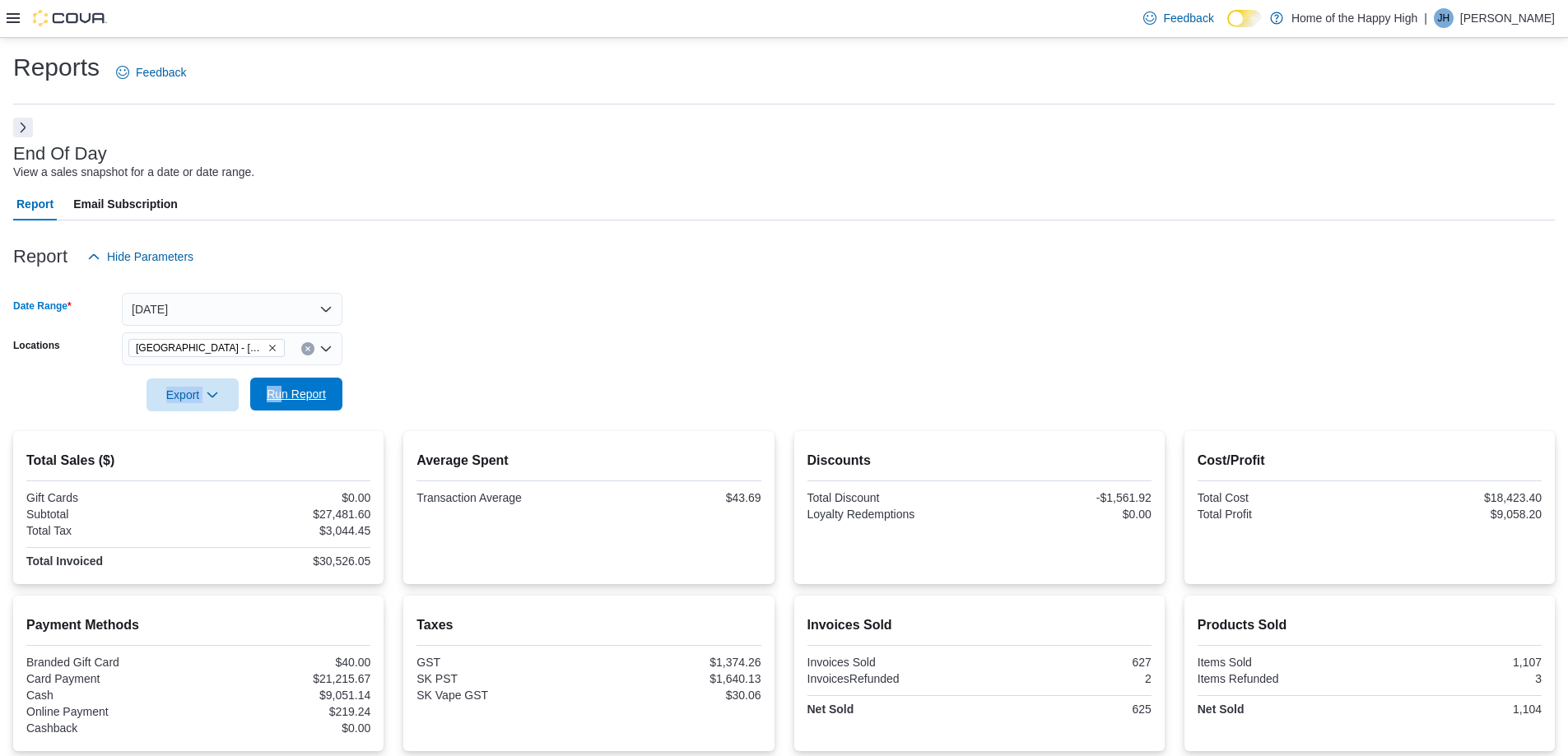
click at [311, 391] on span "Run Report" at bounding box center [296, 395] width 60 height 17
click at [206, 308] on button "[DATE]" at bounding box center [231, 309] width 220 height 33
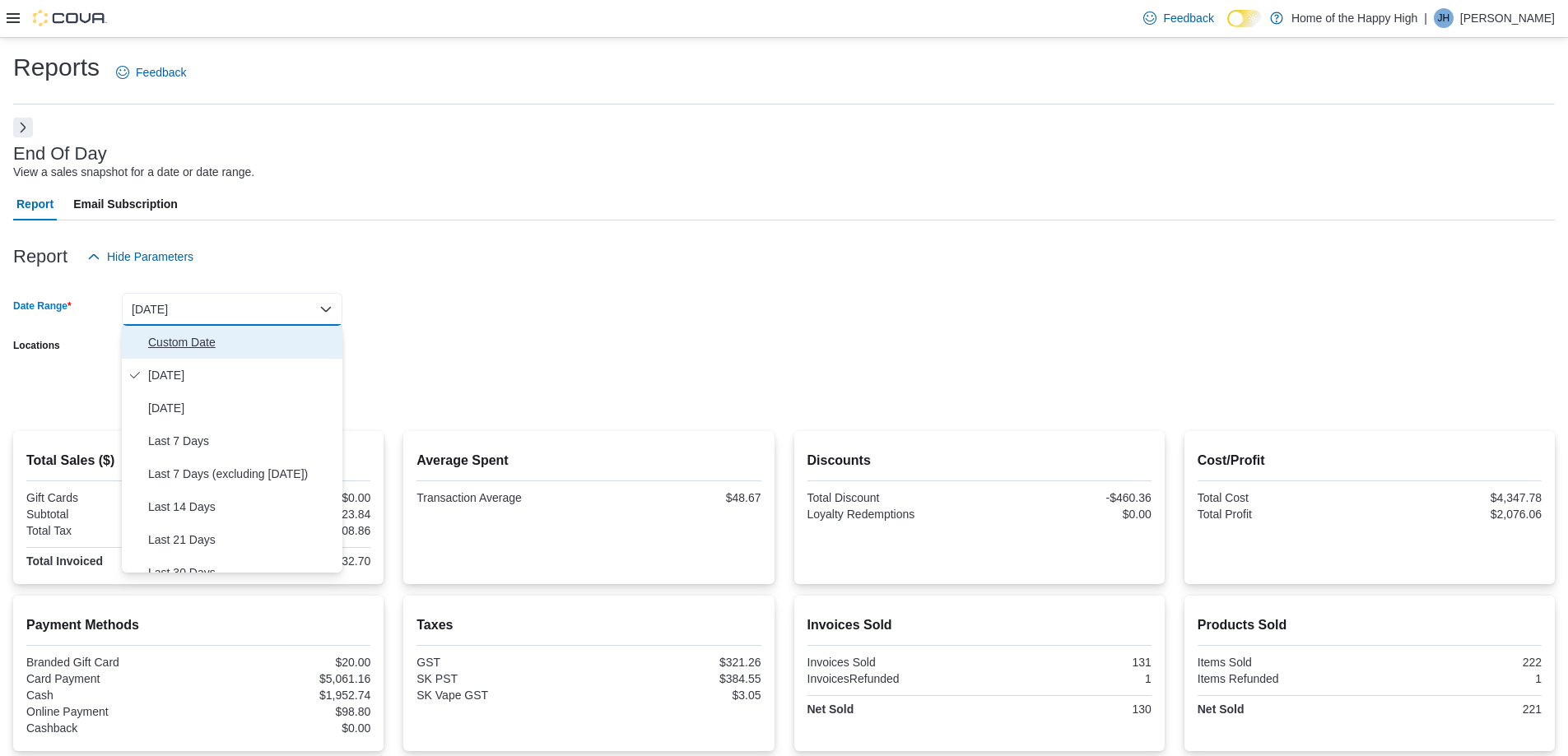
click at [191, 334] on span "Custom Date" at bounding box center [242, 343] width 188 height 20
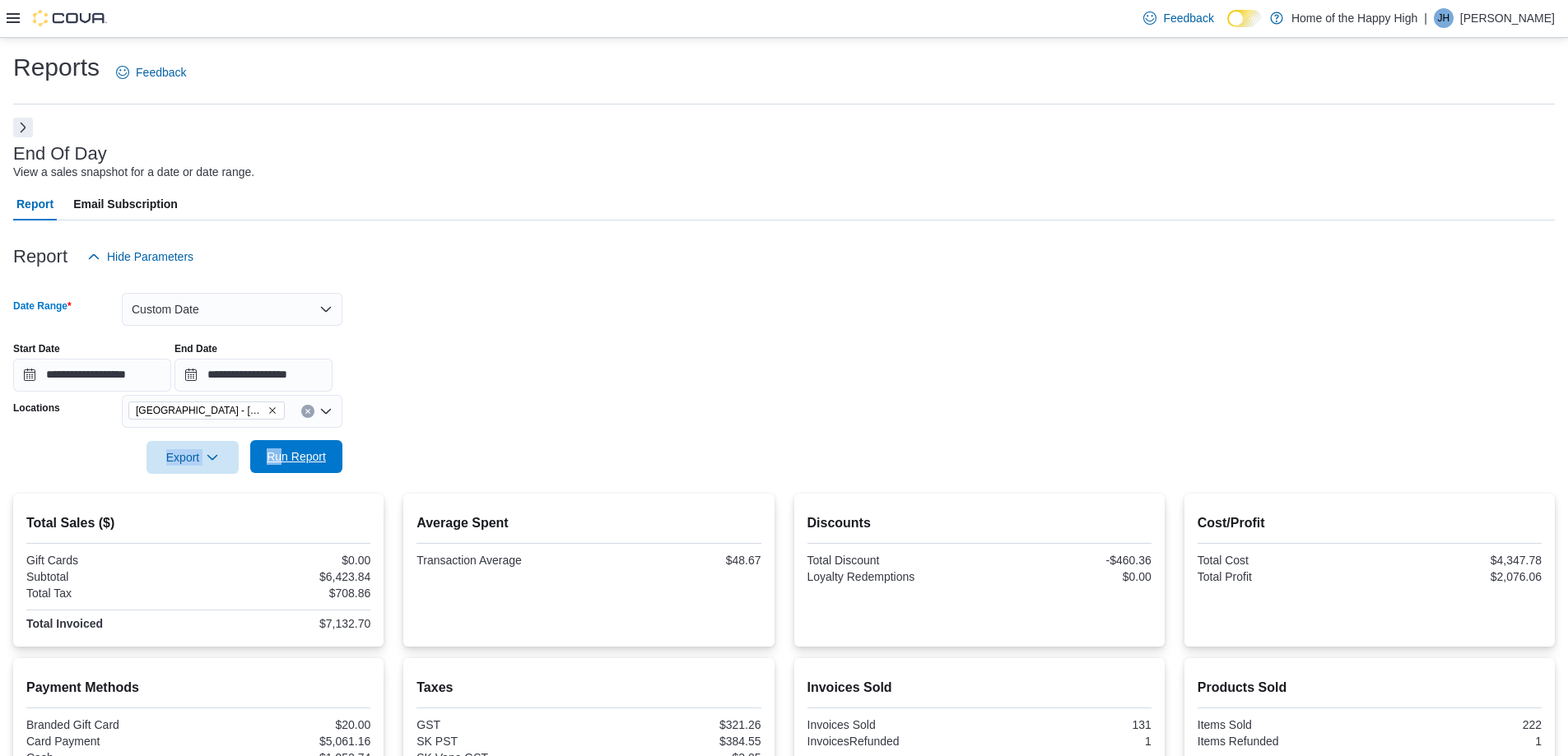
click at [299, 445] on span "Run Report" at bounding box center [296, 456] width 72 height 33
click at [265, 314] on button "Custom Date" at bounding box center [231, 309] width 220 height 33
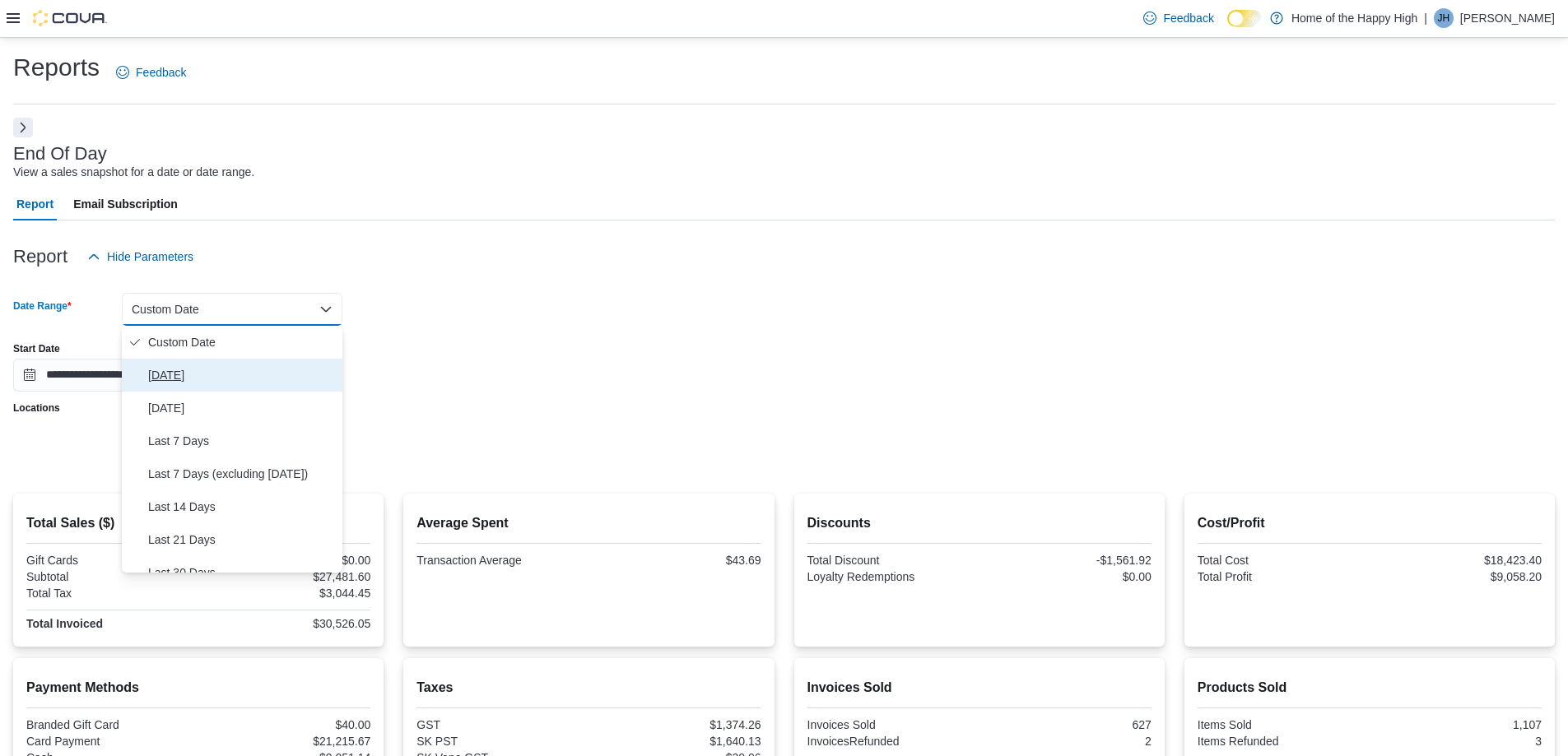
click at [167, 370] on span "[DATE]" at bounding box center [242, 375] width 188 height 20
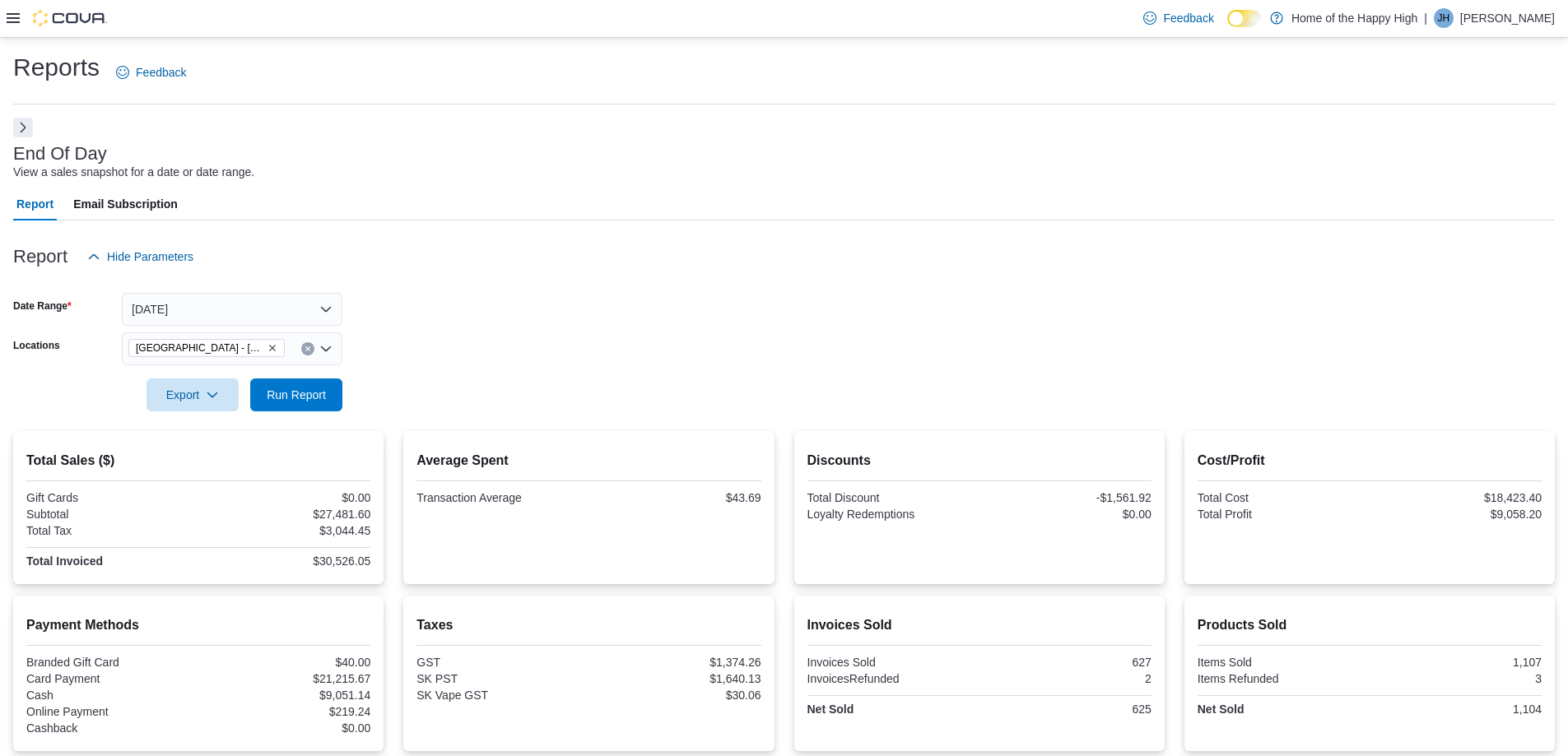
click at [490, 334] on form "Date Range [DATE] Locations [GEOGRAPHIC_DATA] - [GEOGRAPHIC_DATA] - Fire & Flow…" at bounding box center [784, 342] width 1541 height 138
drag, startPoint x: 329, startPoint y: 384, endPoint x: 340, endPoint y: 384, distance: 11.0
click at [328, 384] on span "Run Report" at bounding box center [296, 394] width 72 height 33
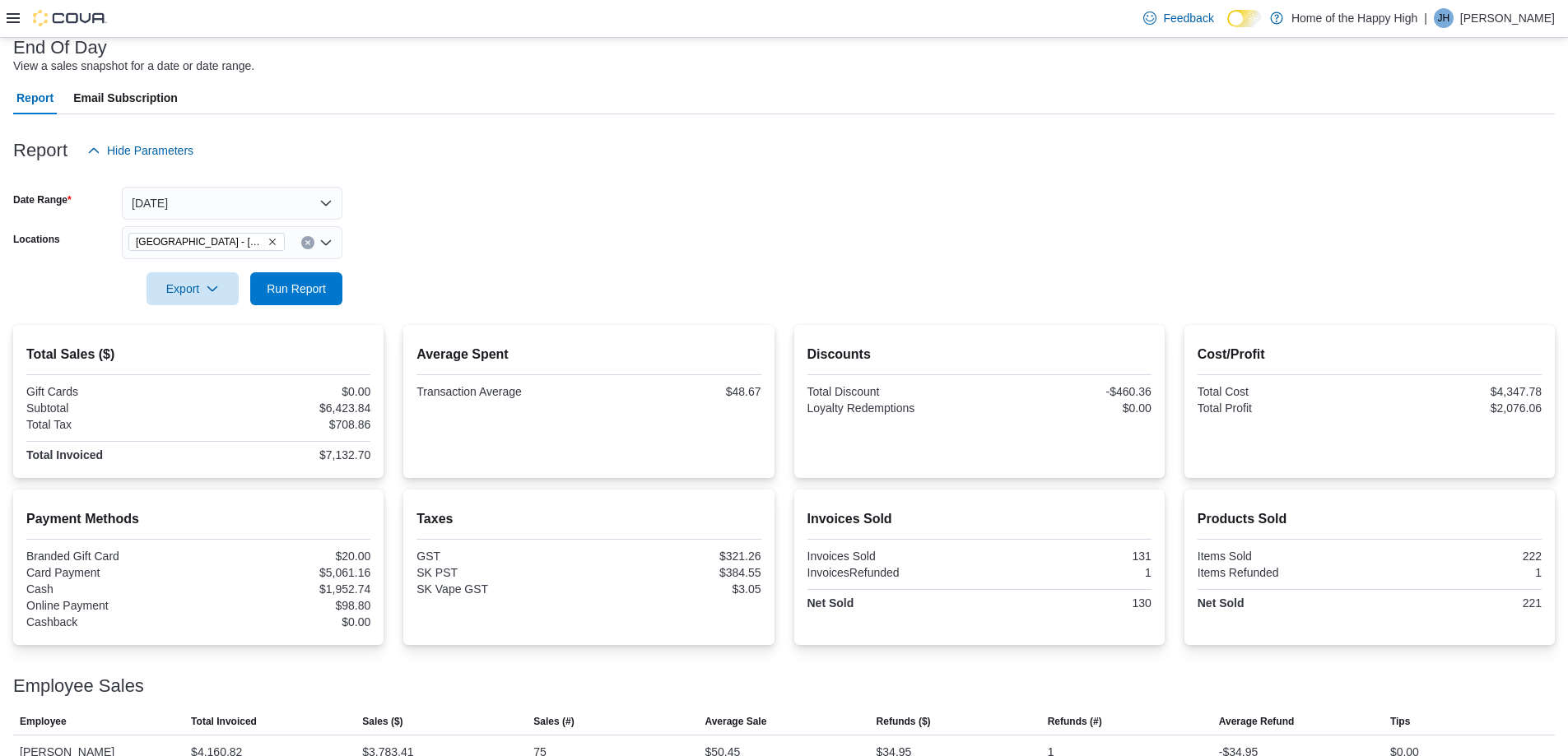
scroll to position [200, 0]
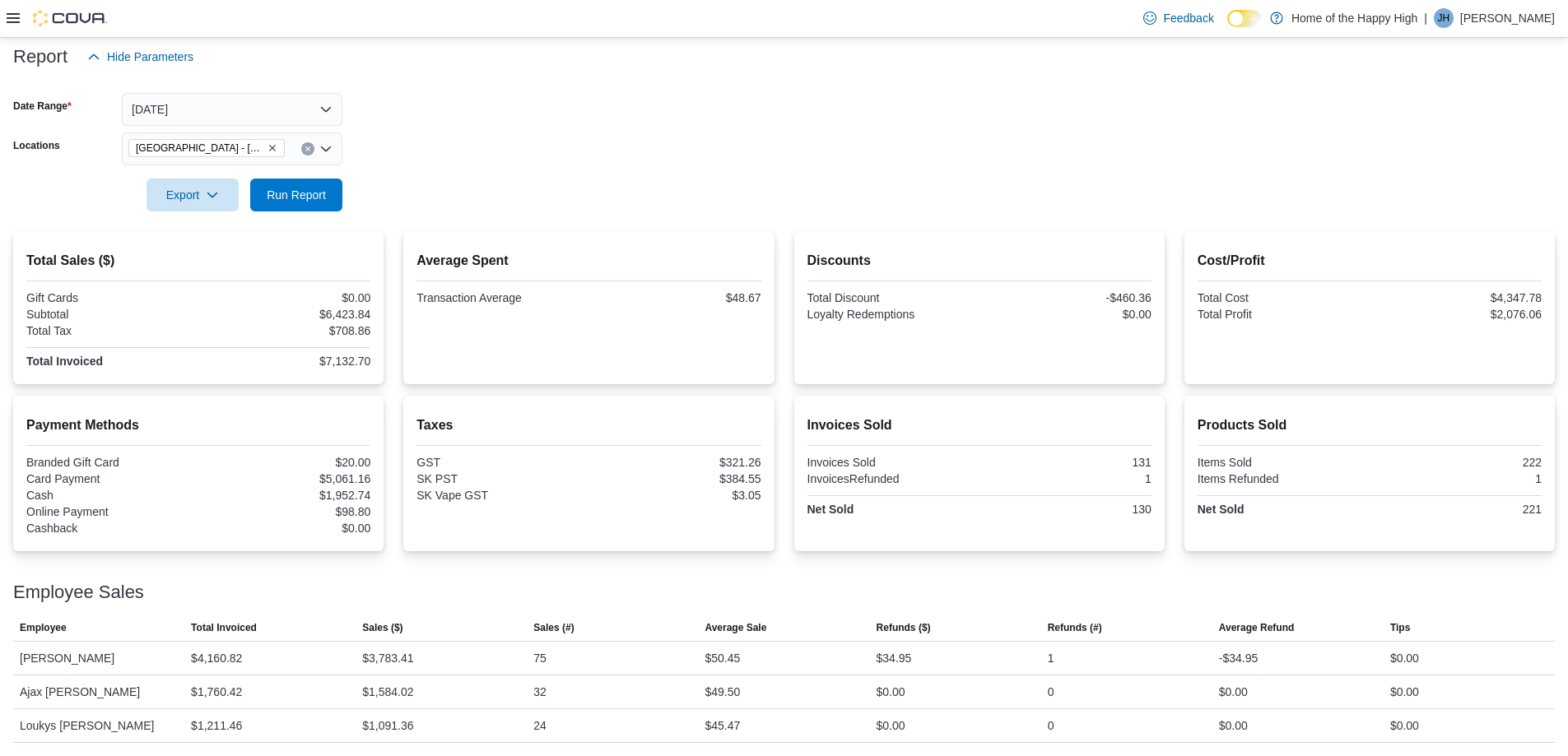
click at [1256, 13] on label "Dark Mode" at bounding box center [1244, 18] width 34 height 18
click at [1250, 16] on icon at bounding box center [1245, 18] width 9 height 9
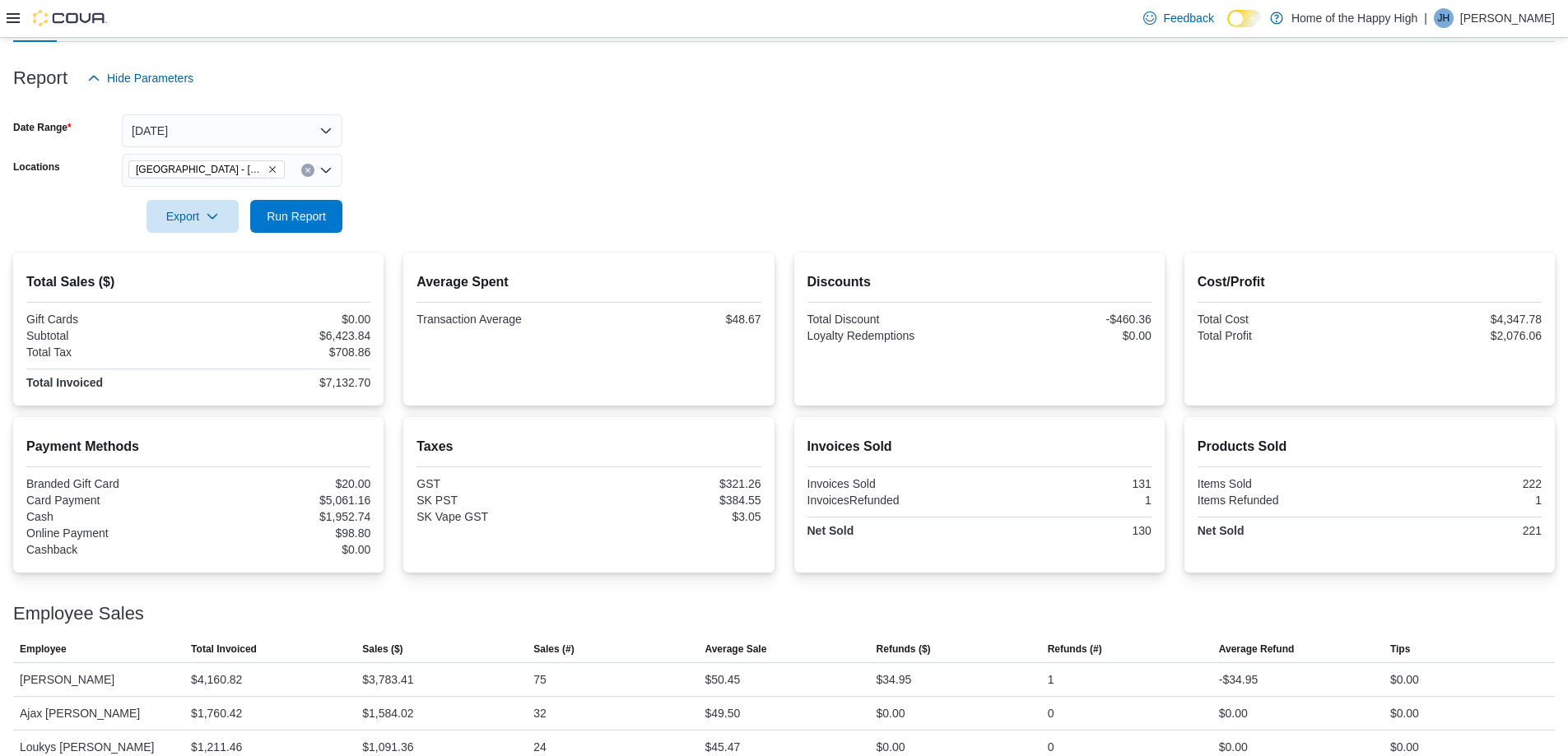
click at [1294, 19] on div "Feedback Dark Mode Home of the Happy High | [PERSON_NAME] [PERSON_NAME]" at bounding box center [1345, 18] width 418 height 33
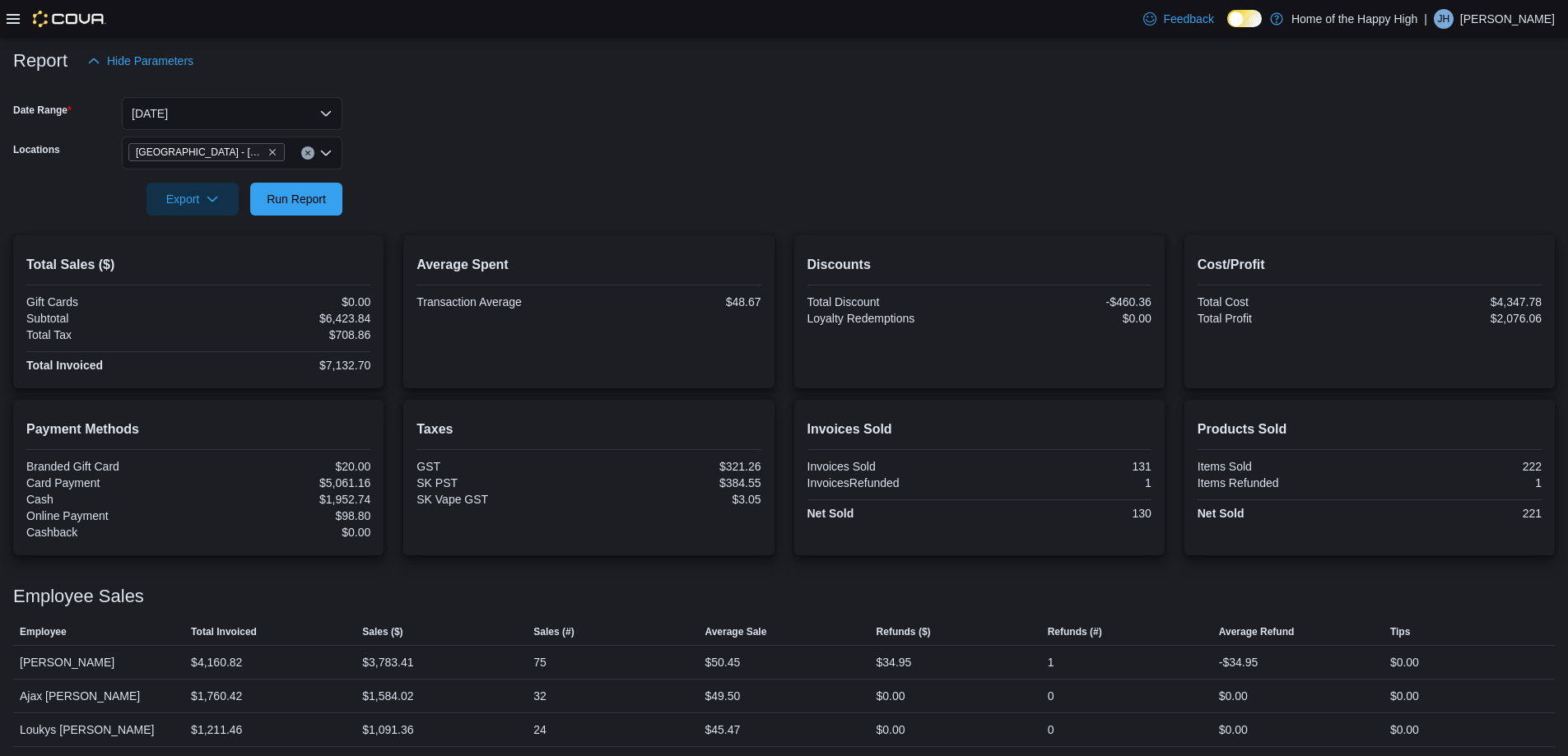
scroll to position [200, 0]
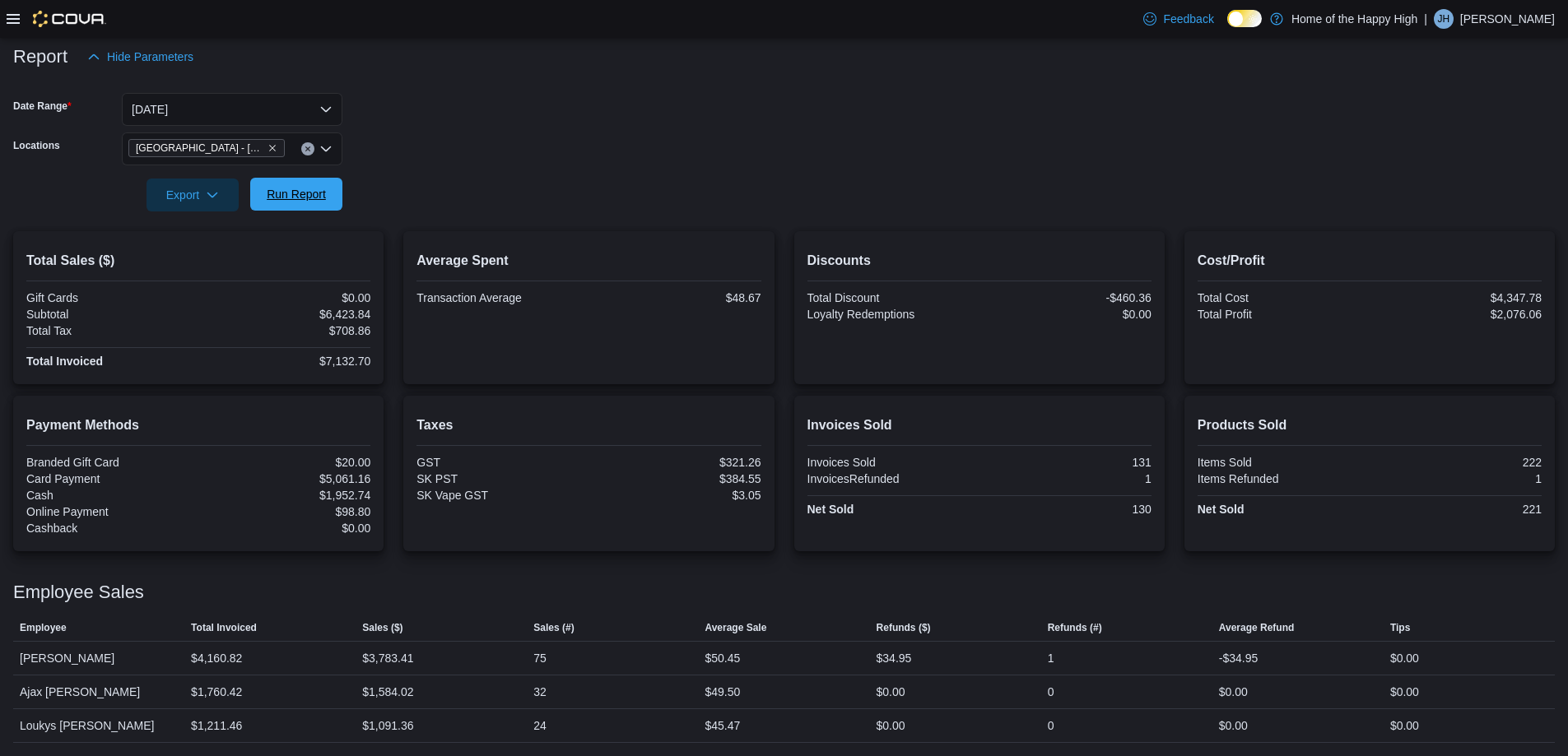
click at [332, 189] on span "Run Report" at bounding box center [296, 194] width 72 height 33
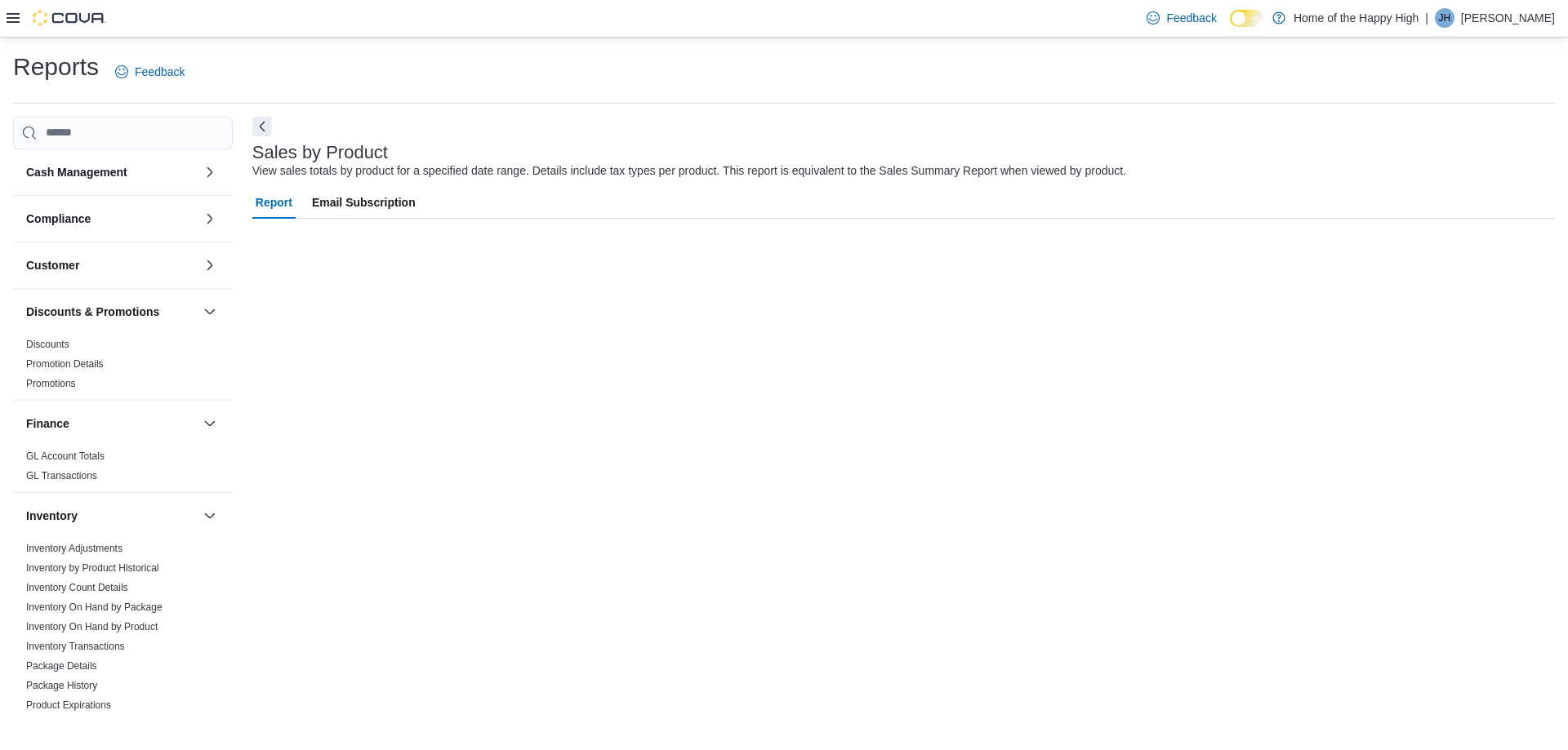
click at [17, 20] on icon at bounding box center [13, 18] width 13 height 13
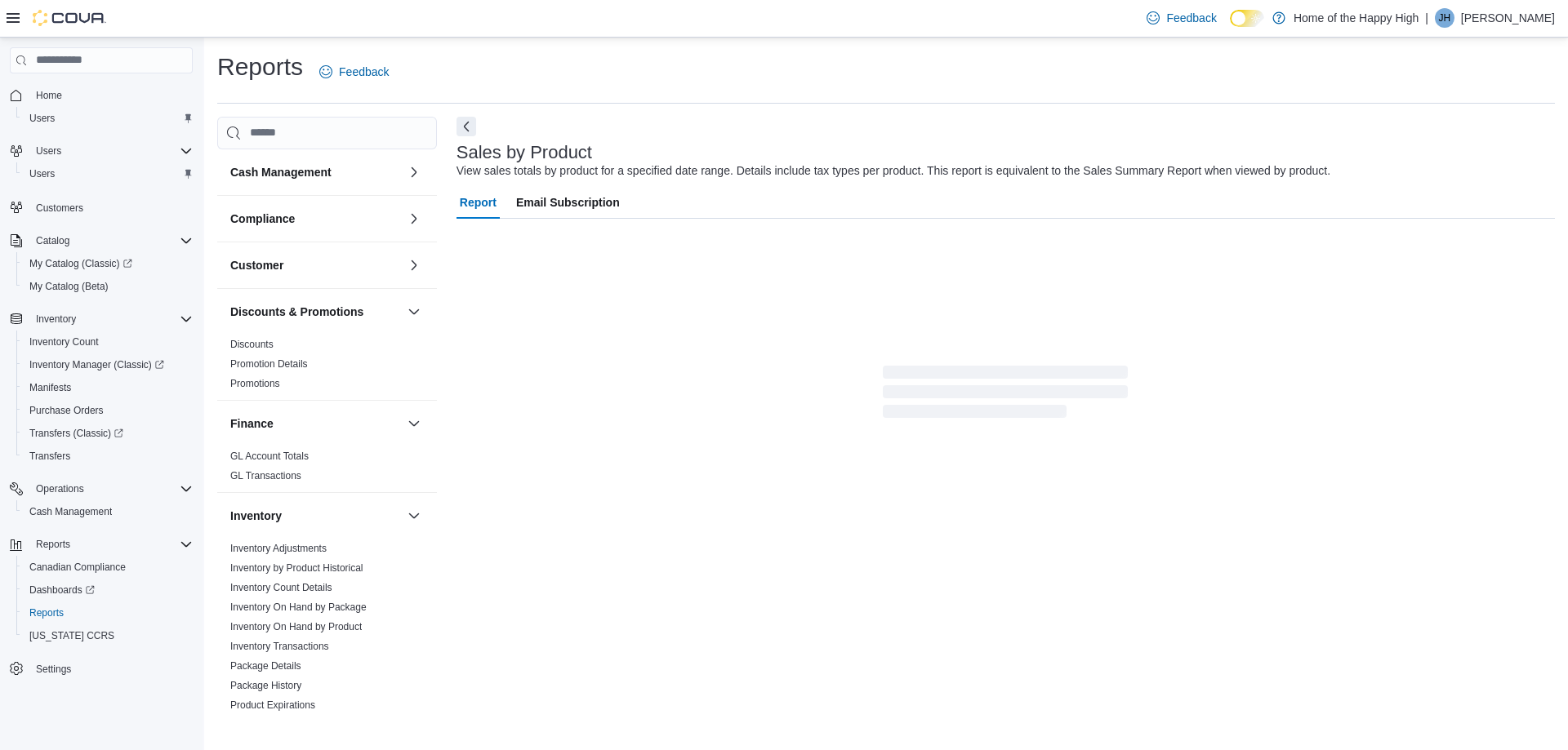
click at [17, 20] on icon at bounding box center [13, 18] width 13 height 13
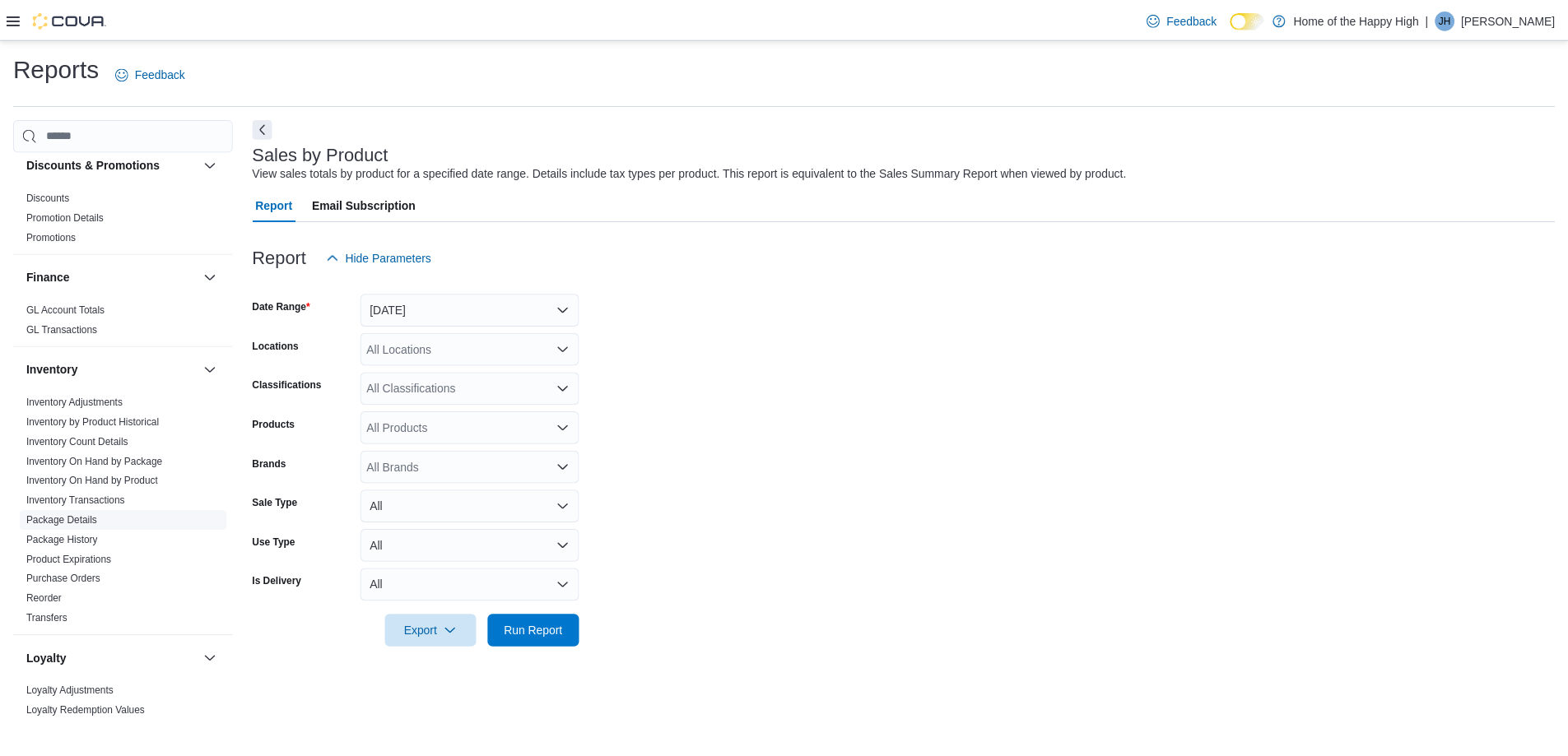
scroll to position [164, 0]
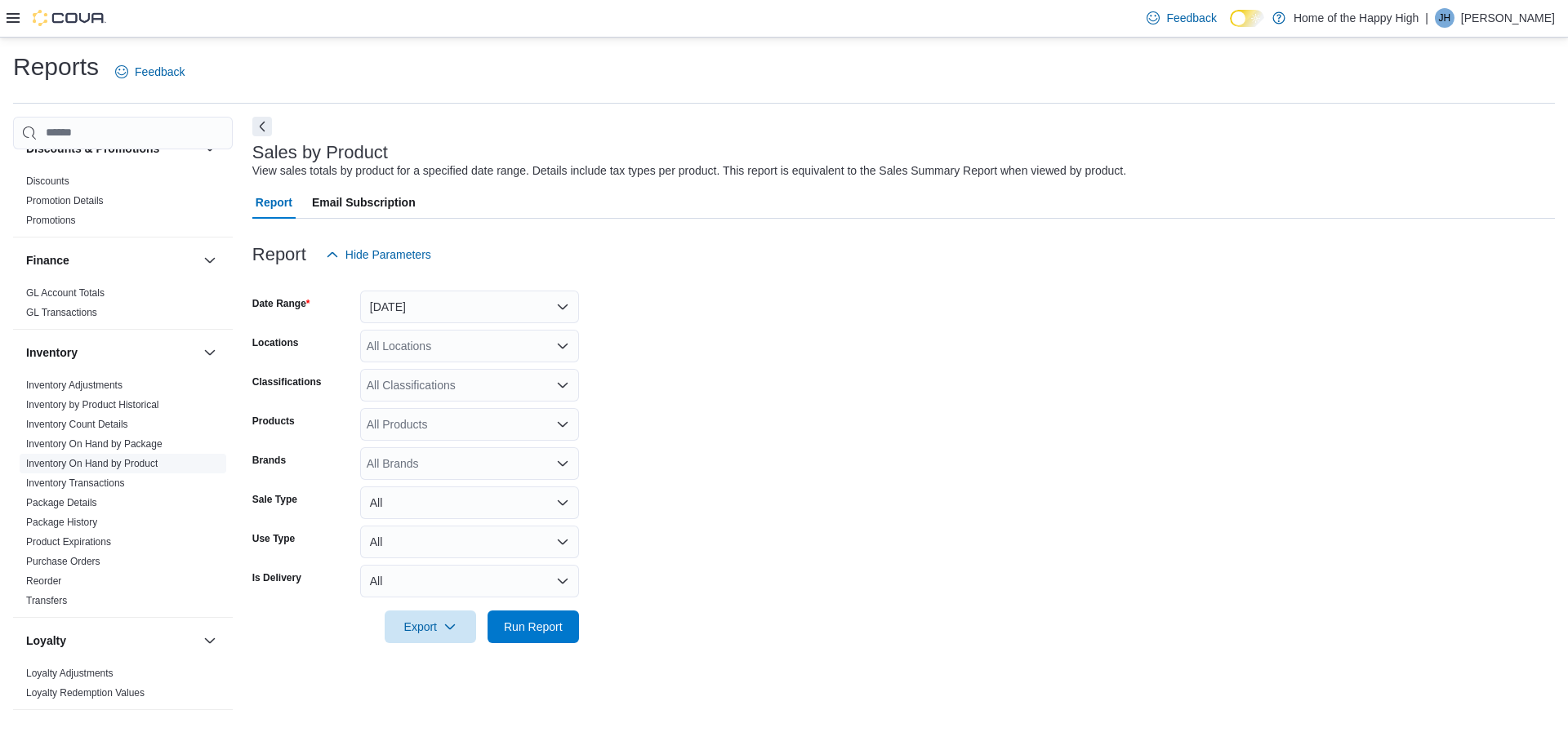
click at [109, 468] on link "Inventory On Hand by Product" at bounding box center [92, 464] width 131 height 12
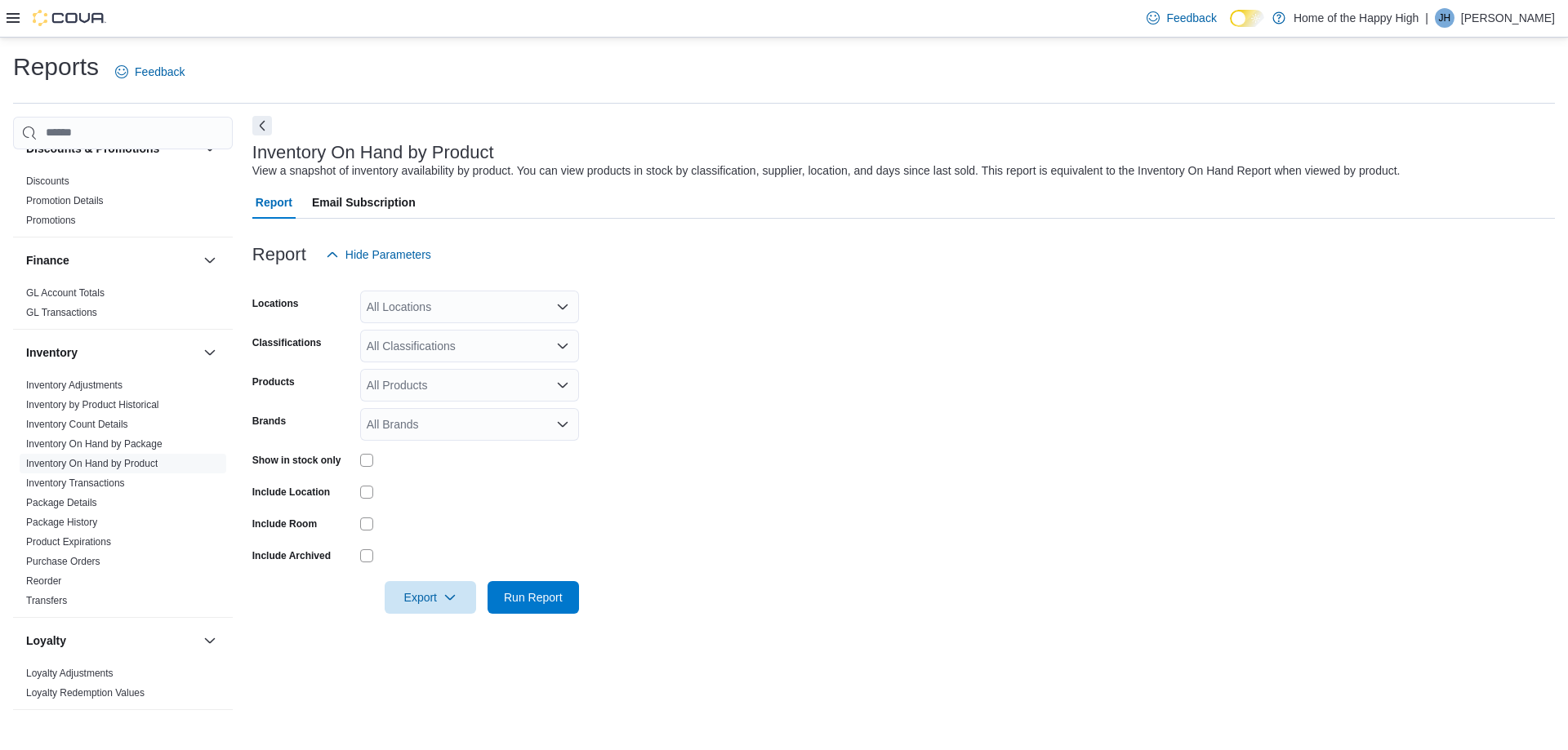
click at [259, 125] on button "Next" at bounding box center [262, 126] width 20 height 20
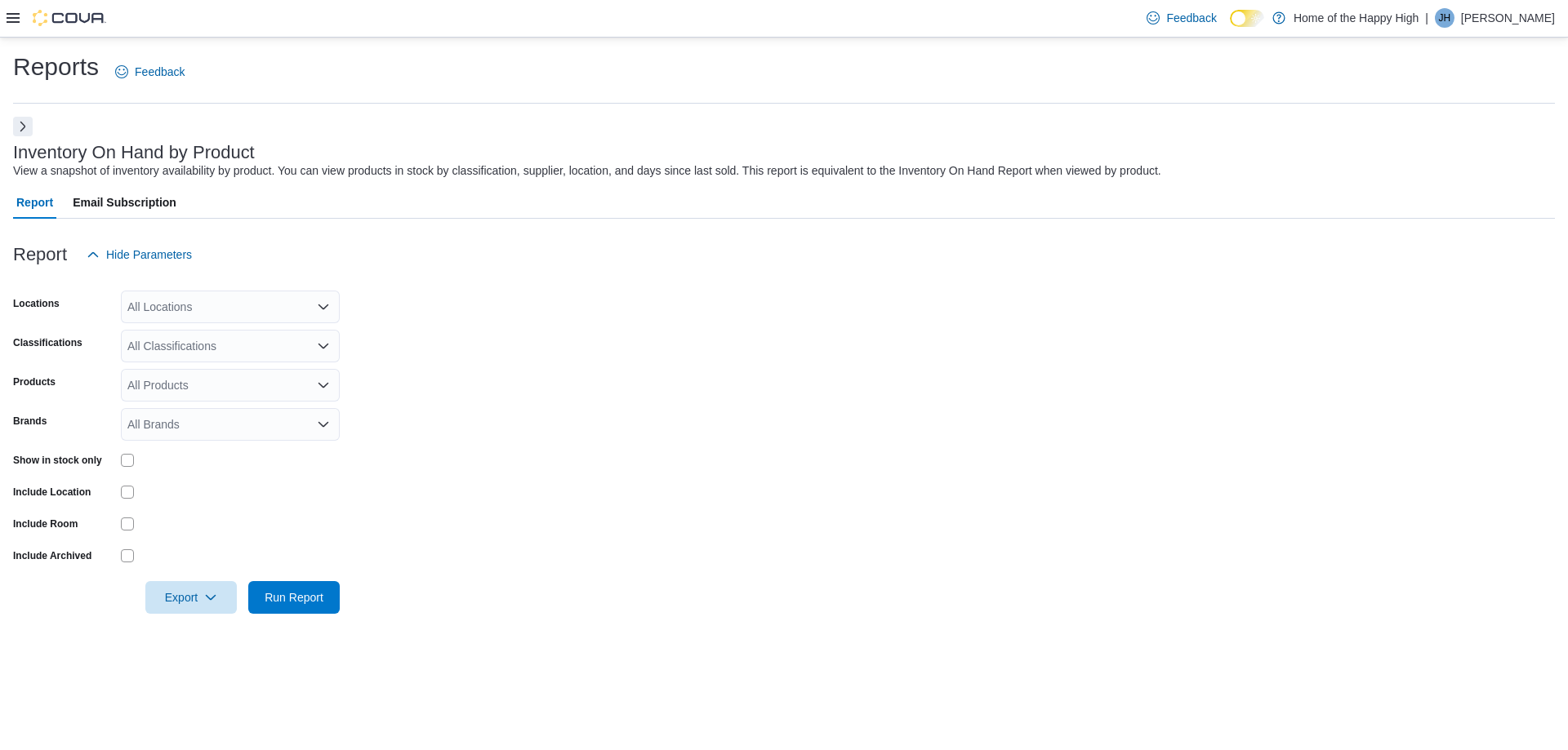
click at [230, 298] on div "All Locations" at bounding box center [230, 307] width 219 height 32
type input "****"
click at [246, 333] on span "[GEOGRAPHIC_DATA] - [GEOGRAPHIC_DATA] - Fire & Flower" at bounding box center [352, 335] width 327 height 17
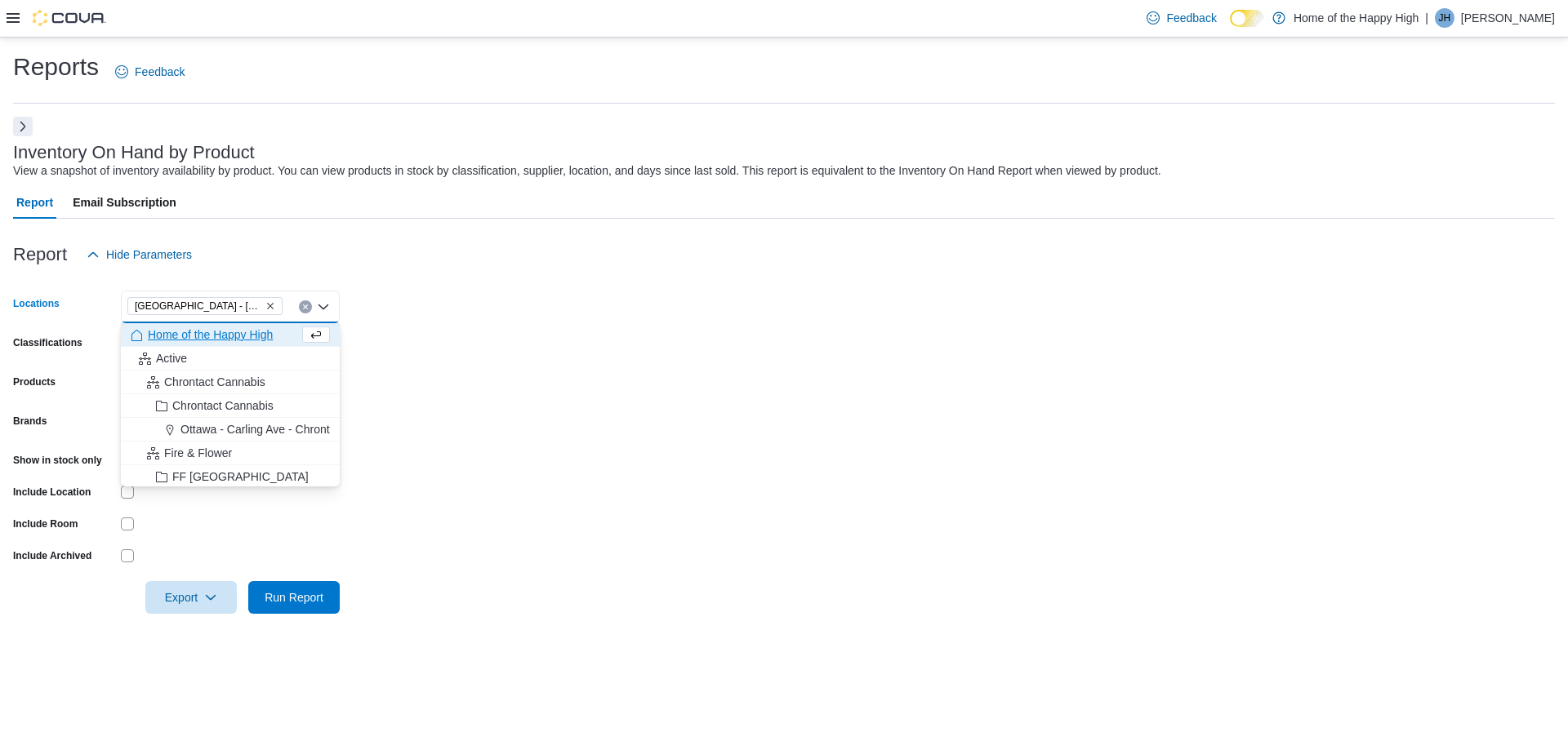
click at [566, 320] on form "Locations Battleford - Battleford Crossing - Fire & Flower Combo box. Selected.…" at bounding box center [784, 442] width 1542 height 343
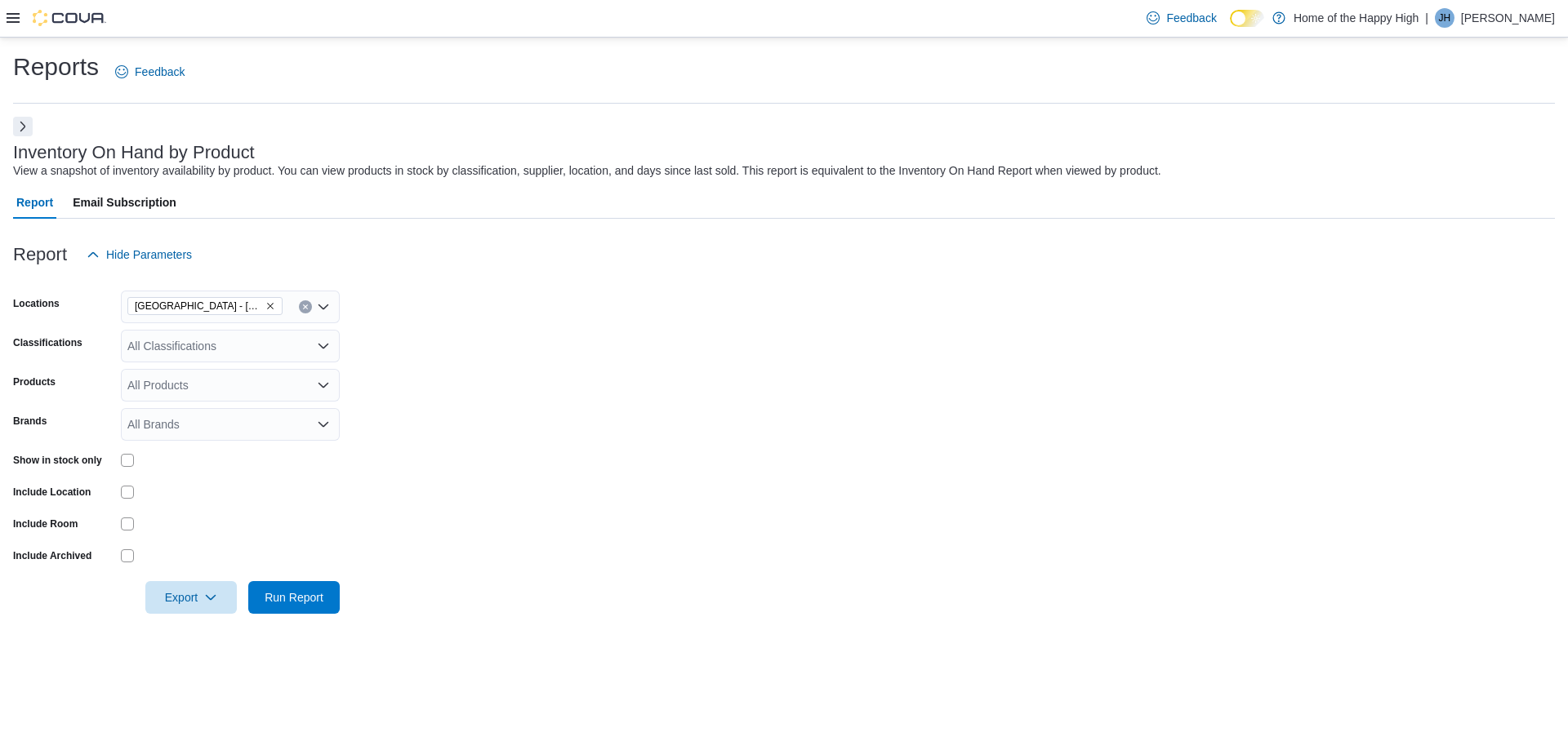
click at [181, 340] on div "All Classifications" at bounding box center [230, 346] width 219 height 32
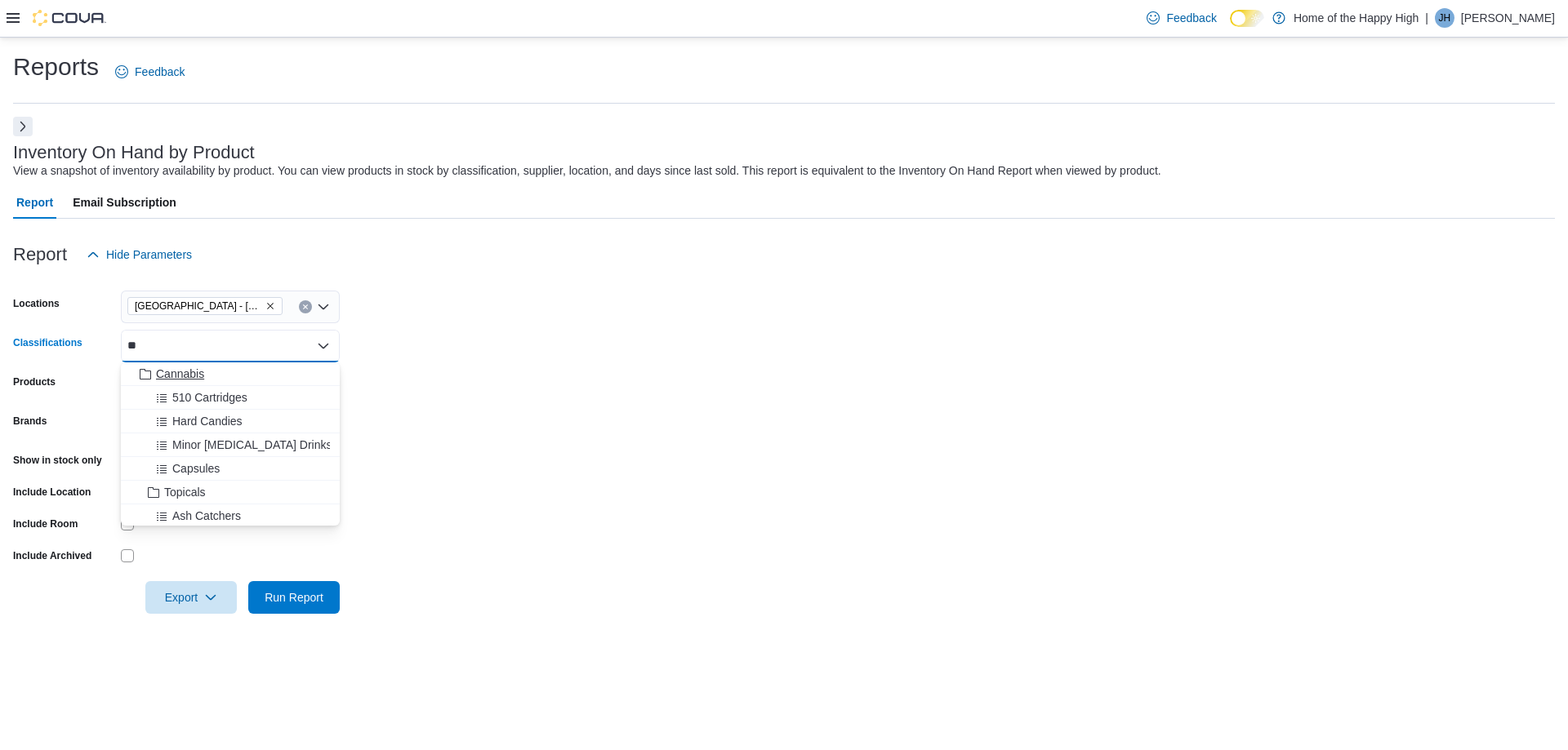
type input "**"
click at [181, 375] on span "Cannabis" at bounding box center [181, 374] width 48 height 17
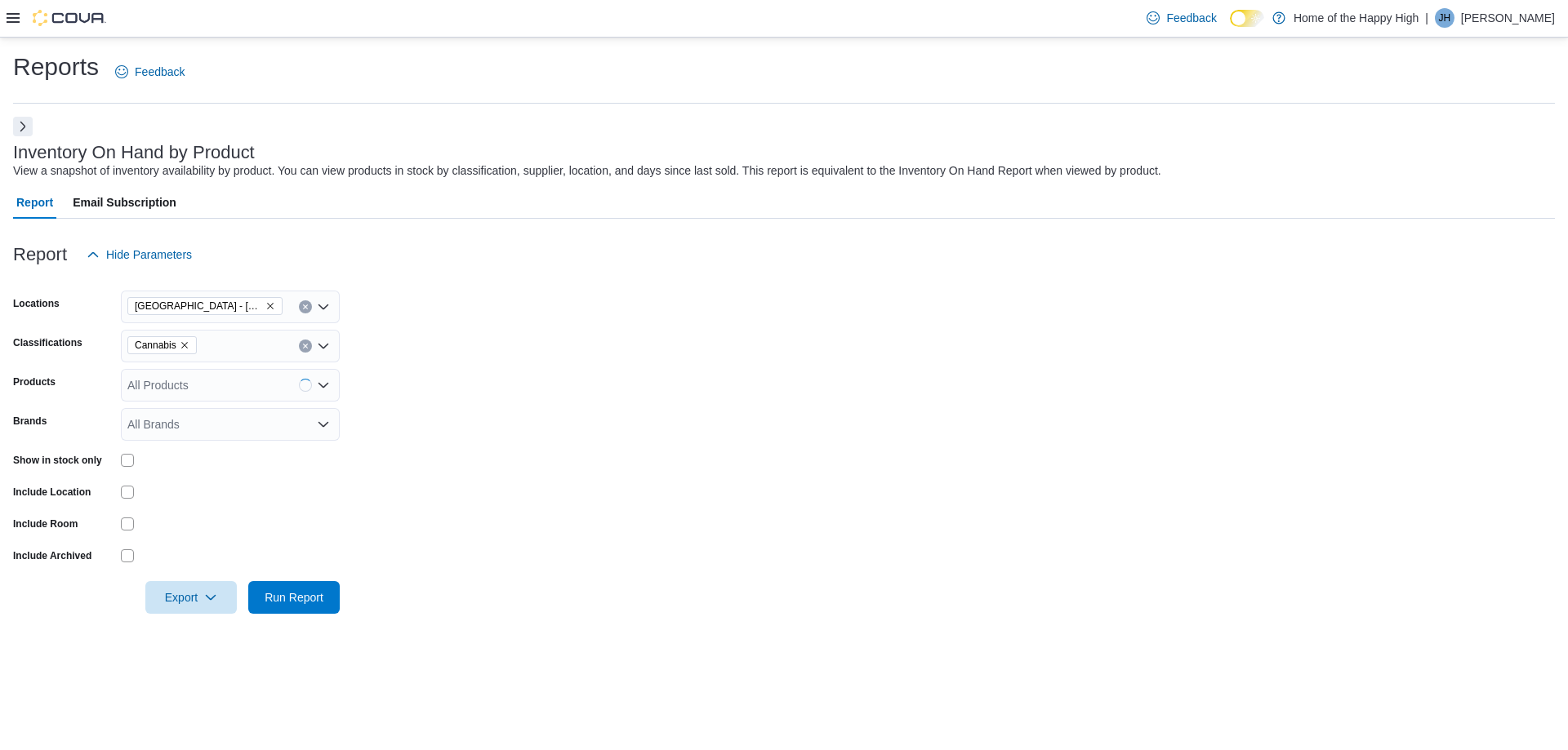
drag, startPoint x: 539, startPoint y: 300, endPoint x: 457, endPoint y: 328, distance: 86.6
click at [538, 300] on form "Locations Battleford - Battleford Crossing - Fire & Flower Classifications Cann…" at bounding box center [784, 442] width 1542 height 343
click at [309, 597] on span "Run Report" at bounding box center [294, 597] width 59 height 17
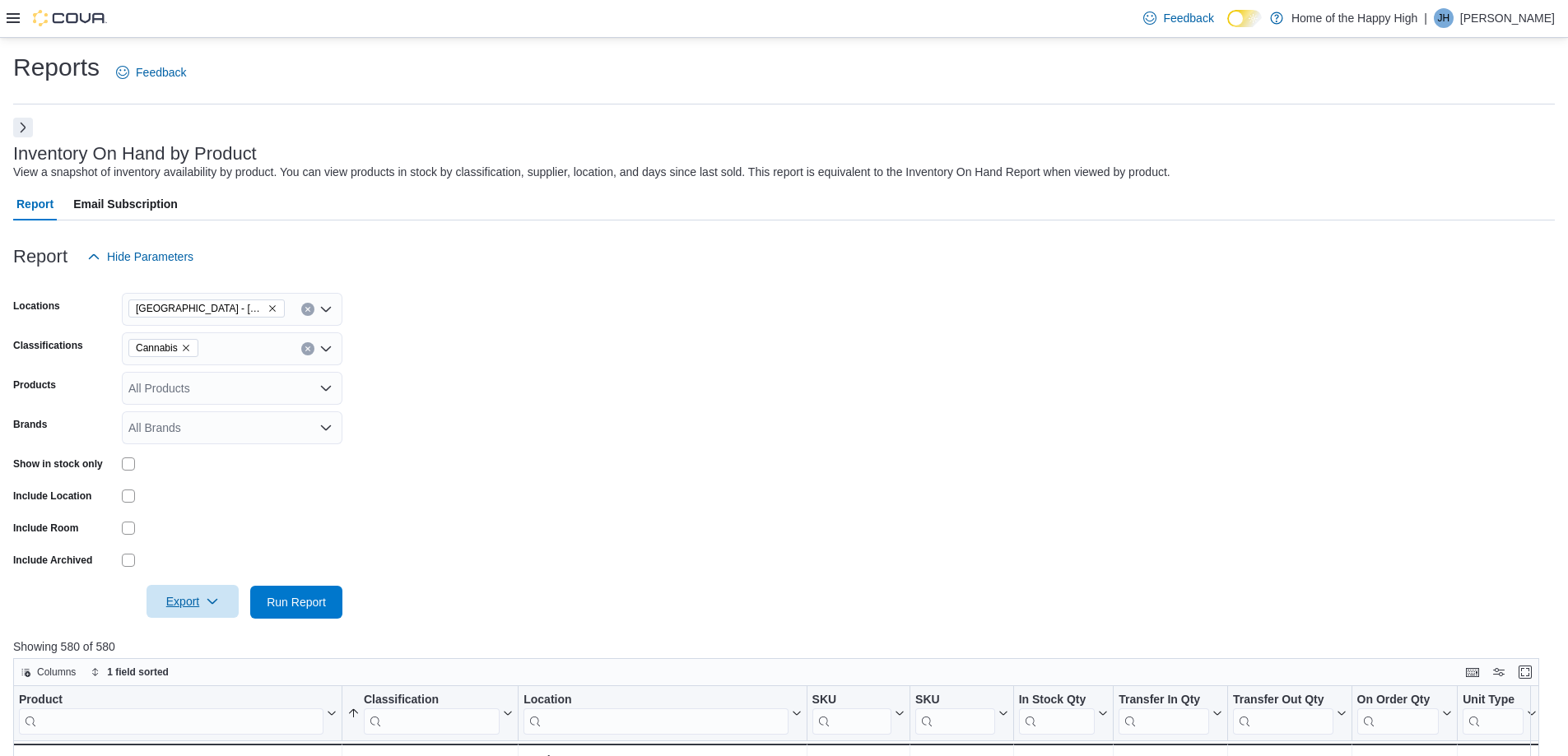
click at [203, 596] on span "Export" at bounding box center [193, 601] width 72 height 33
click at [204, 638] on span "Export to Excel" at bounding box center [195, 635] width 74 height 13
click at [122, 520] on div at bounding box center [231, 528] width 220 height 25
click at [121, 530] on div "Include Room" at bounding box center [178, 528] width 329 height 25
click at [288, 604] on span "Run Report" at bounding box center [296, 602] width 60 height 17
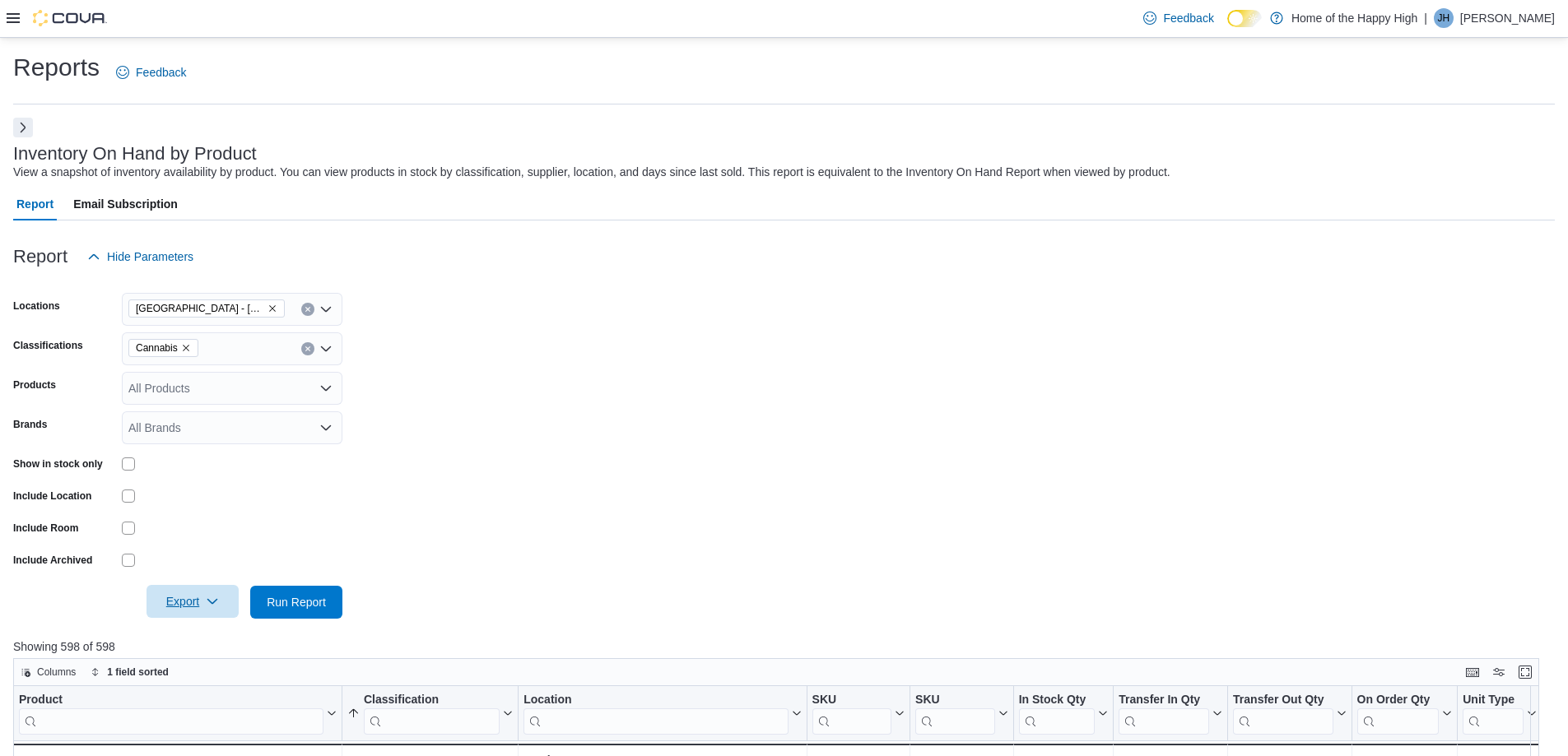
click at [190, 593] on span "Export" at bounding box center [193, 601] width 72 height 33
click at [221, 629] on span "Export to Excel" at bounding box center [195, 635] width 74 height 13
click at [26, 130] on button "Next" at bounding box center [23, 127] width 20 height 20
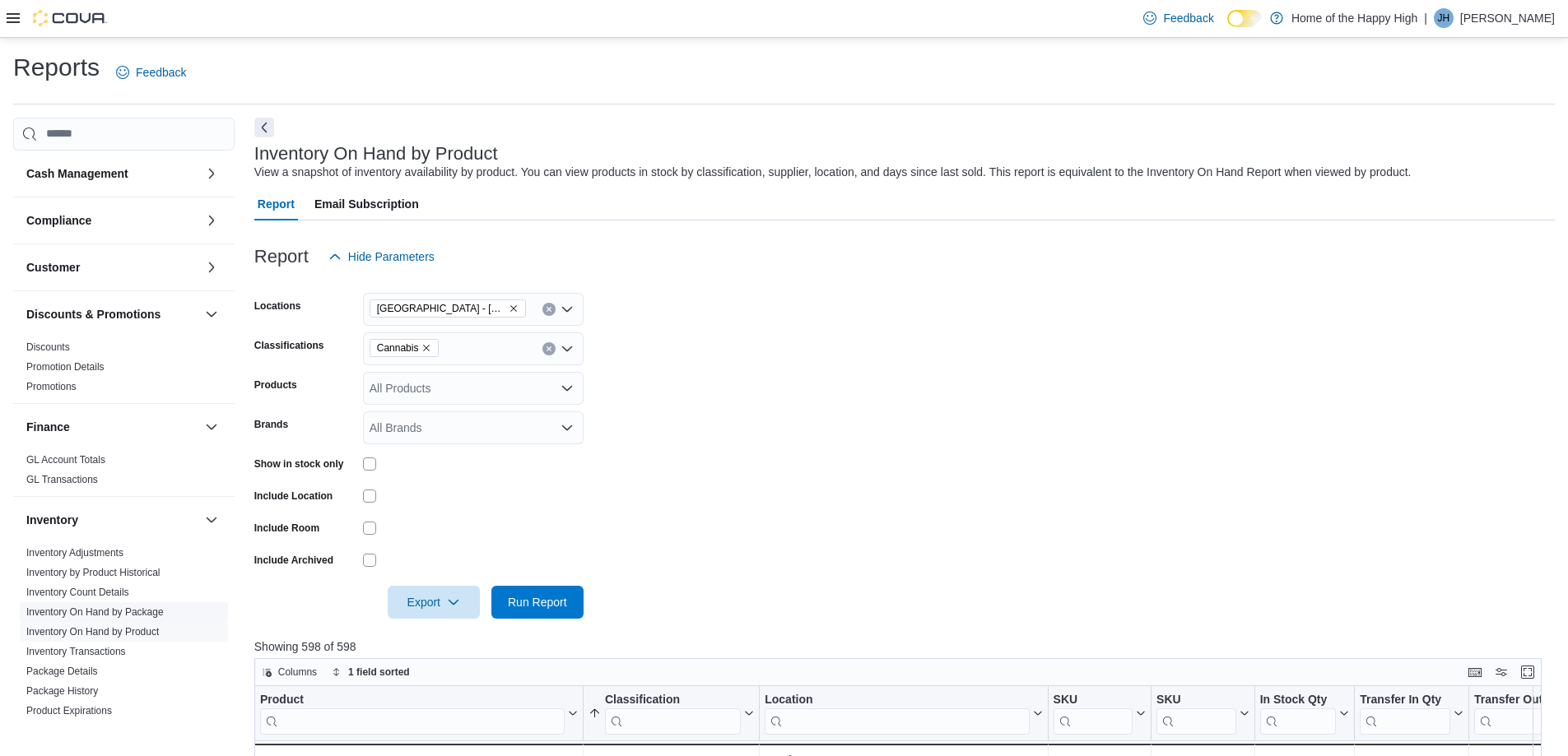
click at [101, 604] on span "Inventory On Hand by Package" at bounding box center [124, 613] width 208 height 20
click at [102, 613] on link "Inventory On Hand by Package" at bounding box center [95, 613] width 137 height 12
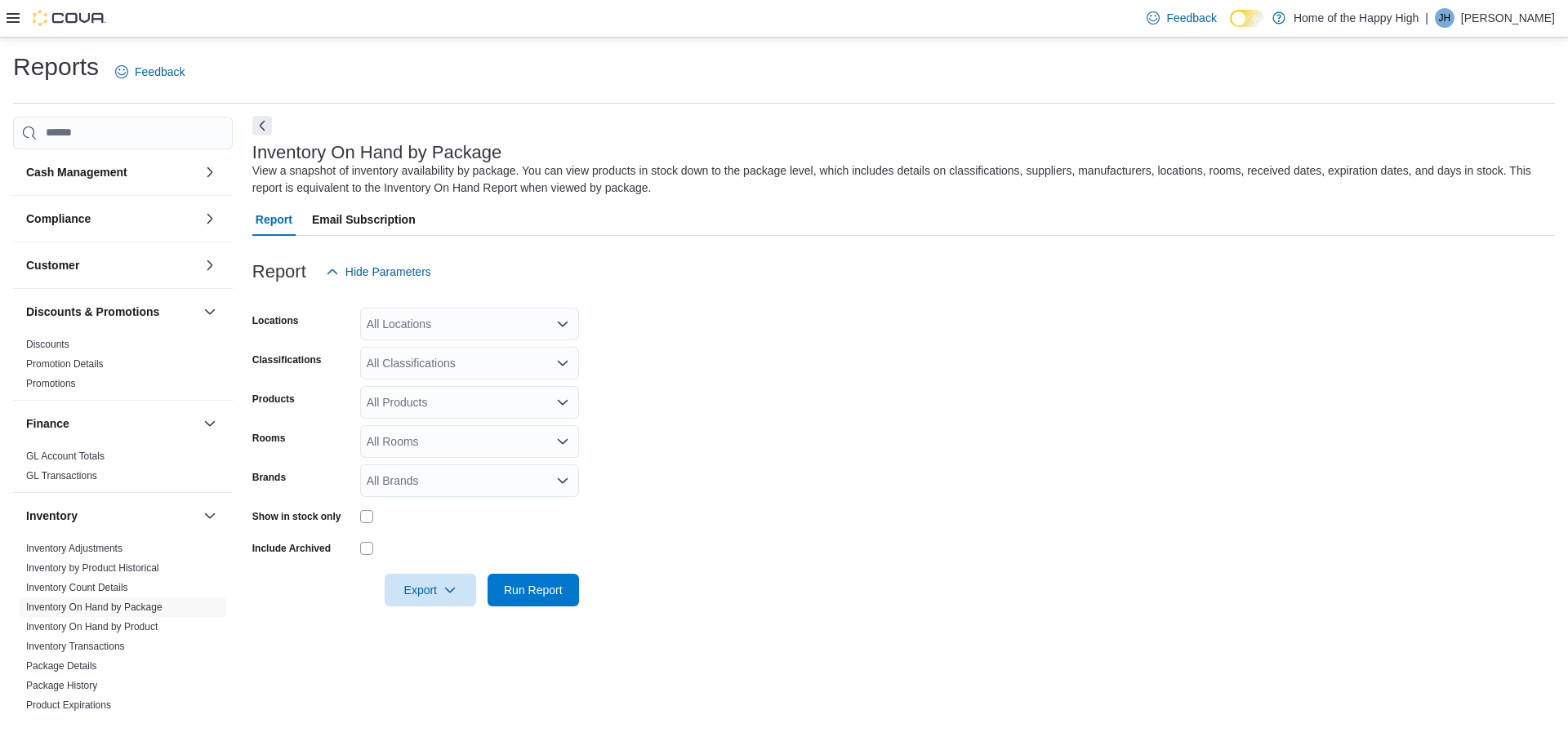
click at [264, 127] on button "Next" at bounding box center [262, 126] width 20 height 20
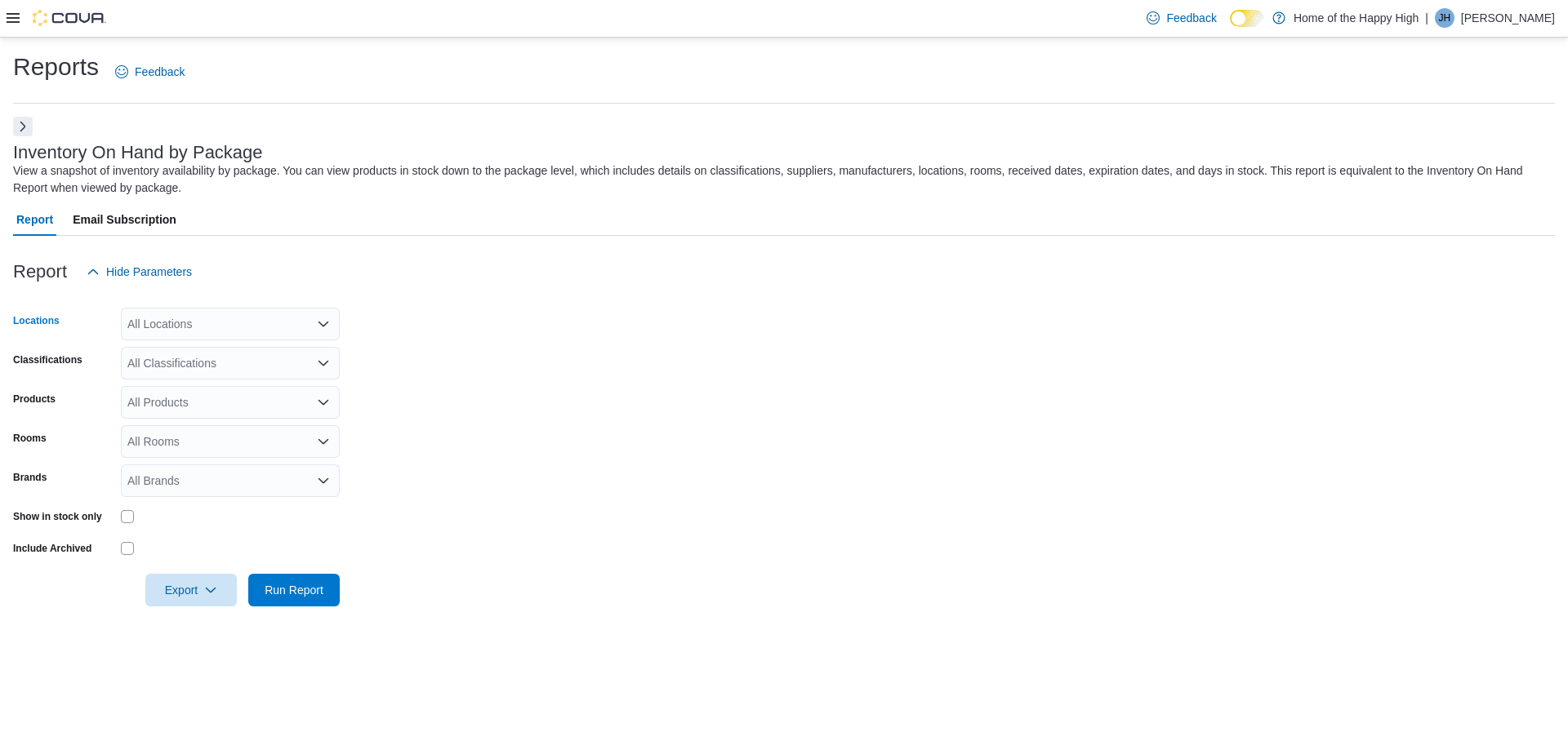
click at [205, 314] on div "All Locations" at bounding box center [230, 323] width 219 height 32
type input "****"
click at [233, 353] on span "[GEOGRAPHIC_DATA] - [GEOGRAPHIC_DATA] - Fire & Flower" at bounding box center [352, 352] width 327 height 17
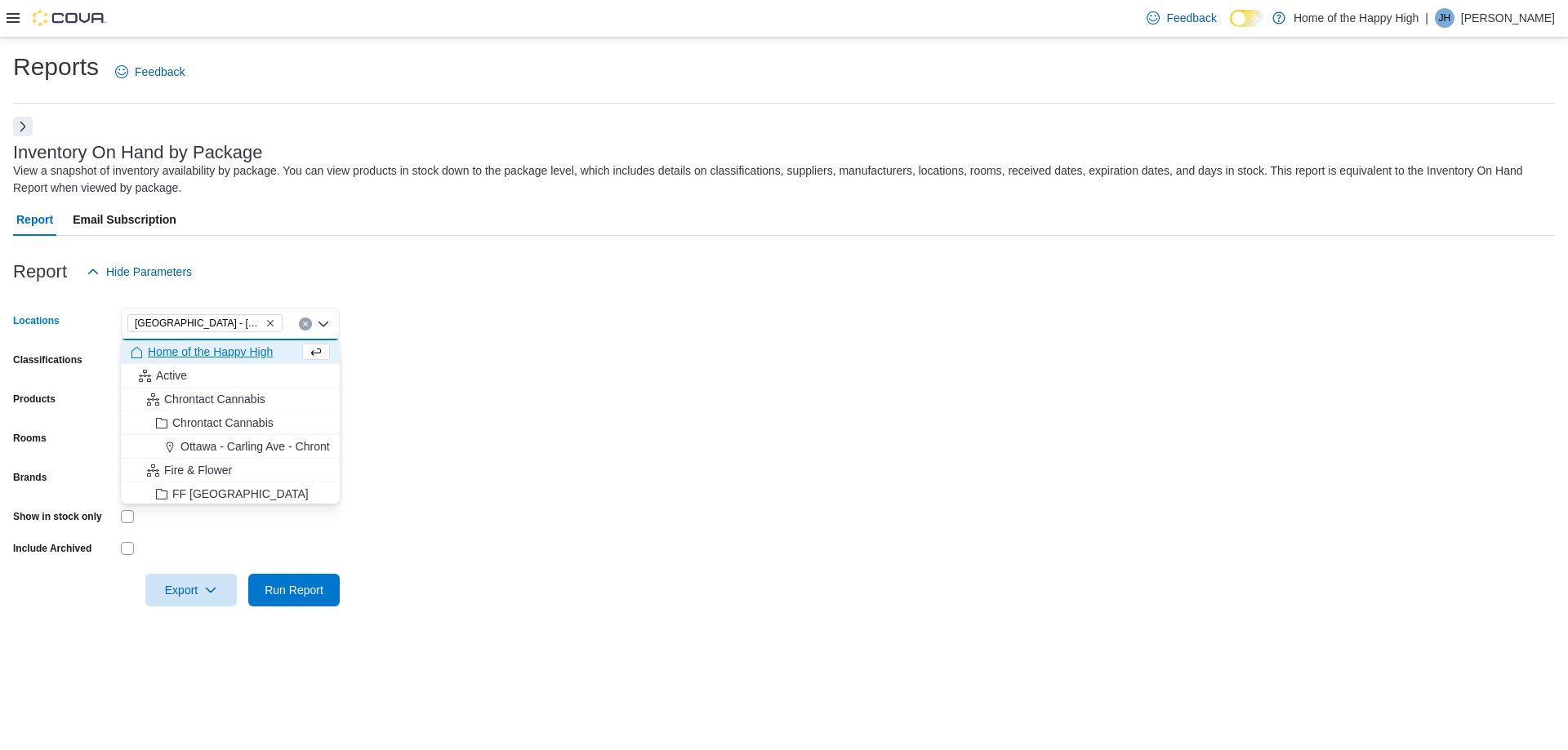
click at [85, 411] on div "Products" at bounding box center [64, 402] width 101 height 32
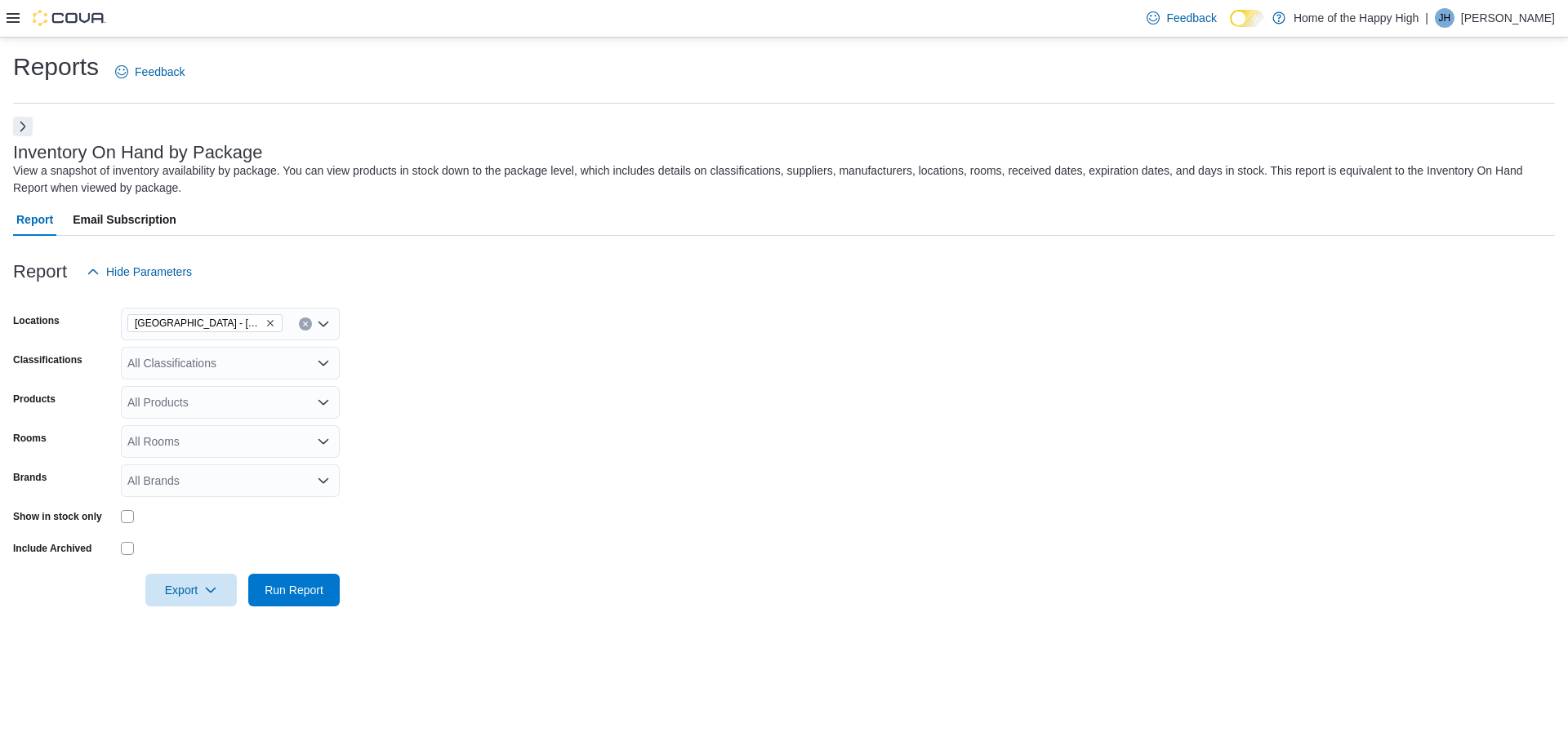
click at [164, 360] on div "All Classifications" at bounding box center [230, 363] width 219 height 32
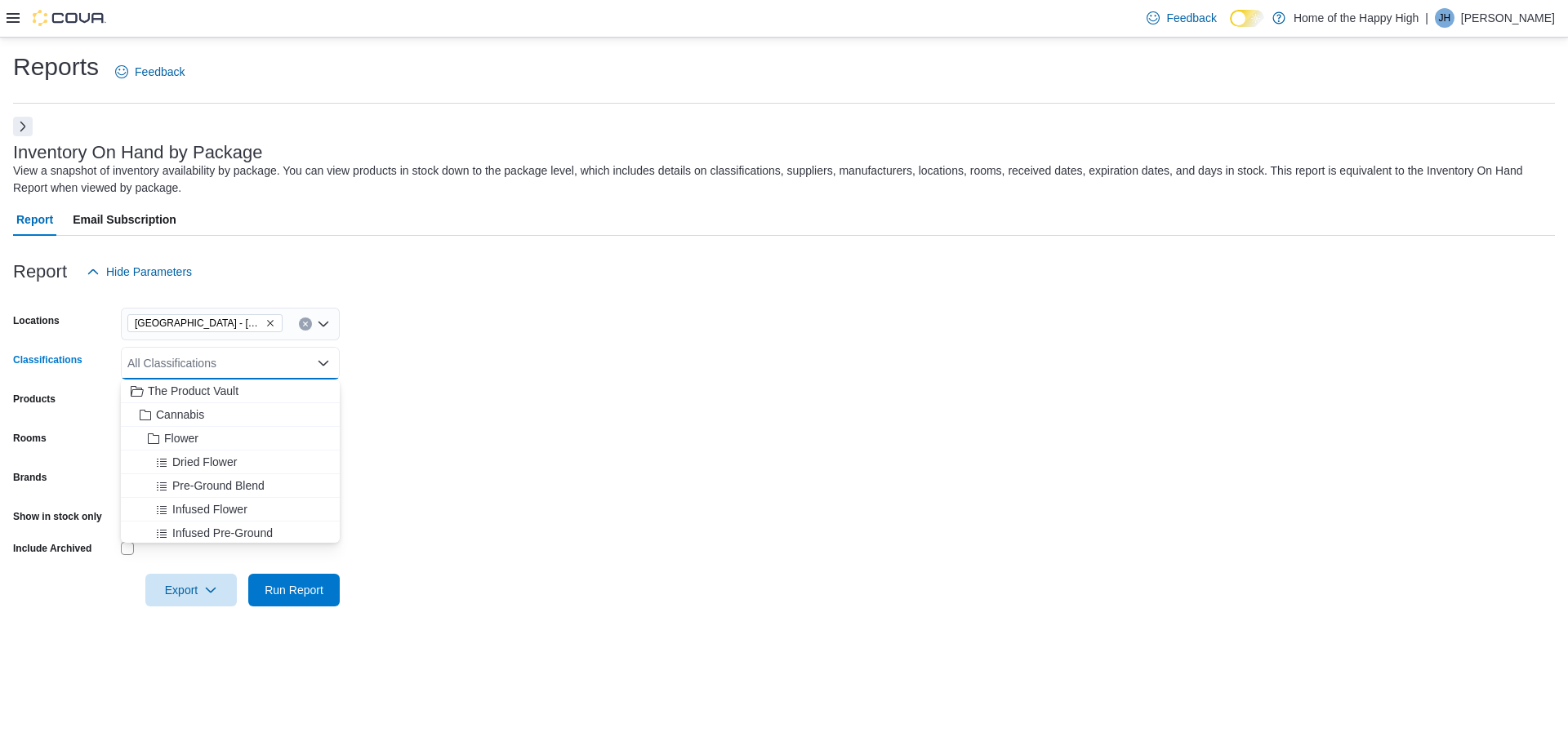
type input "*"
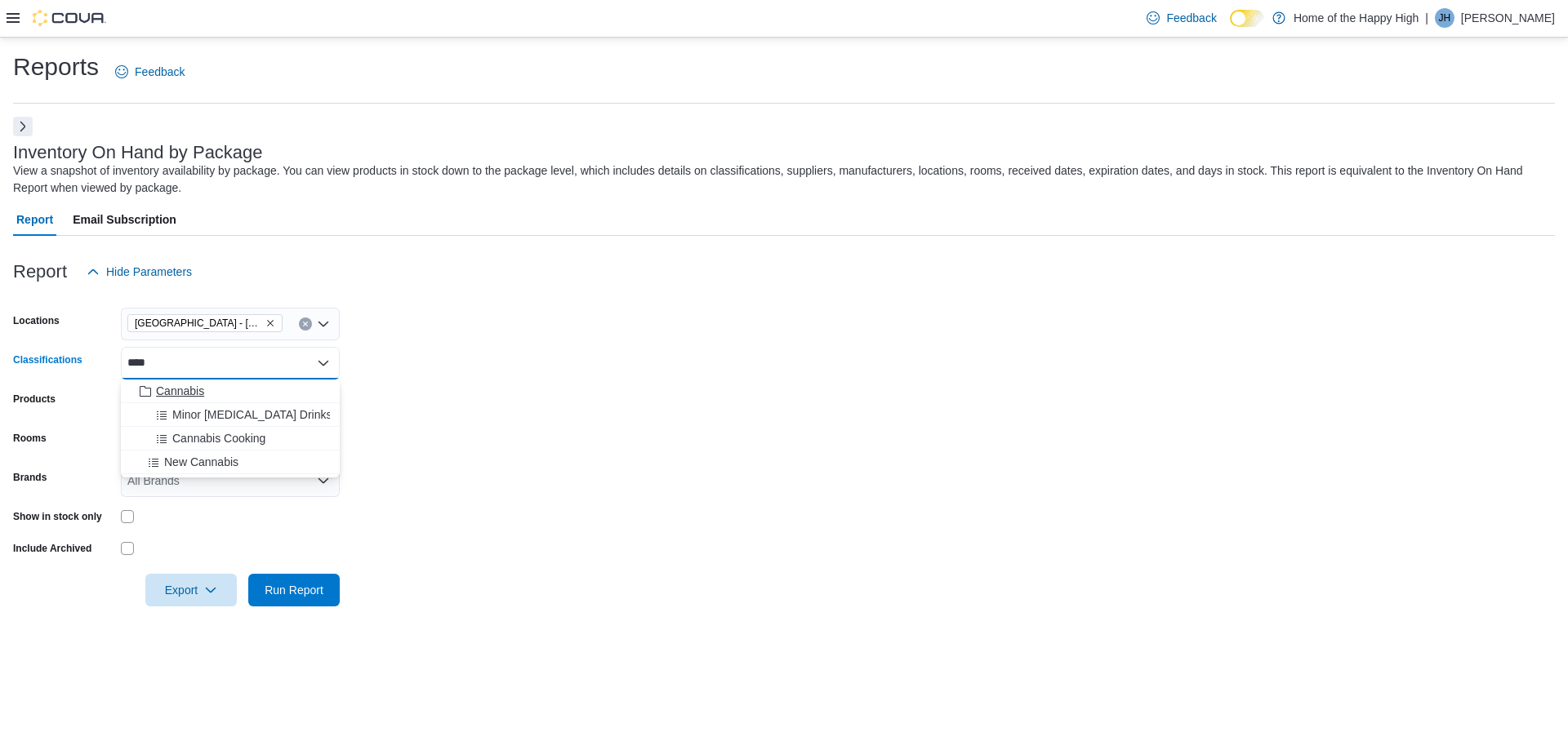
type input "****"
click at [191, 393] on span "Cannabis" at bounding box center [181, 392] width 48 height 17
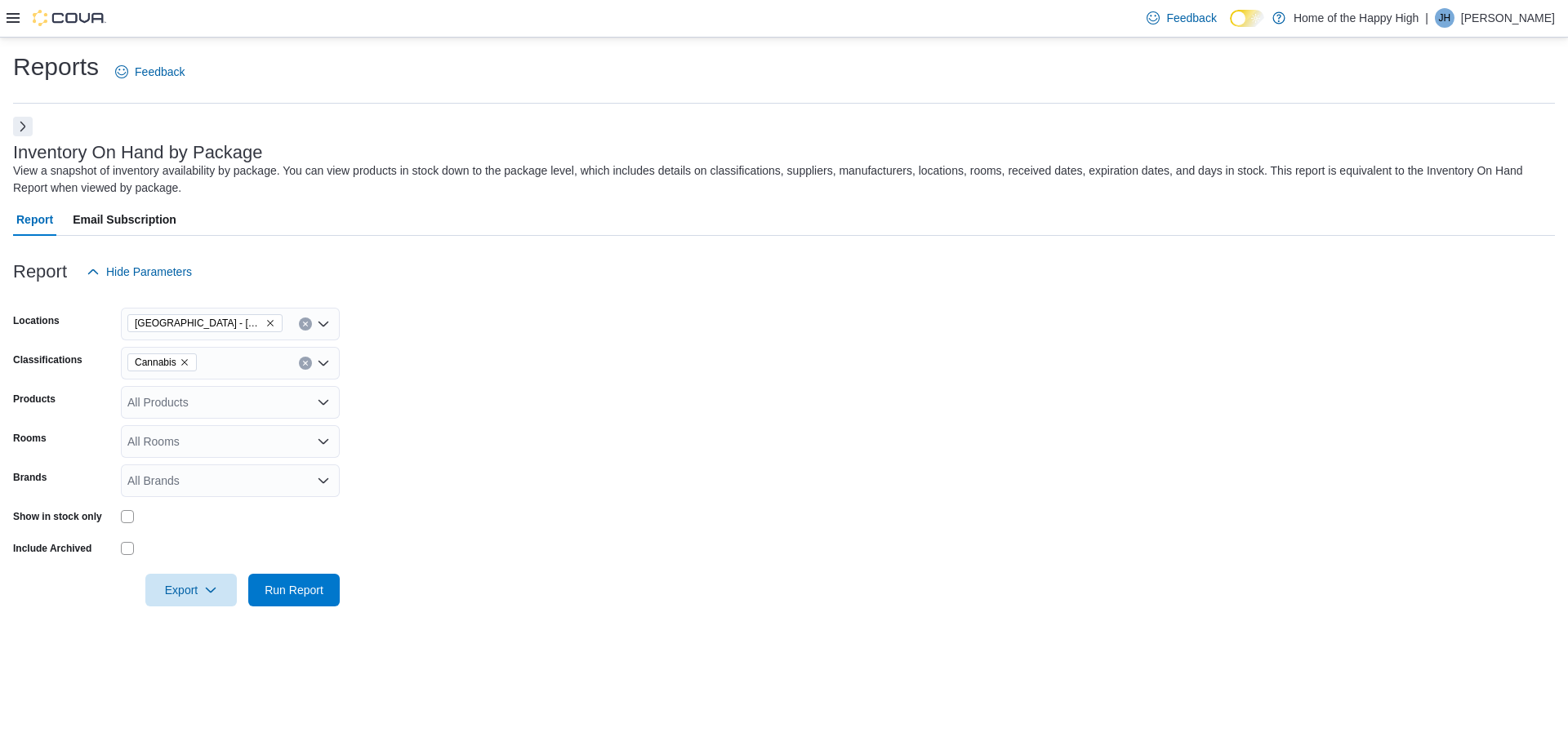
drag, startPoint x: 13, startPoint y: 668, endPoint x: 49, endPoint y: 637, distance: 47.5
click at [17, 666] on div "Reports Feedback Inventory On Hand by Package View a snapshot of inventory avai…" at bounding box center [784, 393] width 1568 height 713
click at [301, 462] on form "Locations Battleford - Battleford Crossing - Fire & Flower Classifications Cann…" at bounding box center [784, 447] width 1542 height 318
click at [298, 448] on div "All Rooms" at bounding box center [230, 442] width 219 height 32
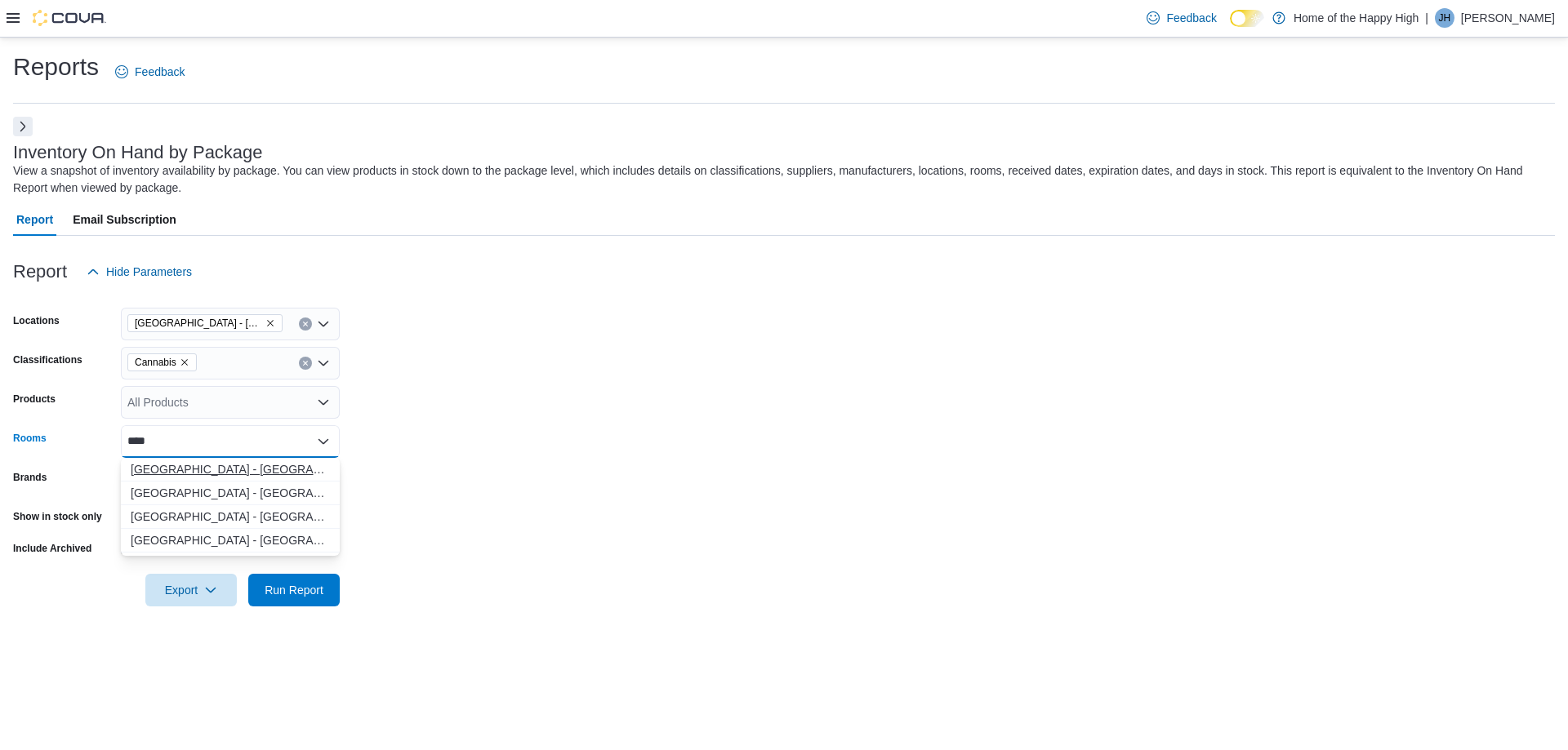
type input "****"
click at [247, 474] on span "Battleford - Battleford Crossing - Fire & Flower - Non-Sellable" at bounding box center [230, 470] width 200 height 17
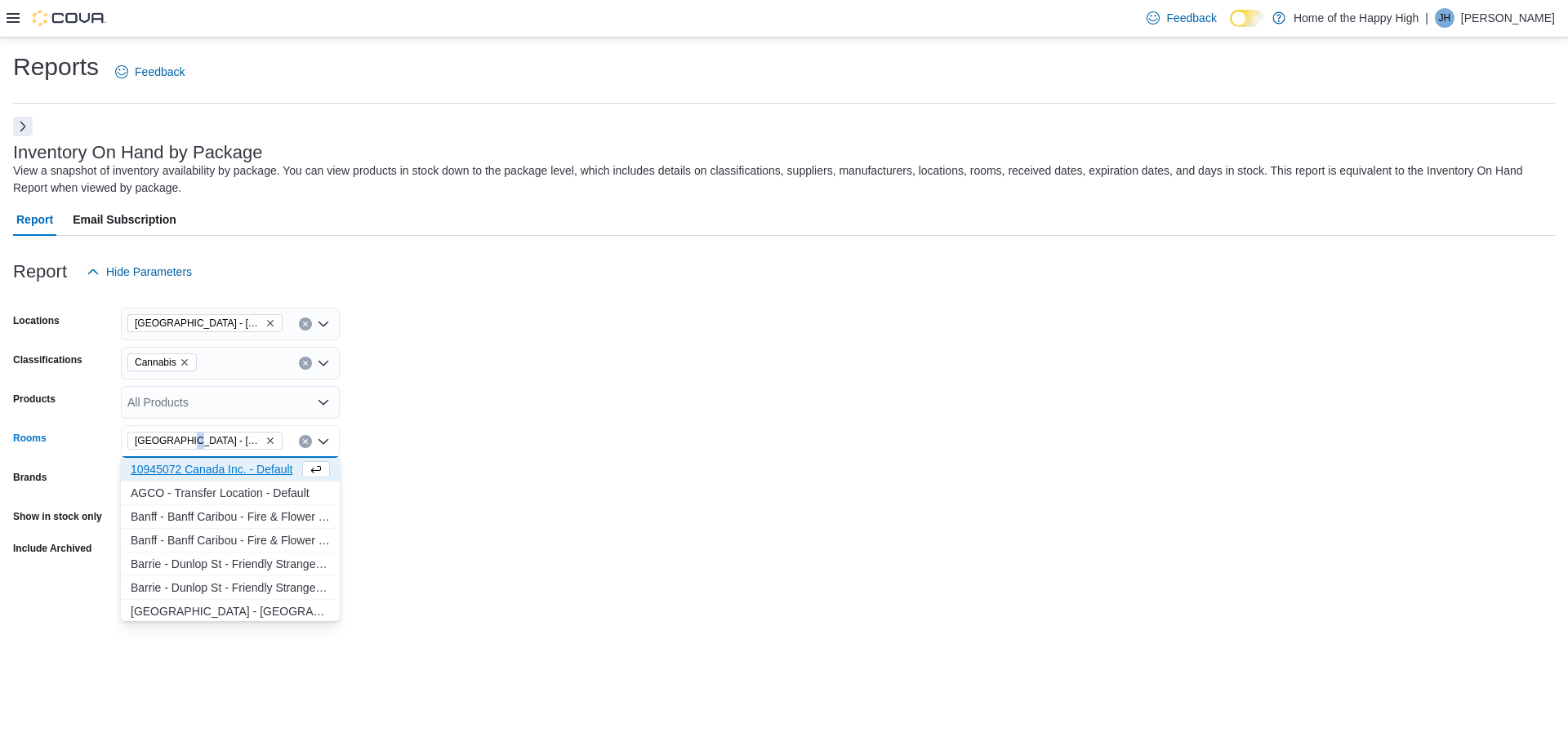
drag, startPoint x: 243, startPoint y: 444, endPoint x: 181, endPoint y: 440, distance: 62.1
click at [181, 440] on span "Battleford - Battleford Crossing - Fire & Flower - Non-Sellable" at bounding box center [198, 441] width 127 height 17
click at [271, 437] on icon "Remove Battleford - Battleford Crossing - Fire & Flower - Non-Sellable from sel…" at bounding box center [270, 441] width 10 height 10
click at [225, 550] on span "Battleford - Battleford Crossing - Fire & Flower - Sellable" at bounding box center [230, 554] width 200 height 17
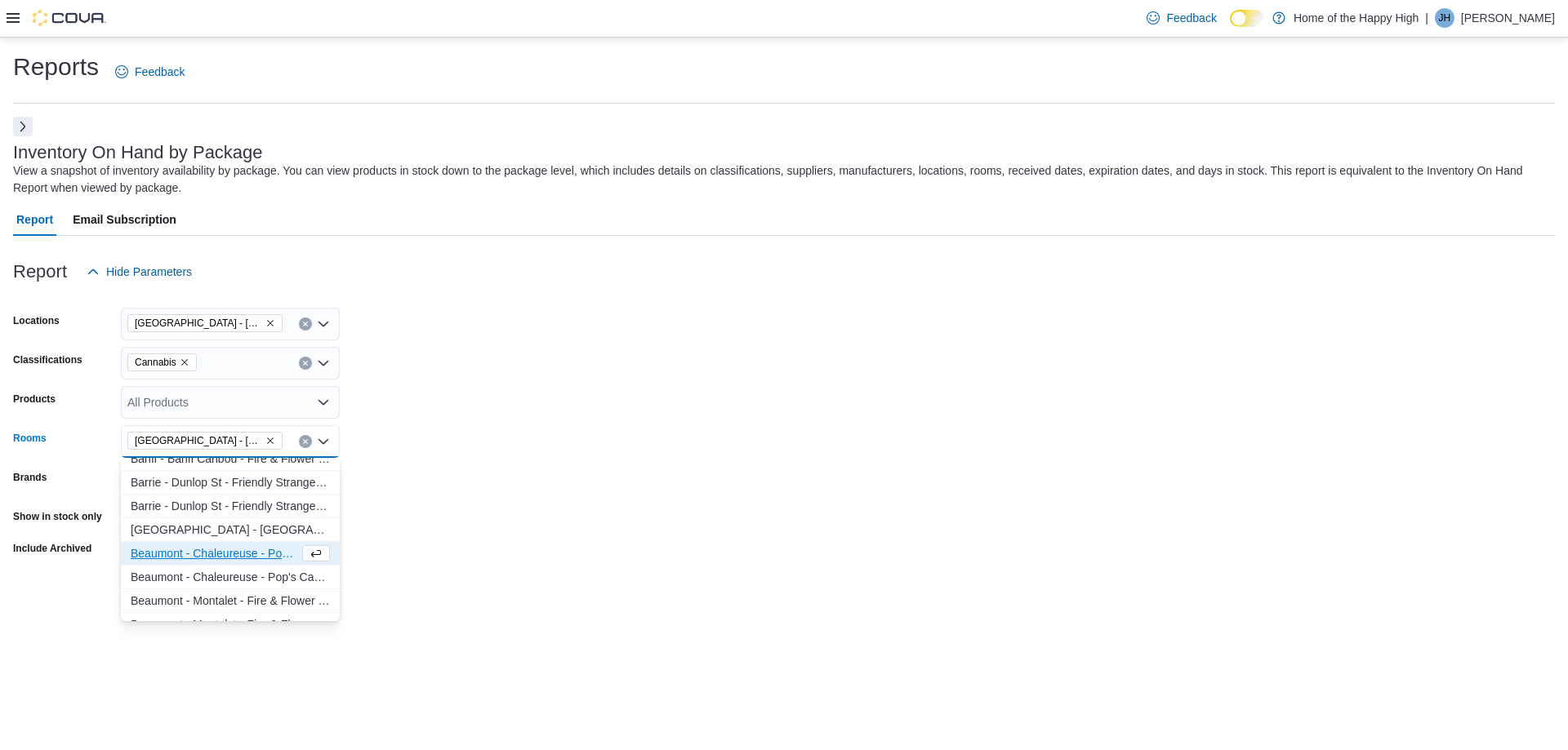
click at [635, 448] on form "Locations Battleford - Battleford Crossing - Fire & Flower Classifications Cann…" at bounding box center [784, 447] width 1542 height 318
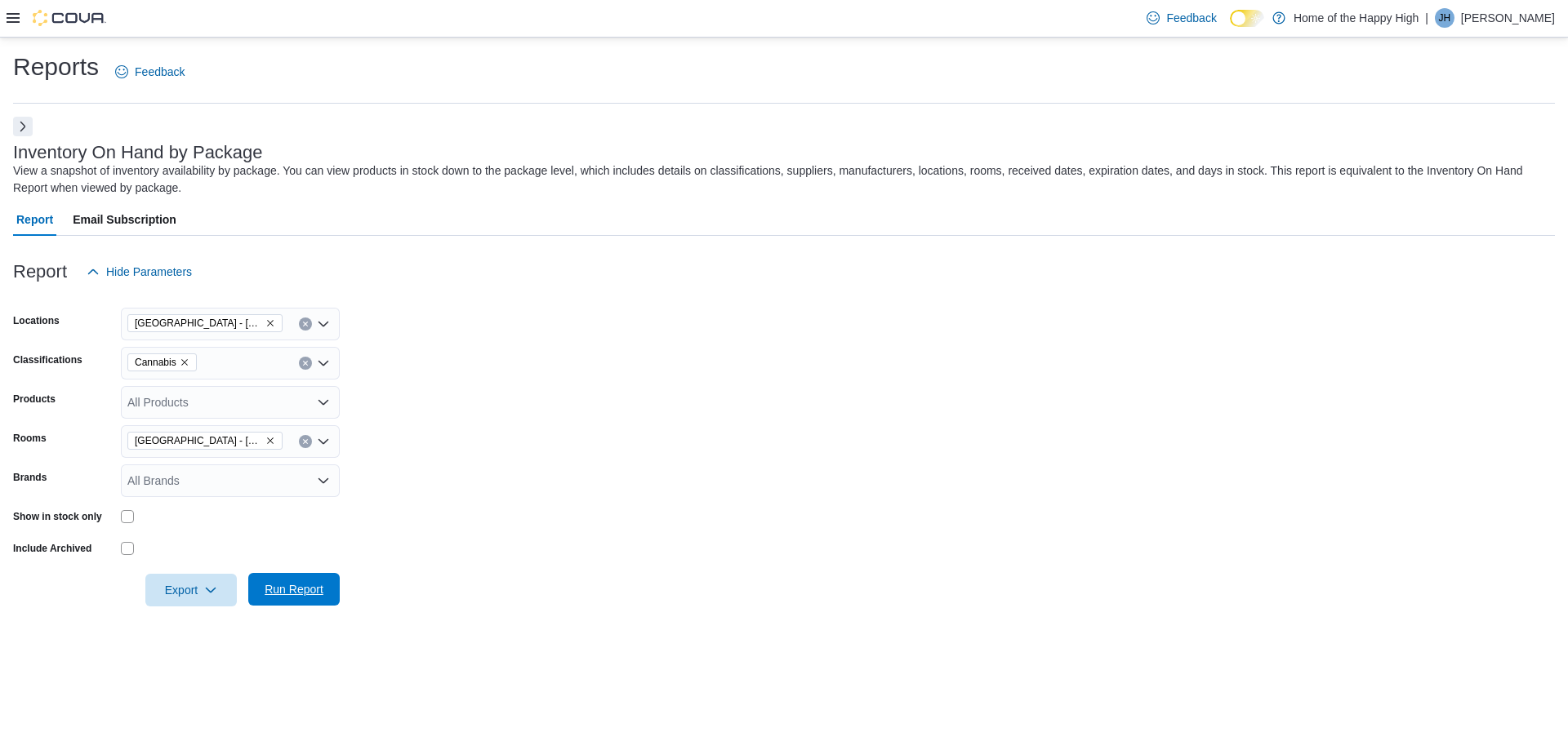
click at [309, 590] on span "Run Report" at bounding box center [294, 590] width 59 height 17
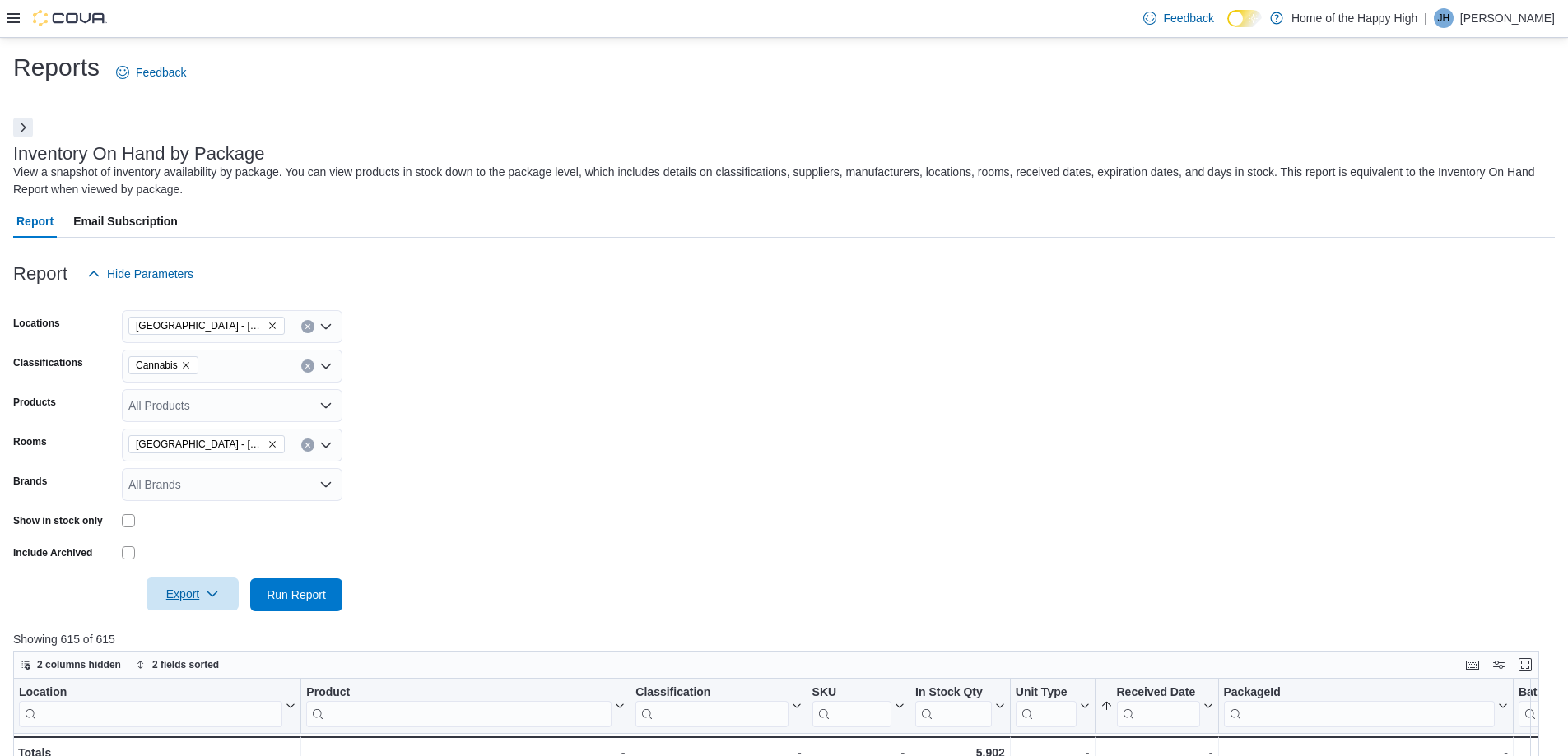
click at [179, 598] on span "Export" at bounding box center [193, 593] width 72 height 33
click at [189, 618] on button "Export to Excel" at bounding box center [195, 628] width 94 height 33
click at [21, 132] on button "Next" at bounding box center [23, 127] width 20 height 20
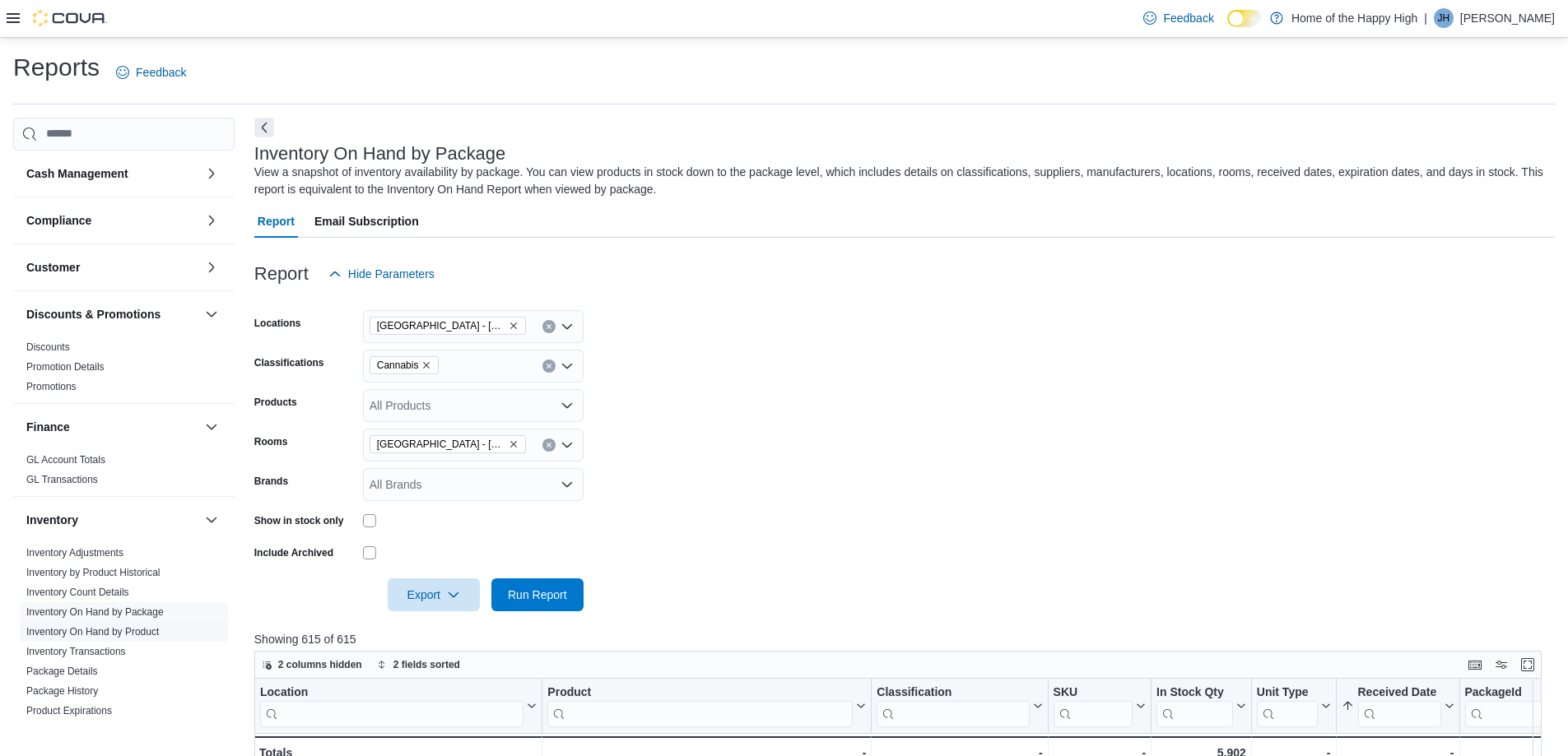
click at [92, 629] on link "Inventory On Hand by Product" at bounding box center [92, 632] width 132 height 12
